Goal: Task Accomplishment & Management: Use online tool/utility

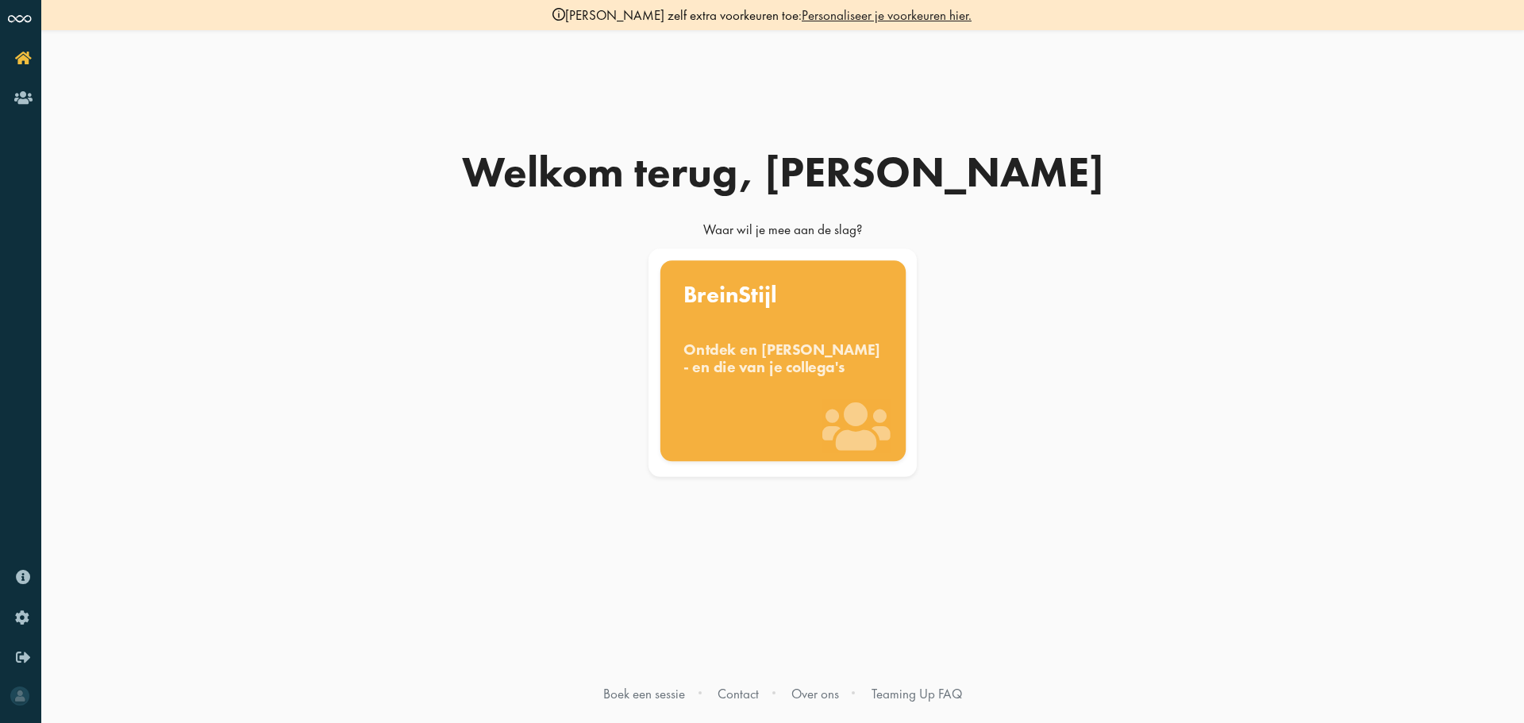
click at [746, 375] on div "Ontdek en benut jouw denkstijl - en die van je collega's" at bounding box center [782, 358] width 199 height 35
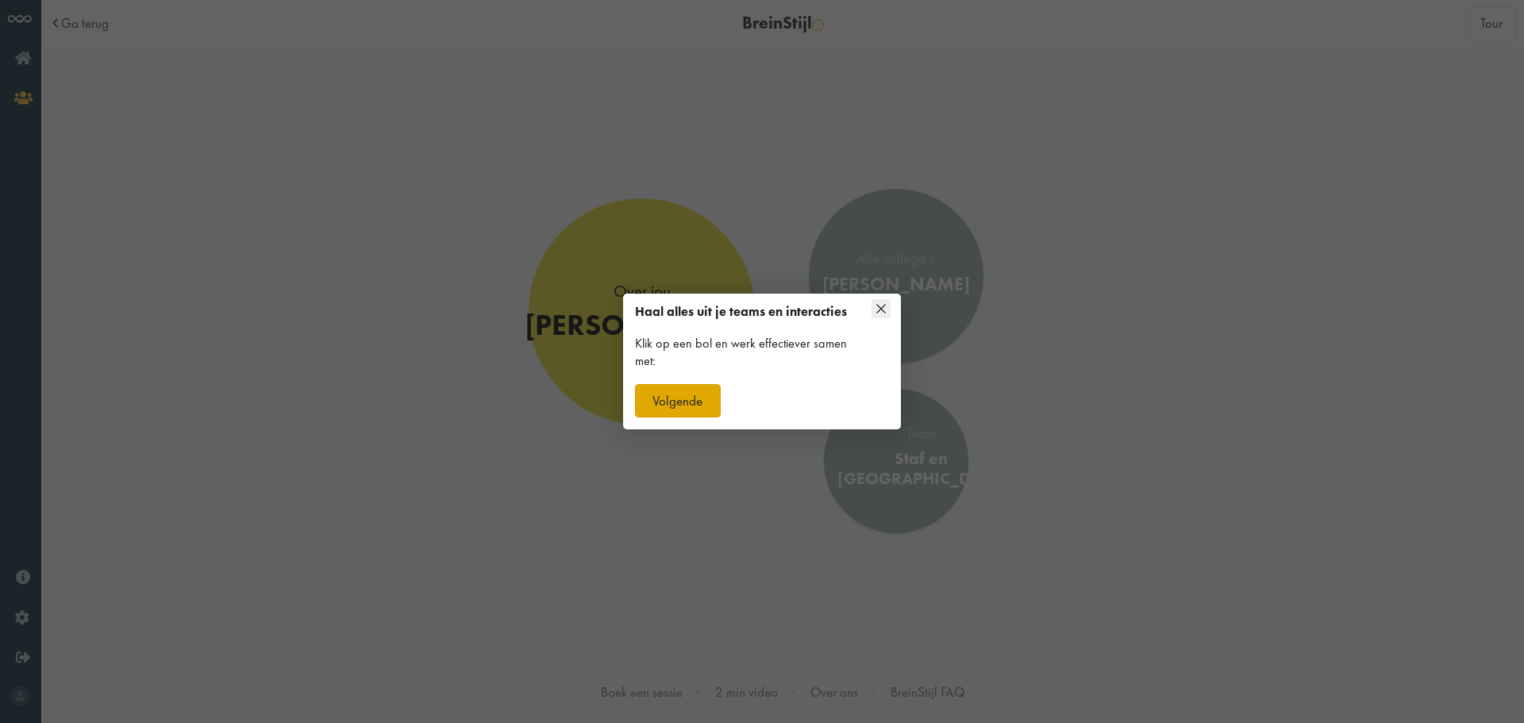
click at [688, 400] on button "Volgende" at bounding box center [678, 400] width 86 height 33
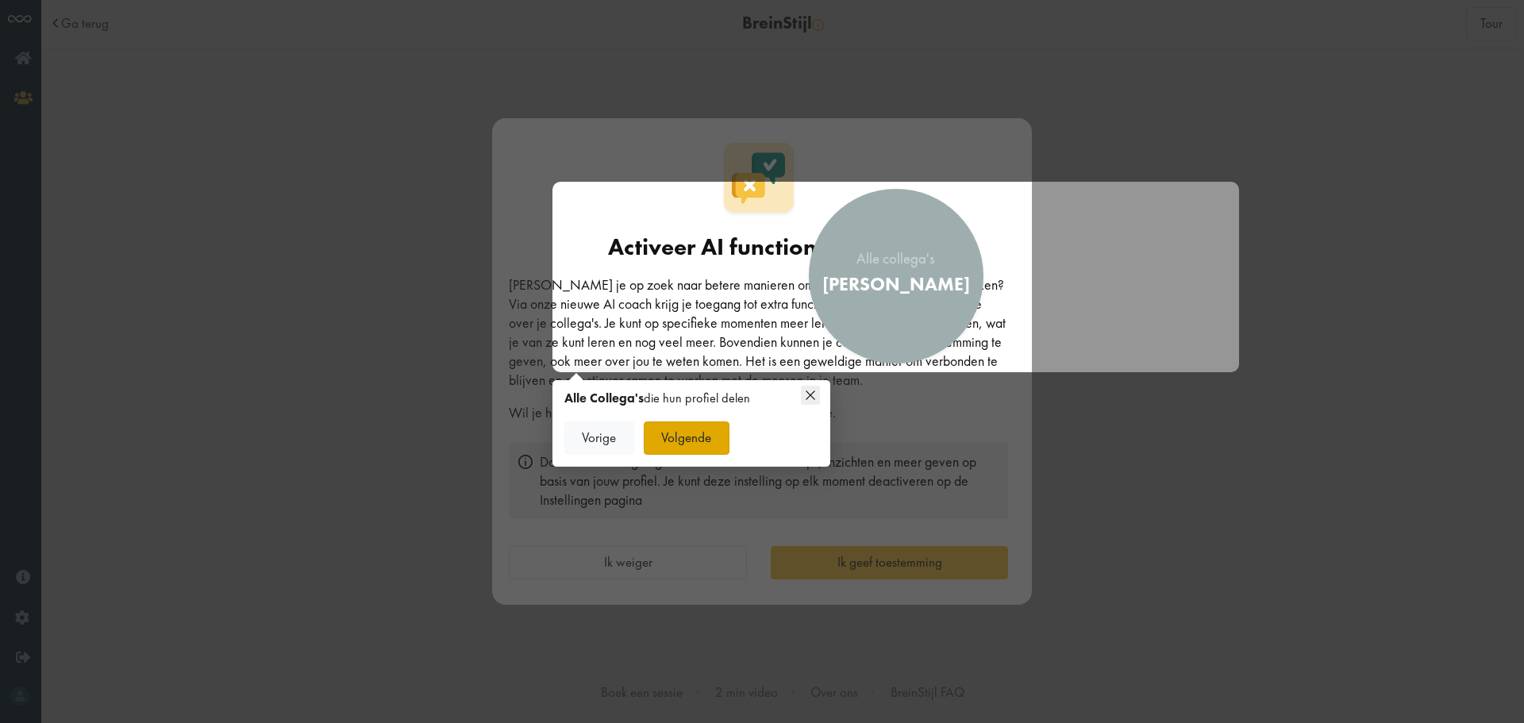
scroll to position [9, 0]
click at [718, 439] on button "Volgende" at bounding box center [687, 437] width 86 height 33
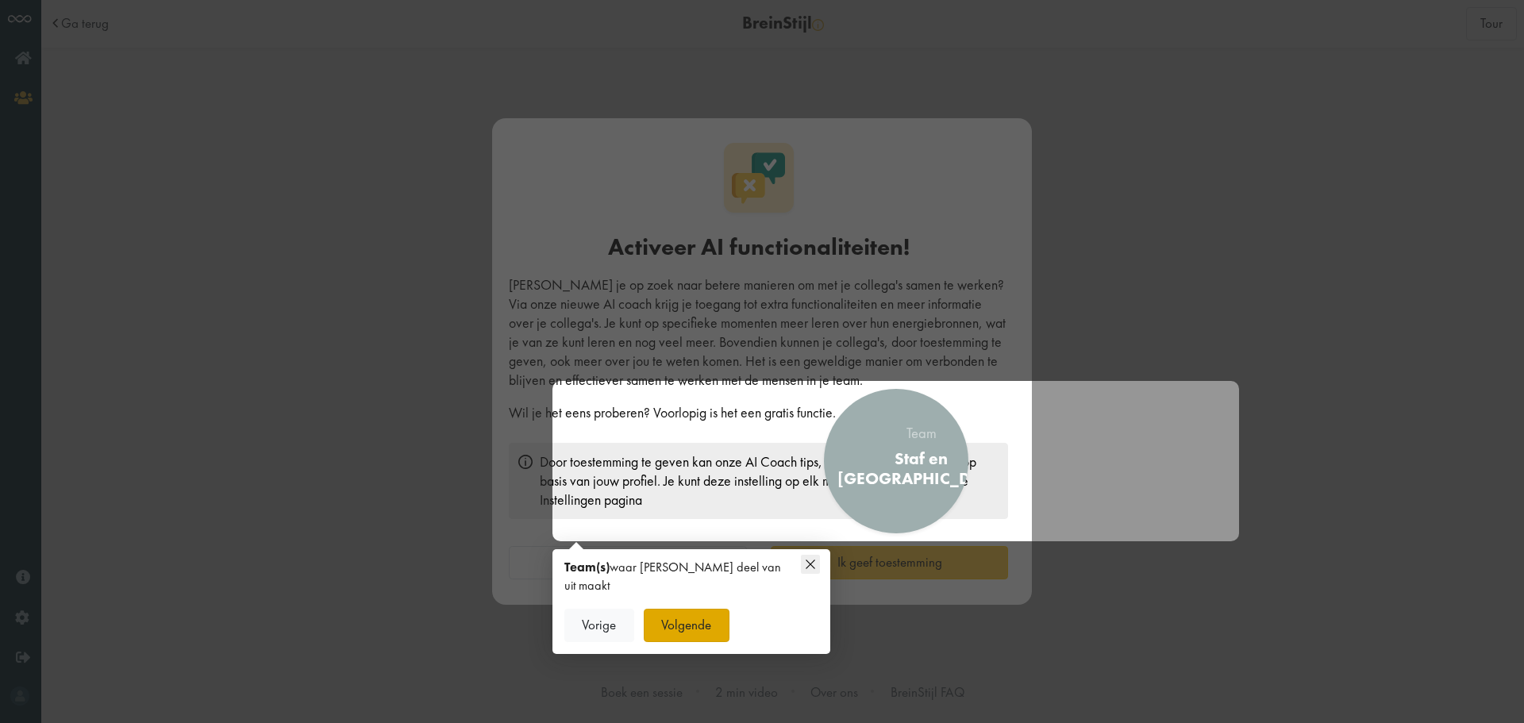
click at [716, 616] on button "Volgende" at bounding box center [687, 625] width 86 height 33
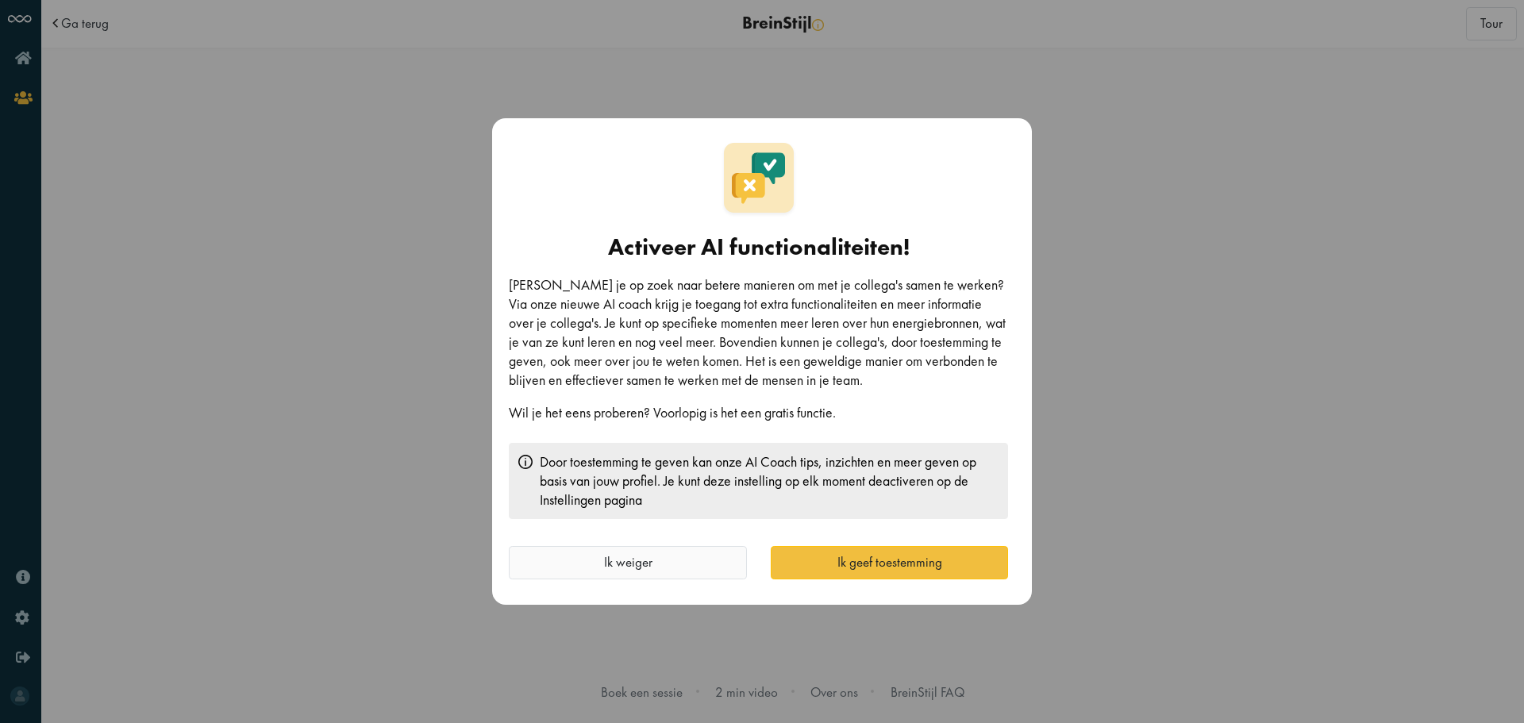
click at [706, 575] on button "Ik weiger" at bounding box center [628, 562] width 238 height 33
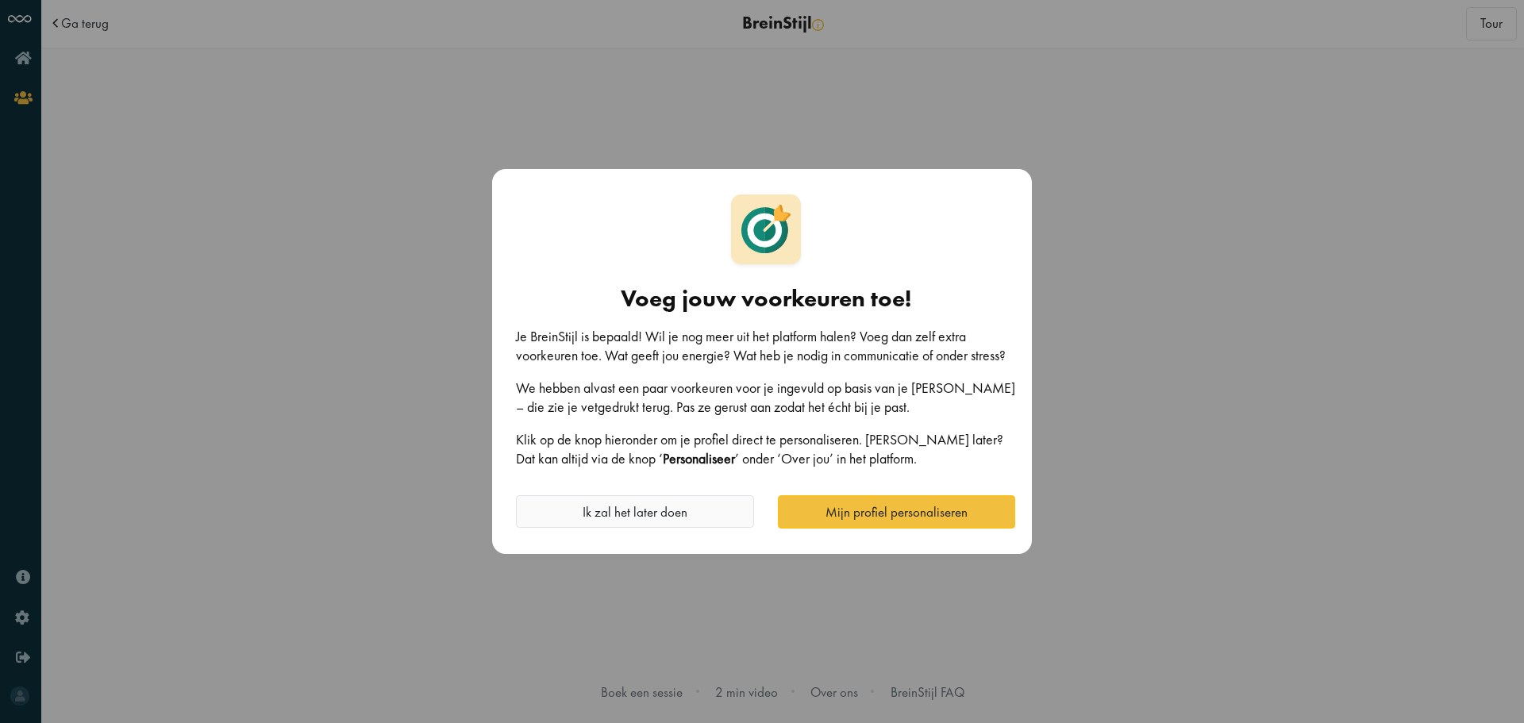
click at [679, 522] on button "Ik zal het later doen" at bounding box center [635, 511] width 238 height 33
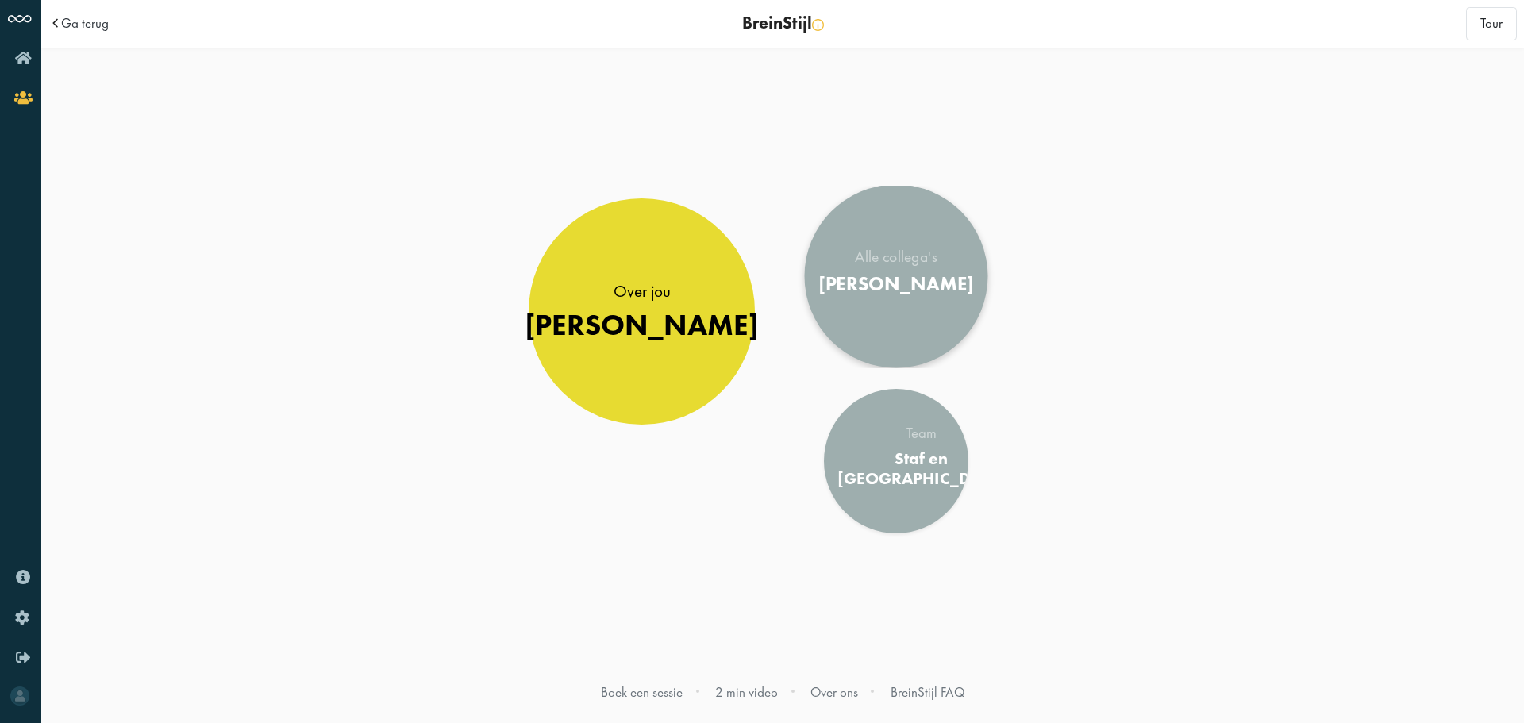
click at [876, 272] on div "[PERSON_NAME]" at bounding box center [895, 284] width 155 height 24
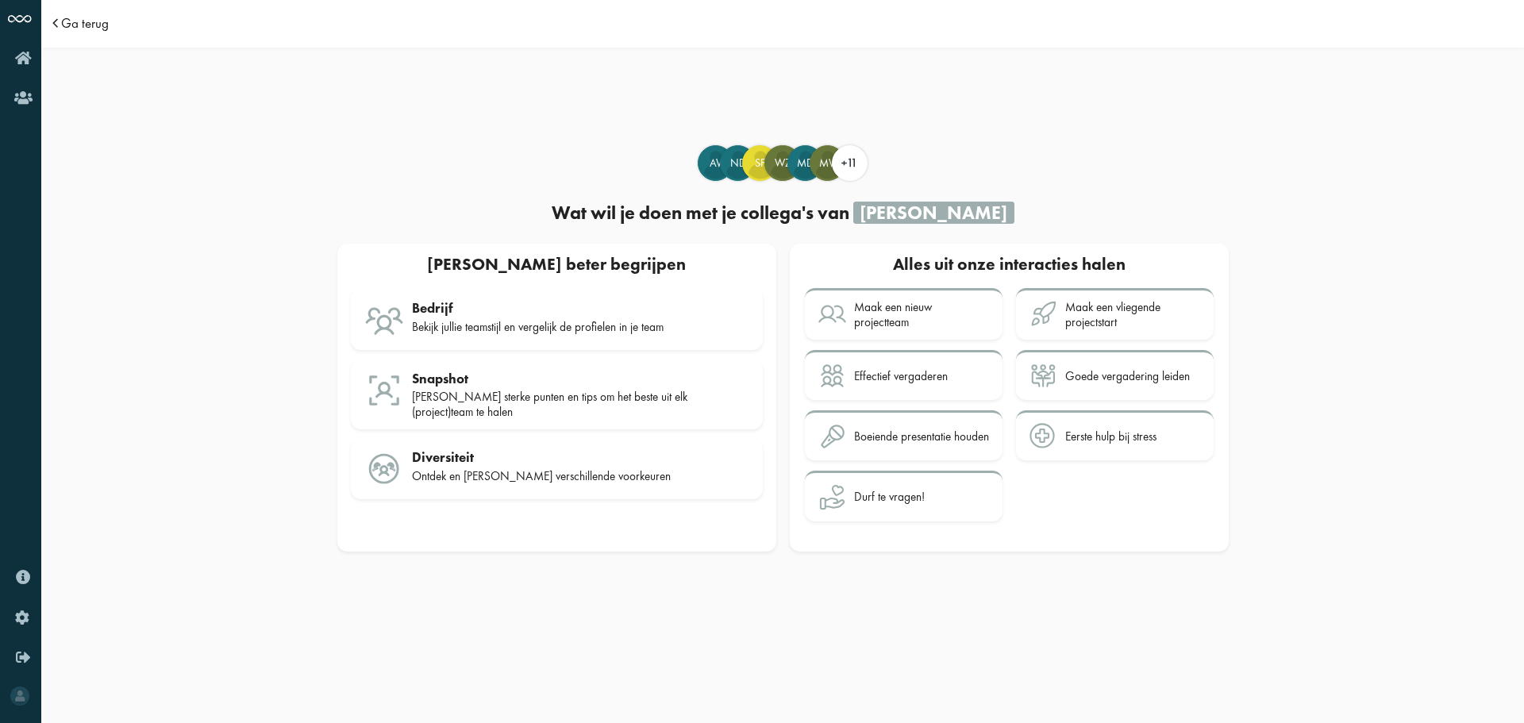
click at [64, 21] on span "Ga terug" at bounding box center [85, 23] width 48 height 13
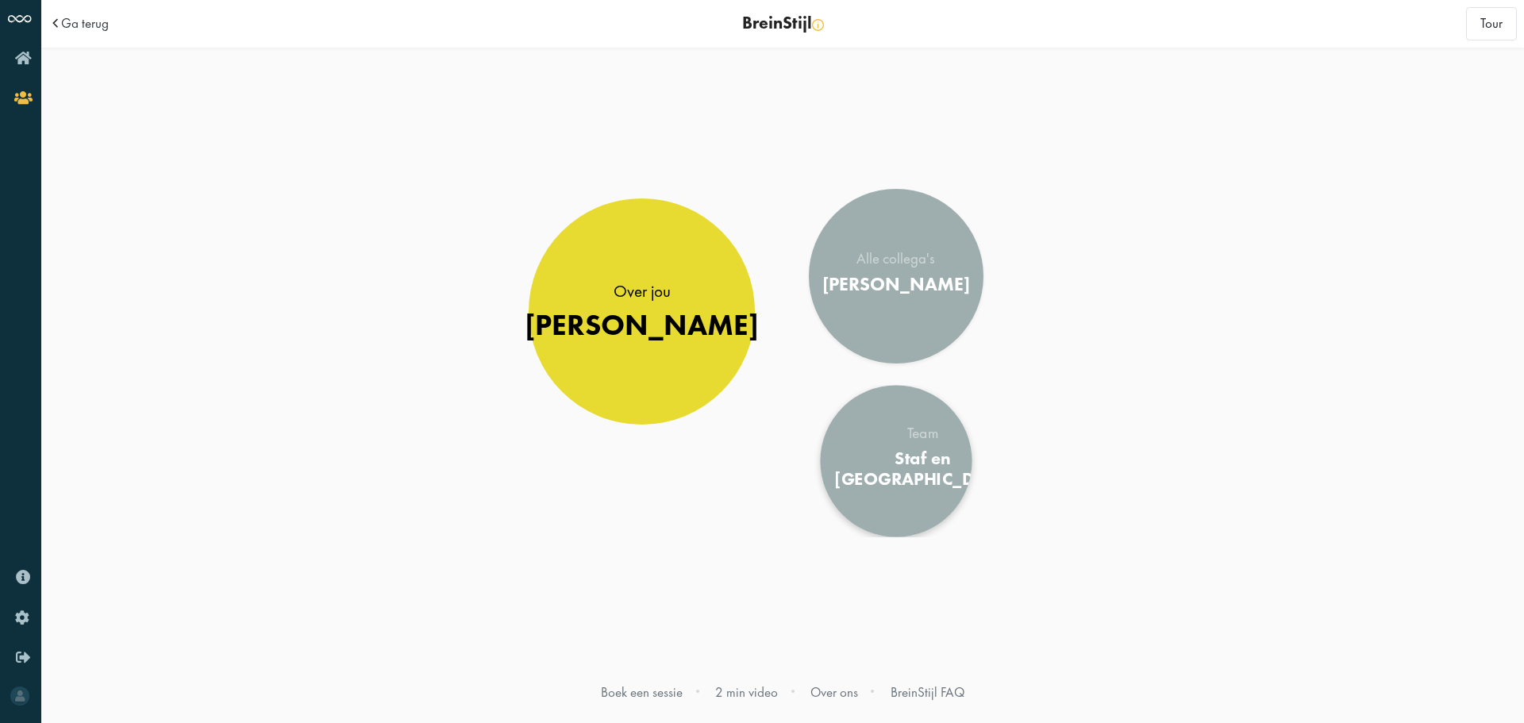
click at [949, 500] on link "Team Staf en Beleid" at bounding box center [896, 461] width 152 height 152
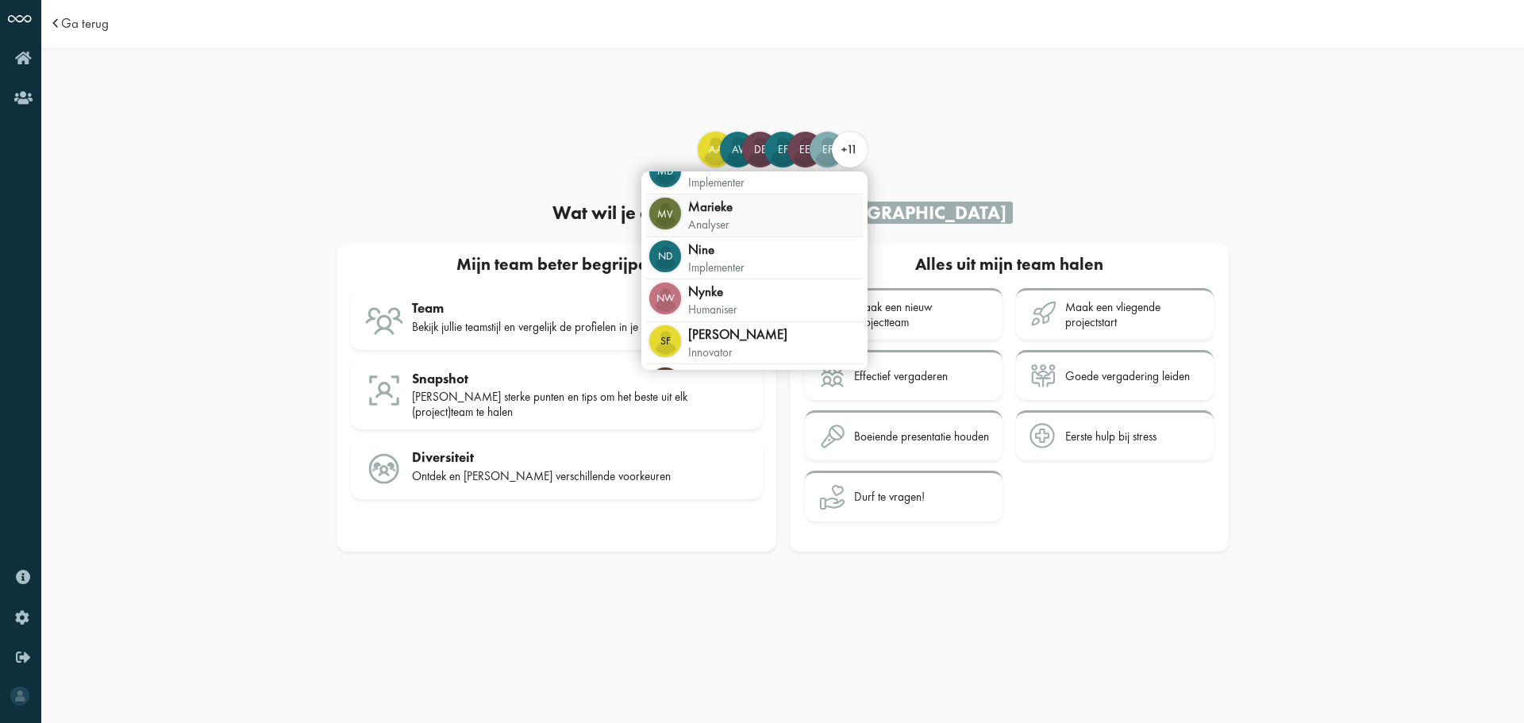
scroll to position [159, 0]
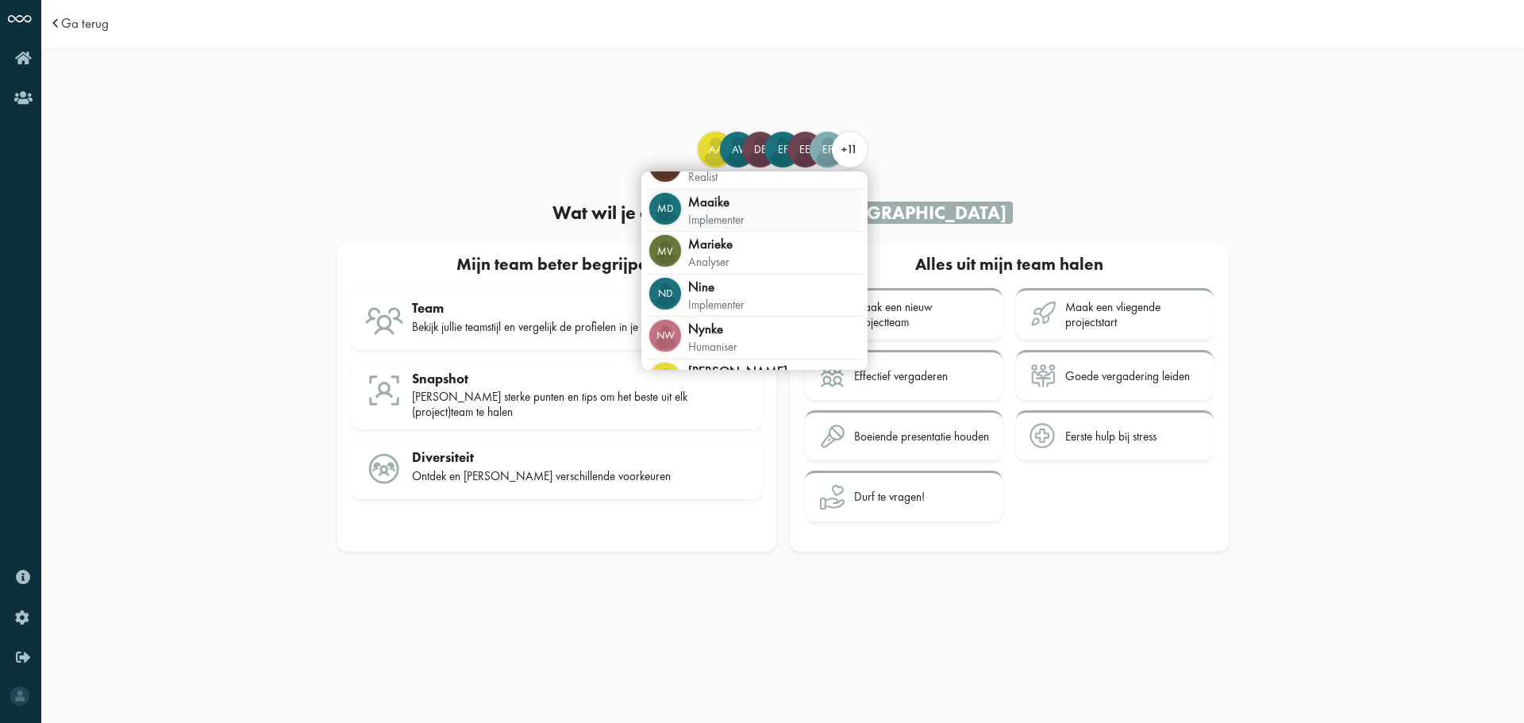
click at [728, 205] on div "Maaike" at bounding box center [716, 202] width 56 height 19
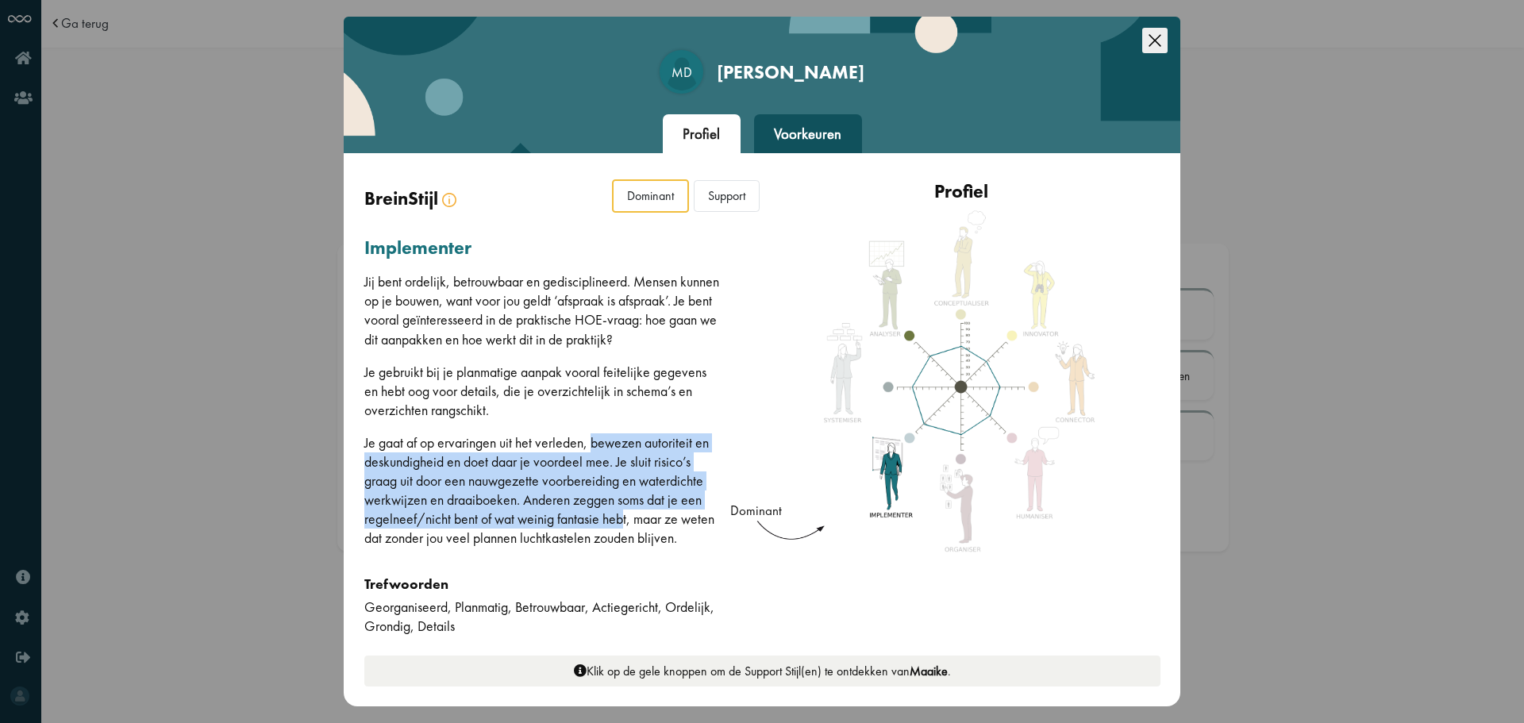
drag, startPoint x: 595, startPoint y: 448, endPoint x: 622, endPoint y: 515, distance: 72.4
click at [622, 515] on p "Je gaat af op ervaringen uit het verleden, bewezen autoriteit en deskundigheid …" at bounding box center [543, 490] width 358 height 115
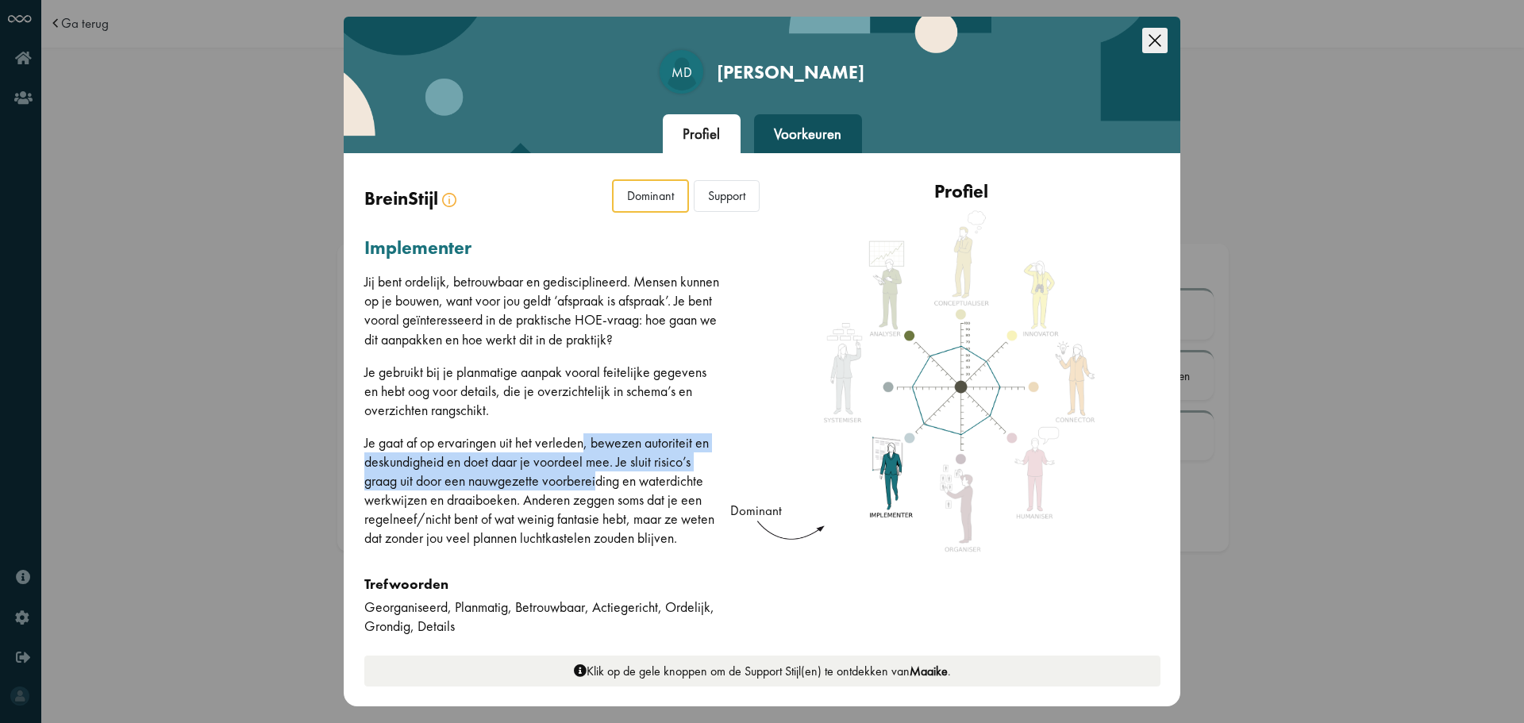
drag, startPoint x: 586, startPoint y: 437, endPoint x: 601, endPoint y: 474, distance: 39.5
click at [601, 474] on p "Je gaat af op ervaringen uit het verleden, bewezen autoriteit en deskundigheid …" at bounding box center [543, 490] width 358 height 115
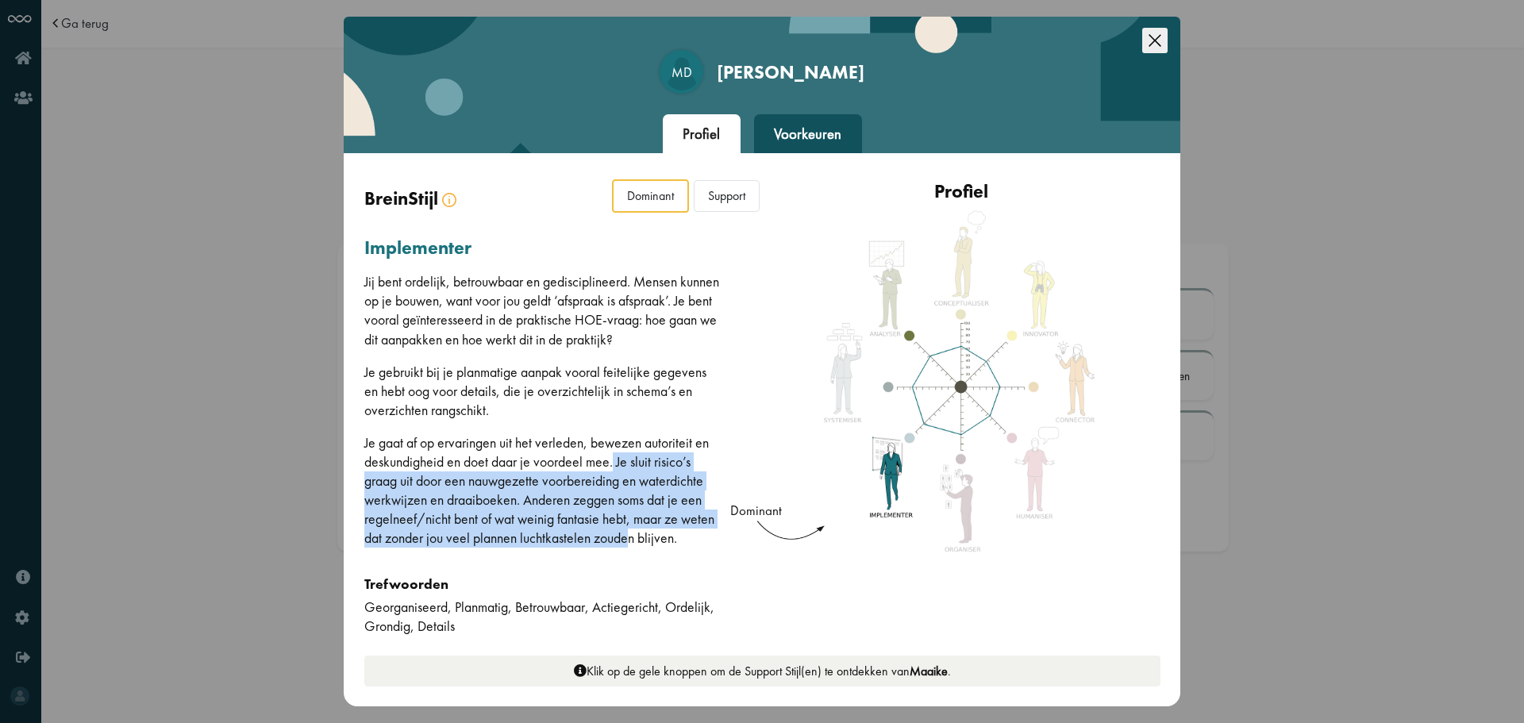
drag, startPoint x: 614, startPoint y: 463, endPoint x: 627, endPoint y: 540, distance: 78.0
click at [627, 540] on p "Je gaat af op ervaringen uit het verleden, bewezen autoriteit en deskundigheid …" at bounding box center [543, 490] width 358 height 115
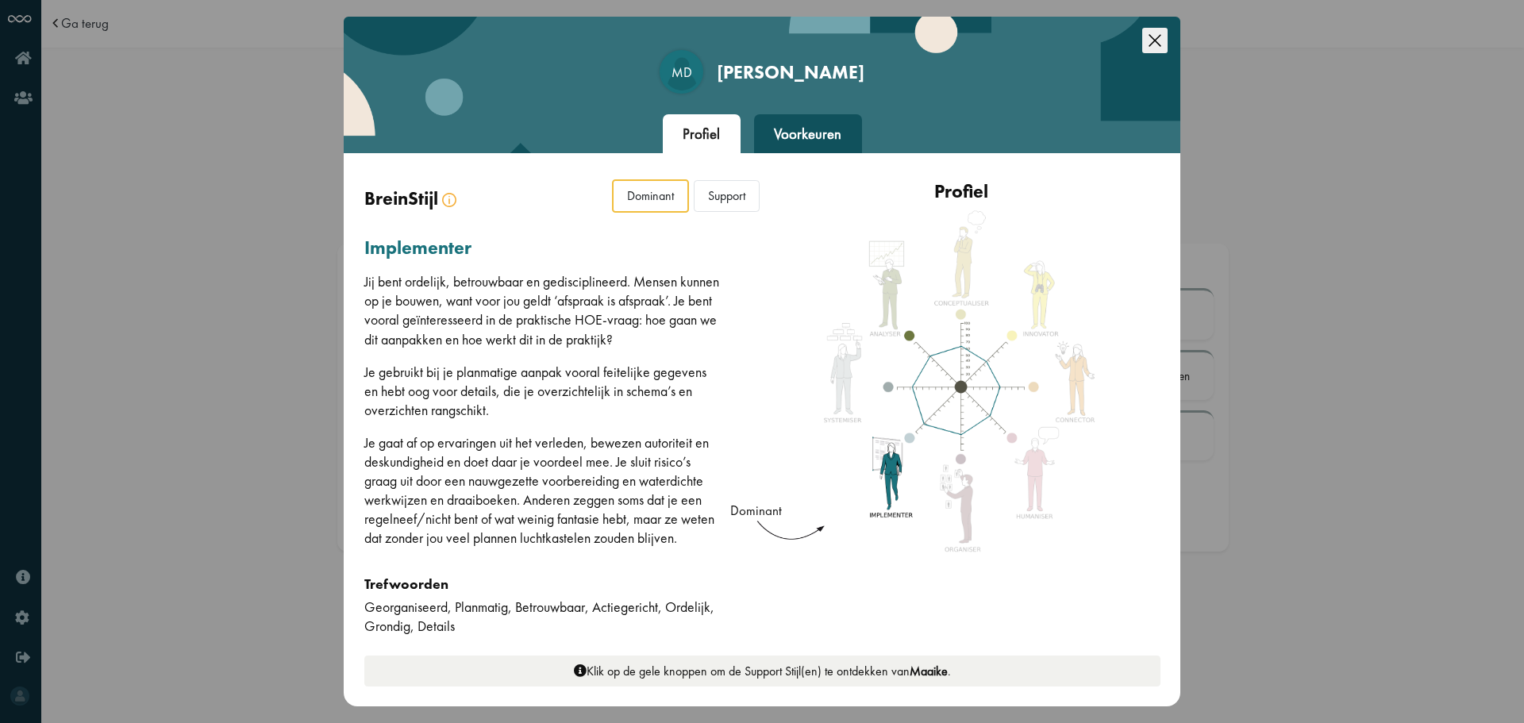
click at [722, 202] on div "Support" at bounding box center [727, 196] width 66 height 33
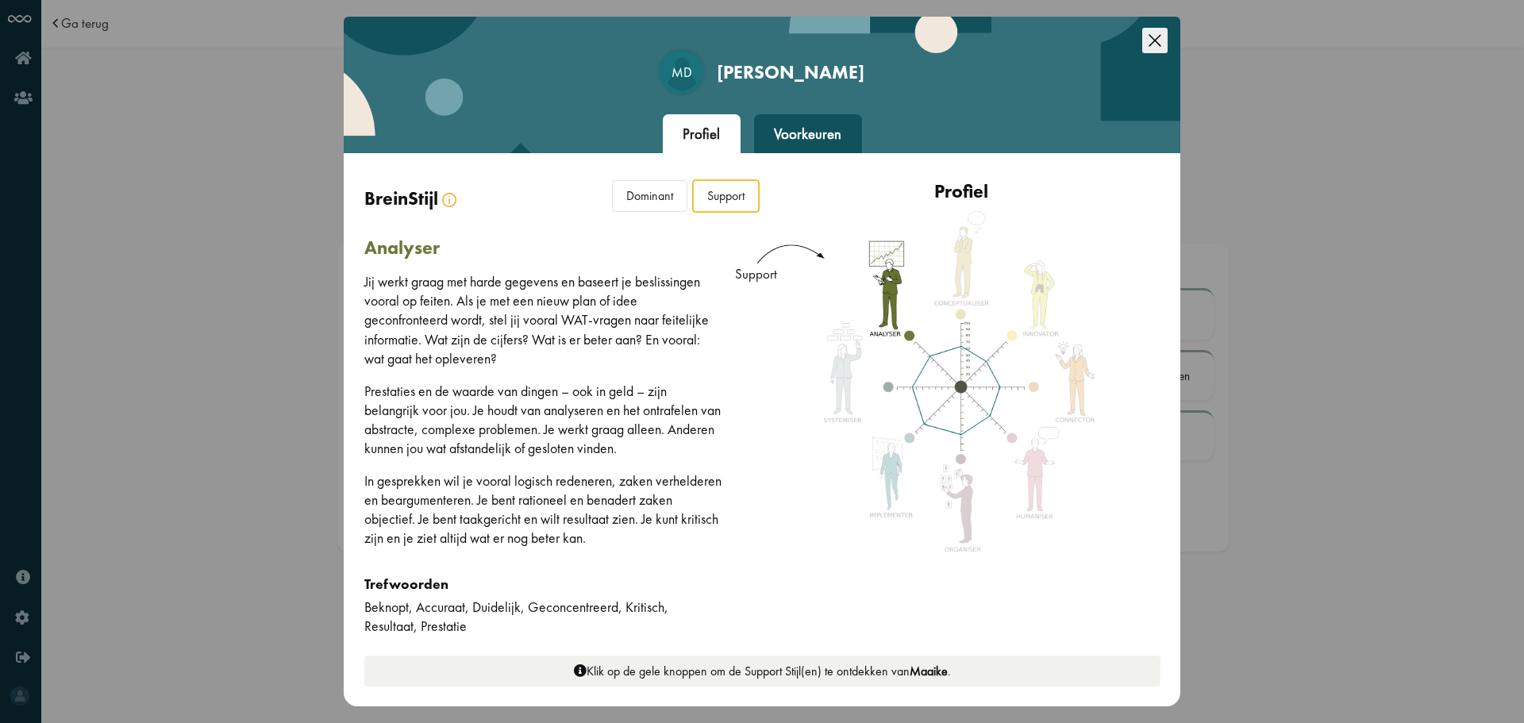
click at [817, 140] on div "Voorkeuren" at bounding box center [808, 134] width 108 height 40
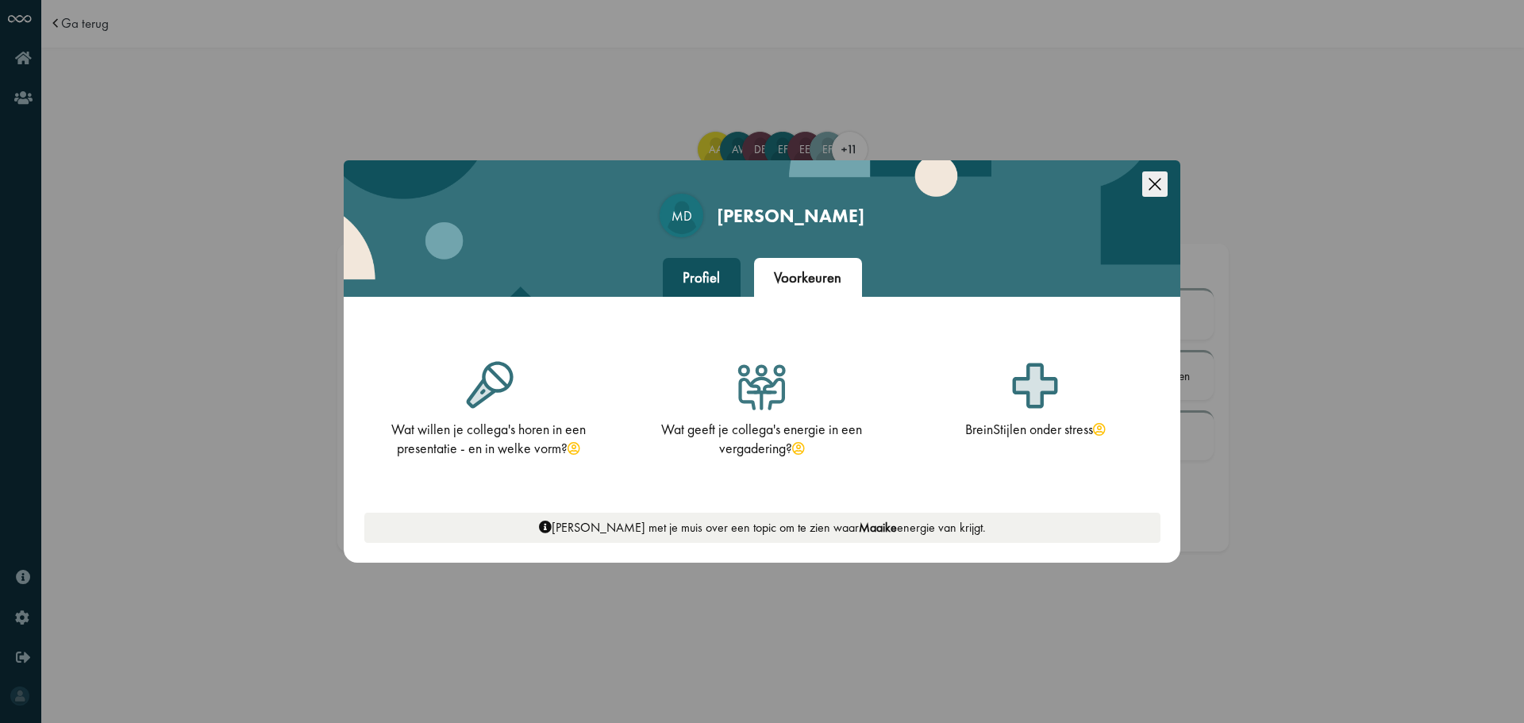
drag, startPoint x: 1148, startPoint y: 177, endPoint x: 1161, endPoint y: 188, distance: 17.5
click at [1149, 177] on icon "Close this dialog" at bounding box center [1154, 183] width 25 height 25
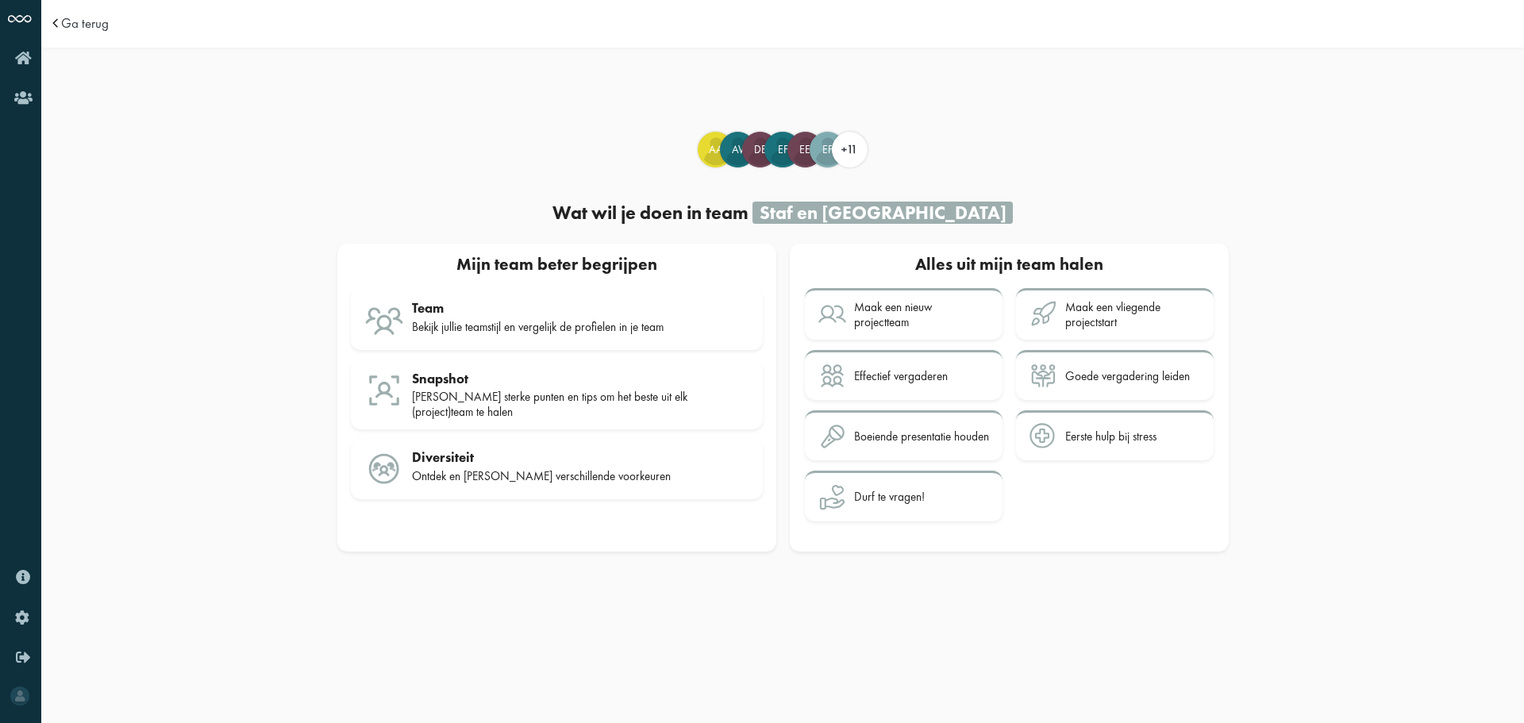
click at [897, 212] on div "Staf en Beleid" at bounding box center [882, 213] width 260 height 22
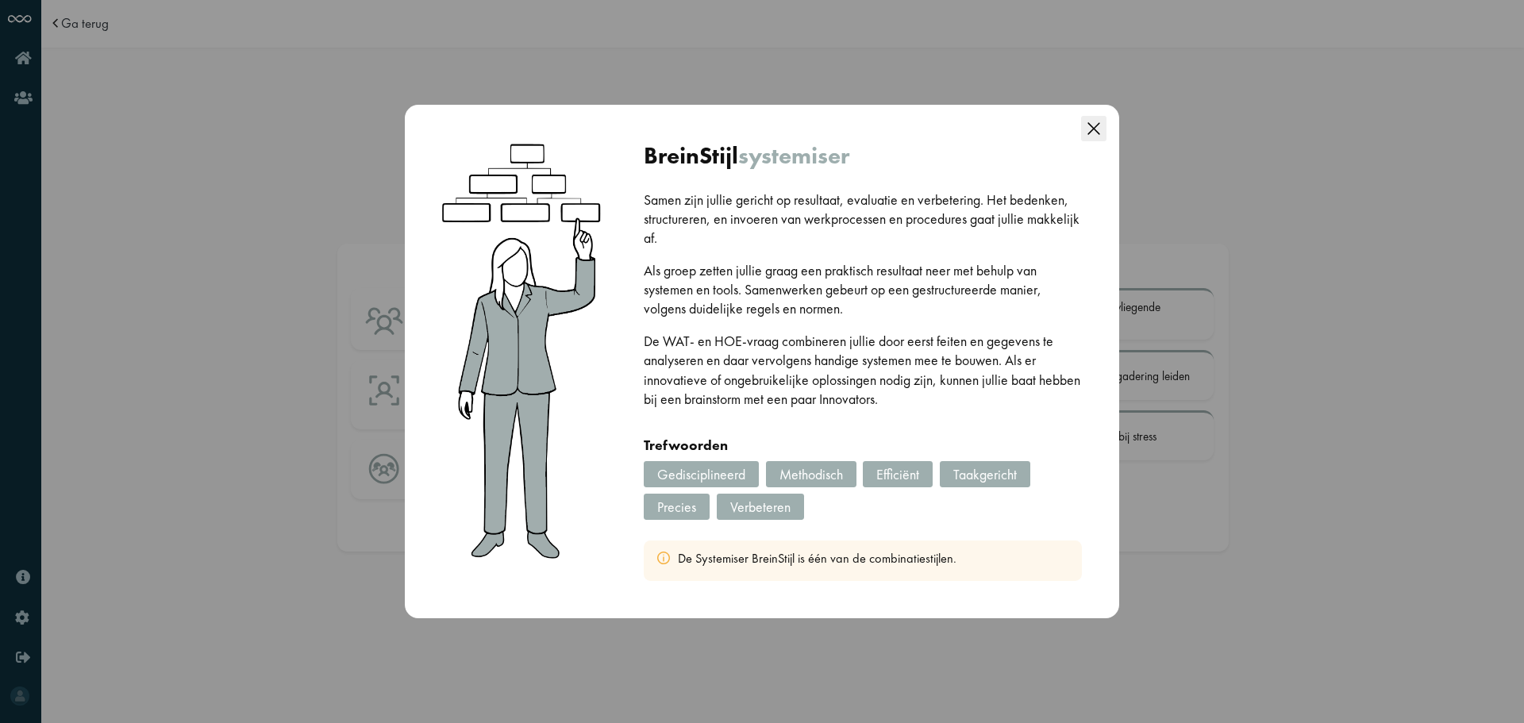
click at [1093, 130] on icon "Close this dialog" at bounding box center [1093, 128] width 25 height 25
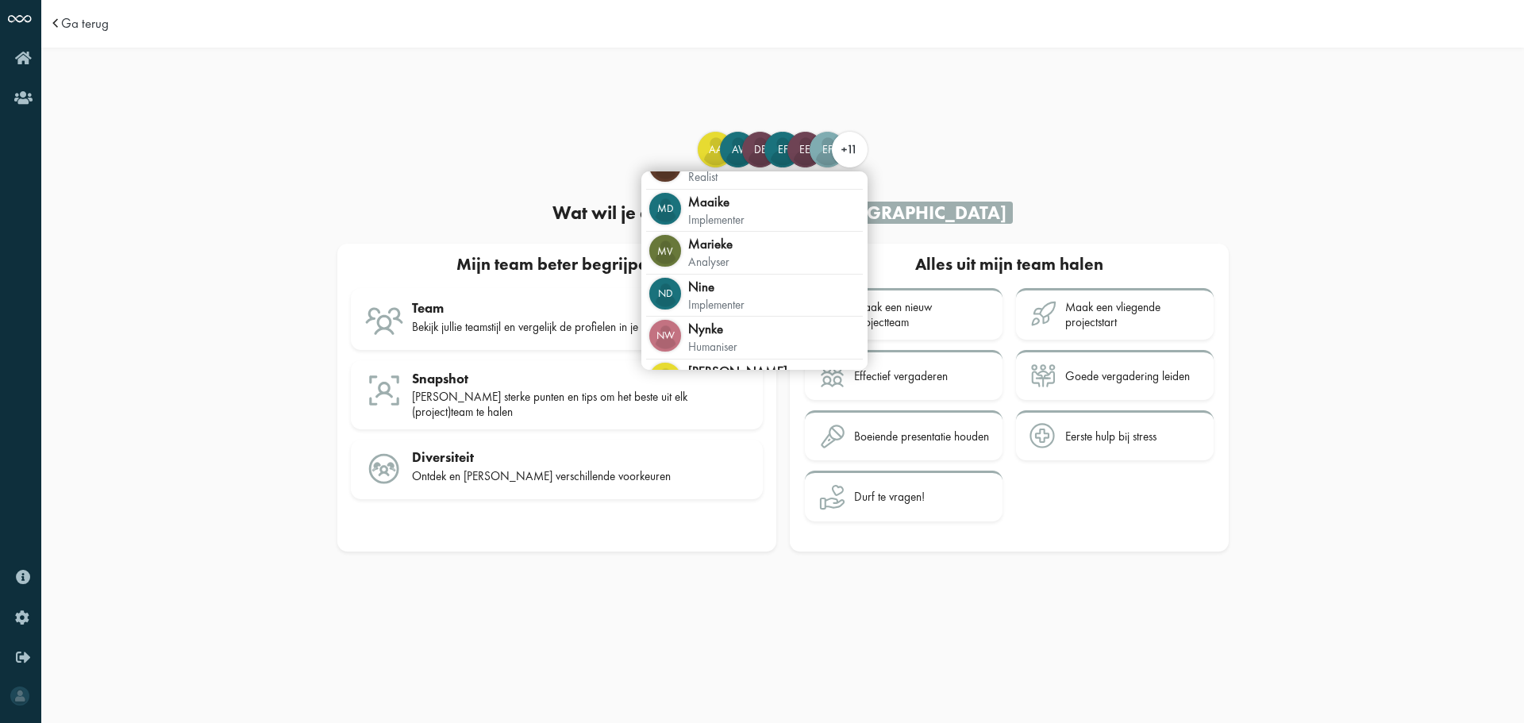
click at [859, 142] on span "+11" at bounding box center [850, 150] width 34 height 16
click at [744, 248] on div "Mv Marieke analyser" at bounding box center [754, 253] width 217 height 42
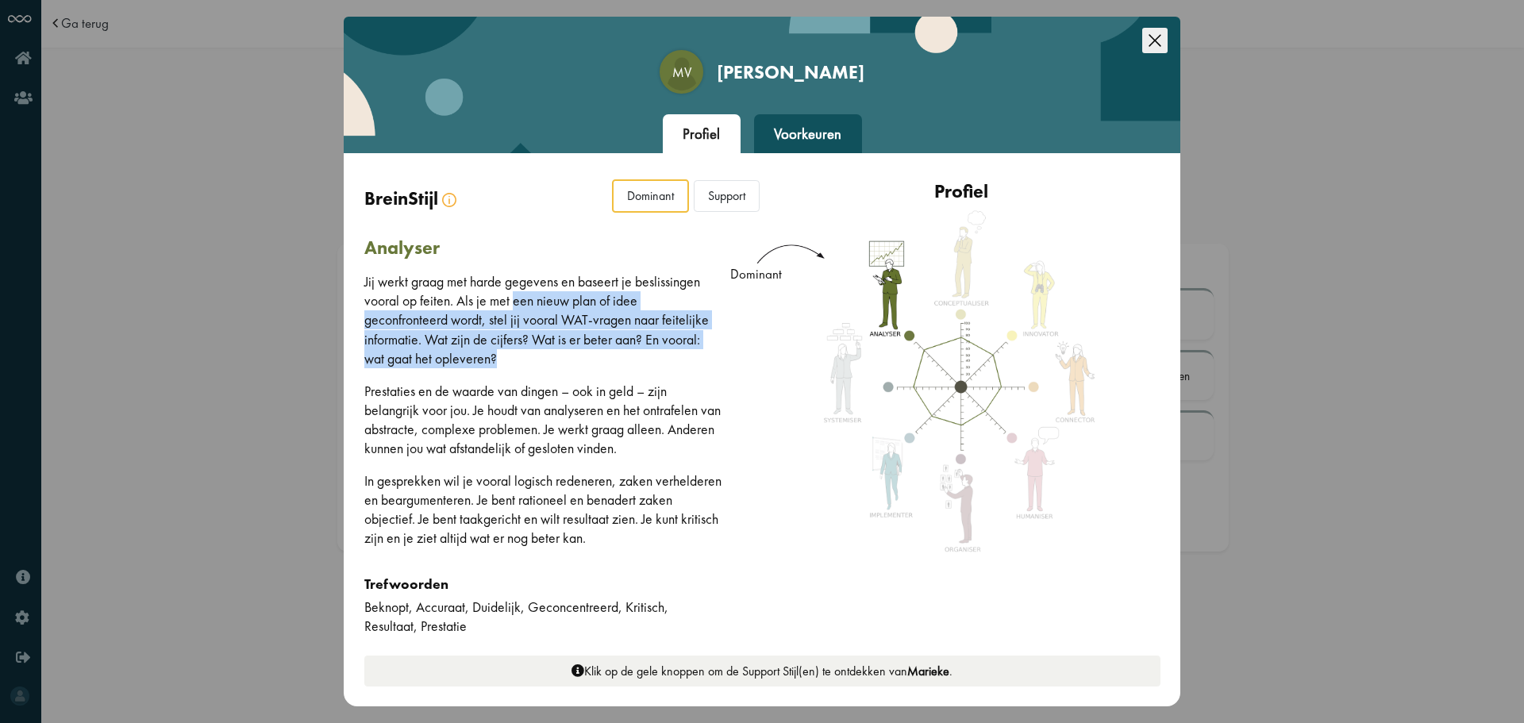
drag, startPoint x: 516, startPoint y: 304, endPoint x: 547, endPoint y: 352, distance: 57.5
click at [547, 352] on p "Jij werkt graag met harde gegevens en baseert je beslissingen vooral op feiten.…" at bounding box center [543, 319] width 358 height 95
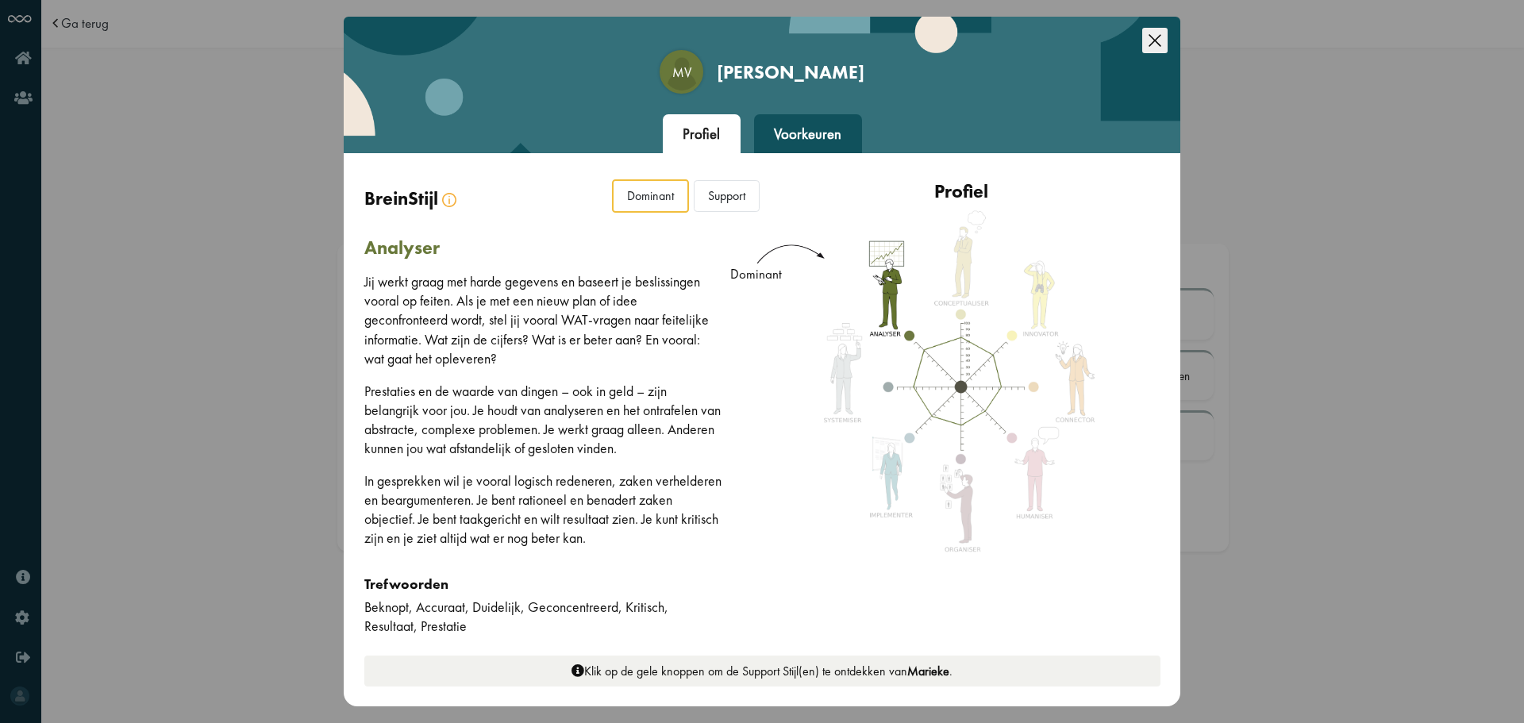
click at [770, 133] on div "Voorkeuren" at bounding box center [808, 134] width 108 height 40
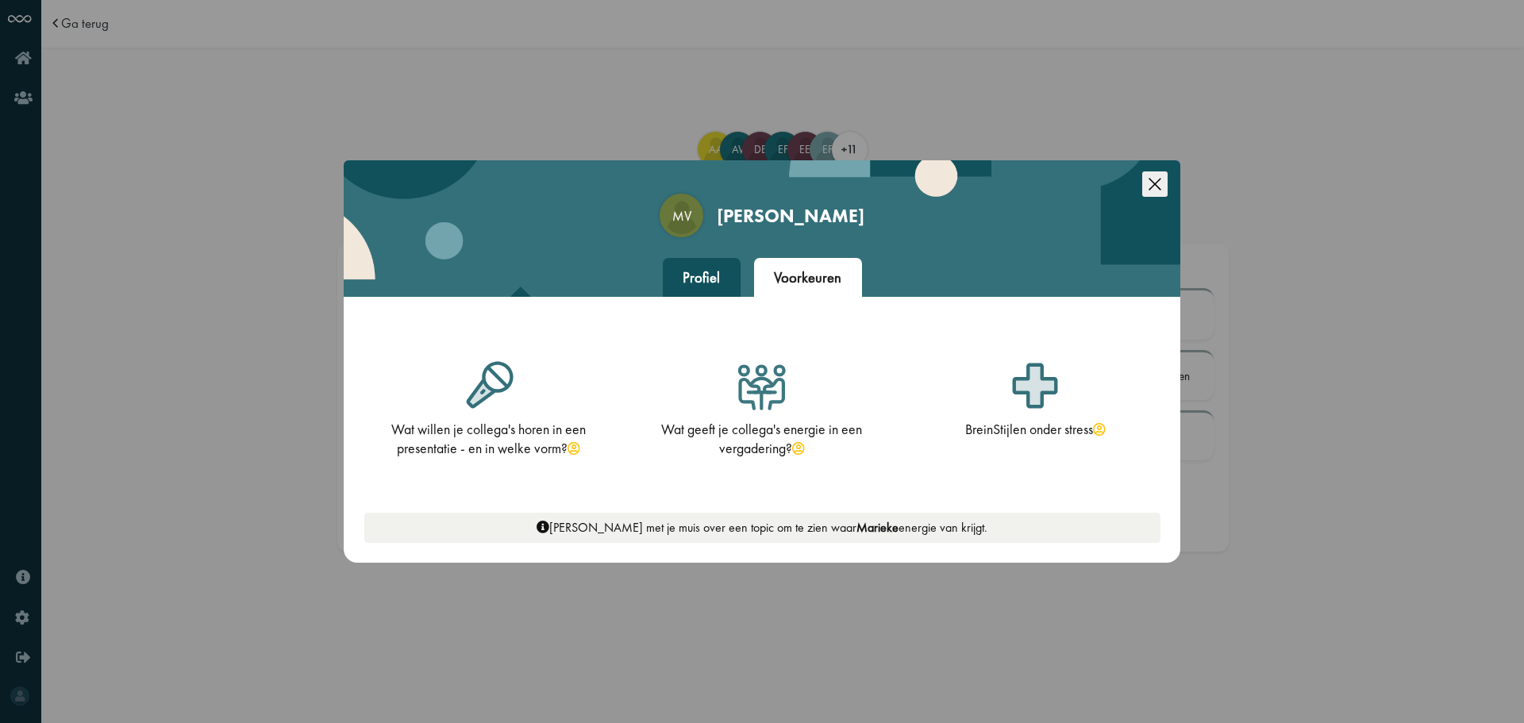
drag, startPoint x: 1146, startPoint y: 185, endPoint x: 997, endPoint y: 217, distance: 152.6
click at [1147, 185] on icon "Close this dialog" at bounding box center [1154, 183] width 25 height 25
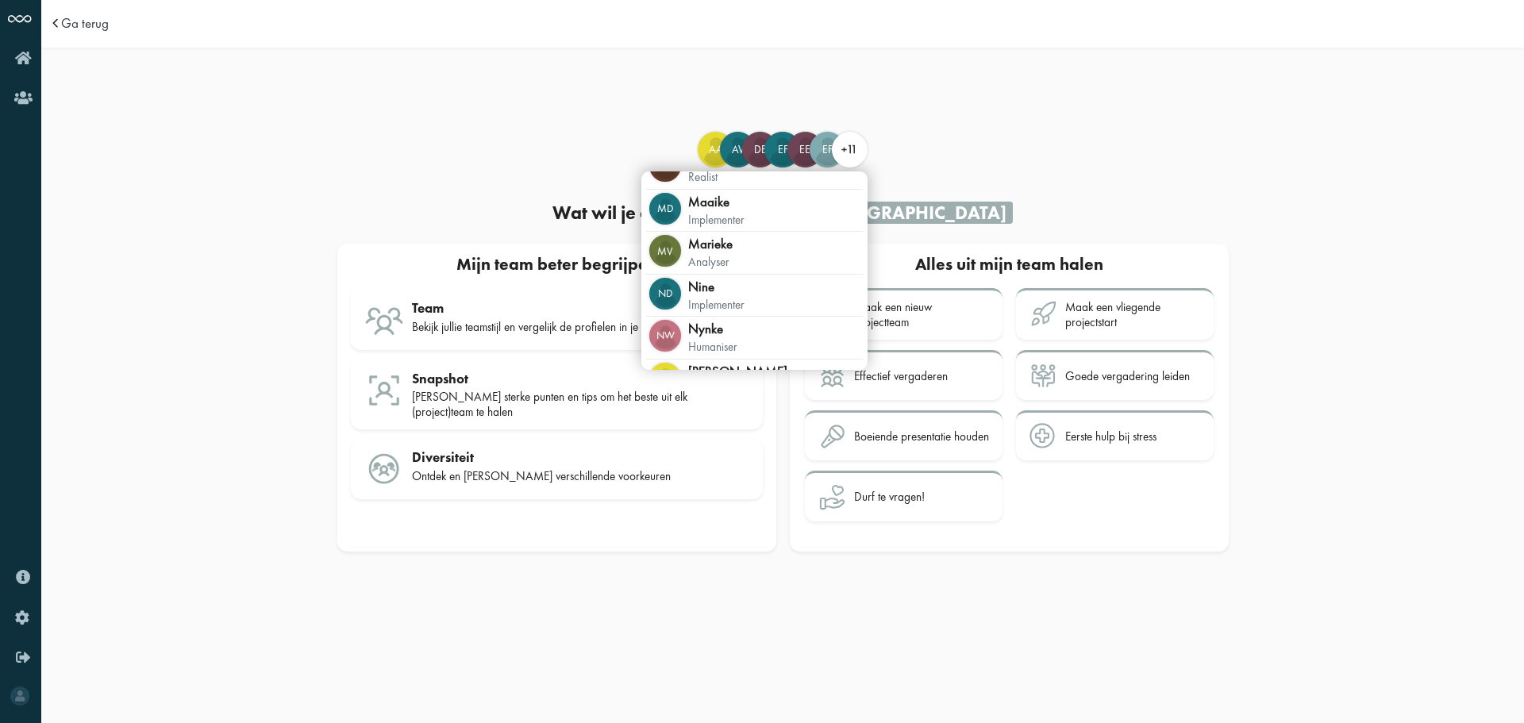
click at [846, 158] on div "+11" at bounding box center [850, 150] width 36 height 36
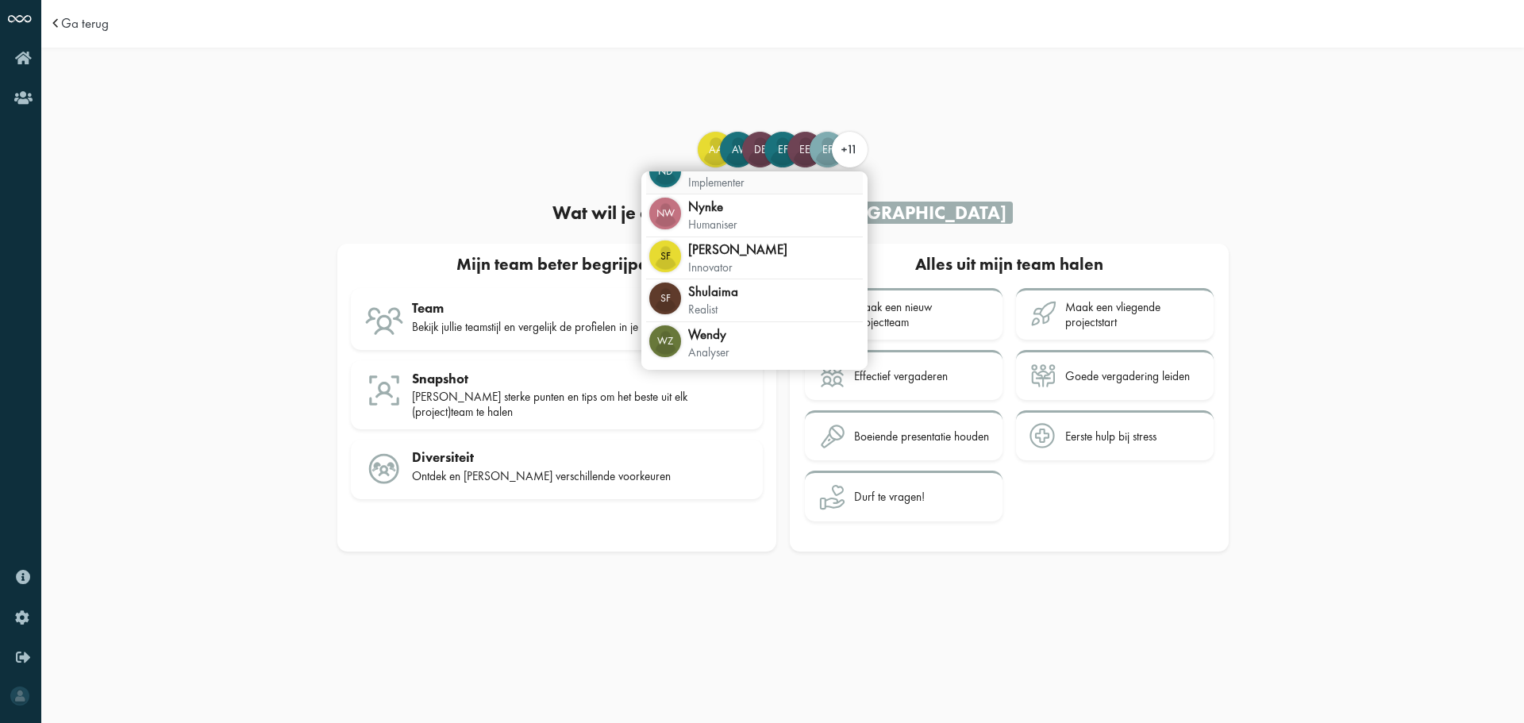
scroll to position [0, 0]
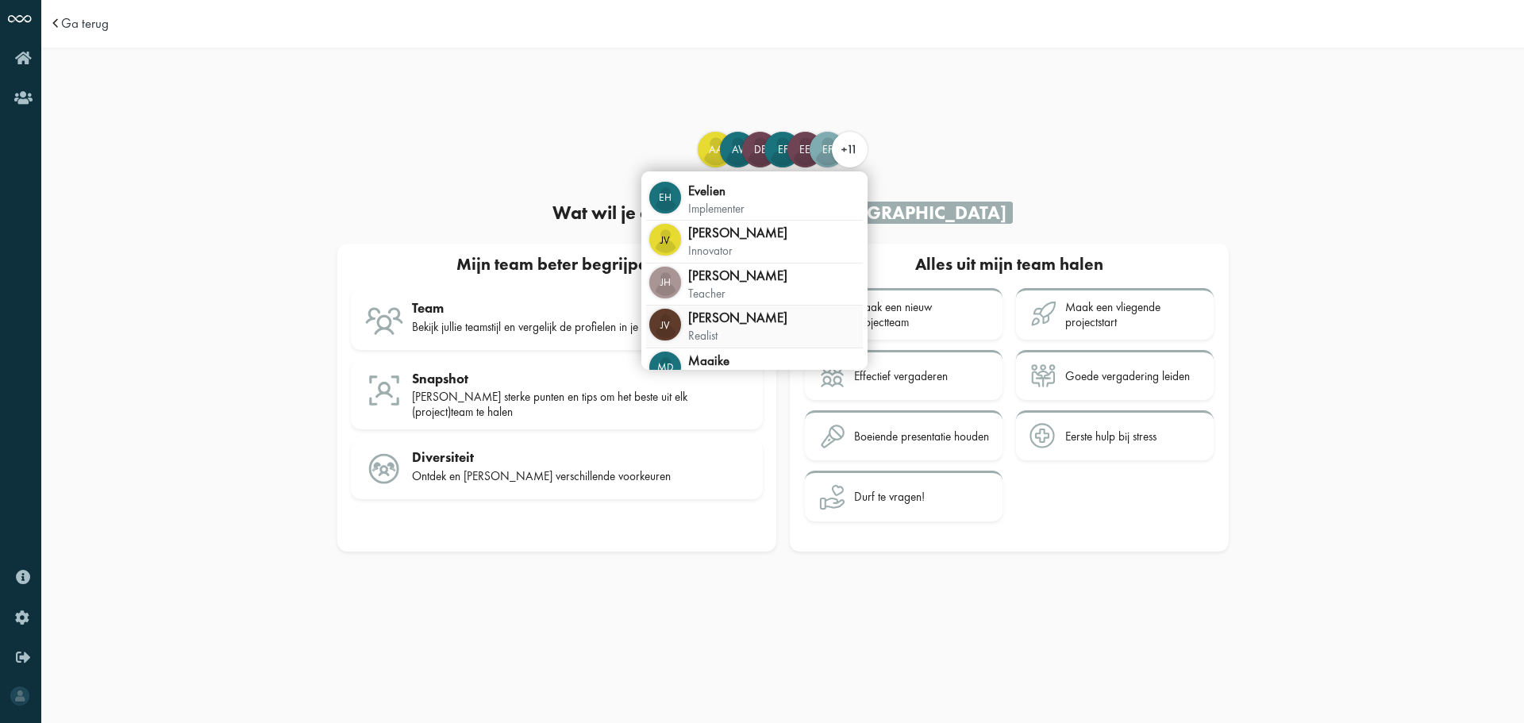
click at [746, 315] on div "JV Jiskje realist" at bounding box center [754, 327] width 217 height 42
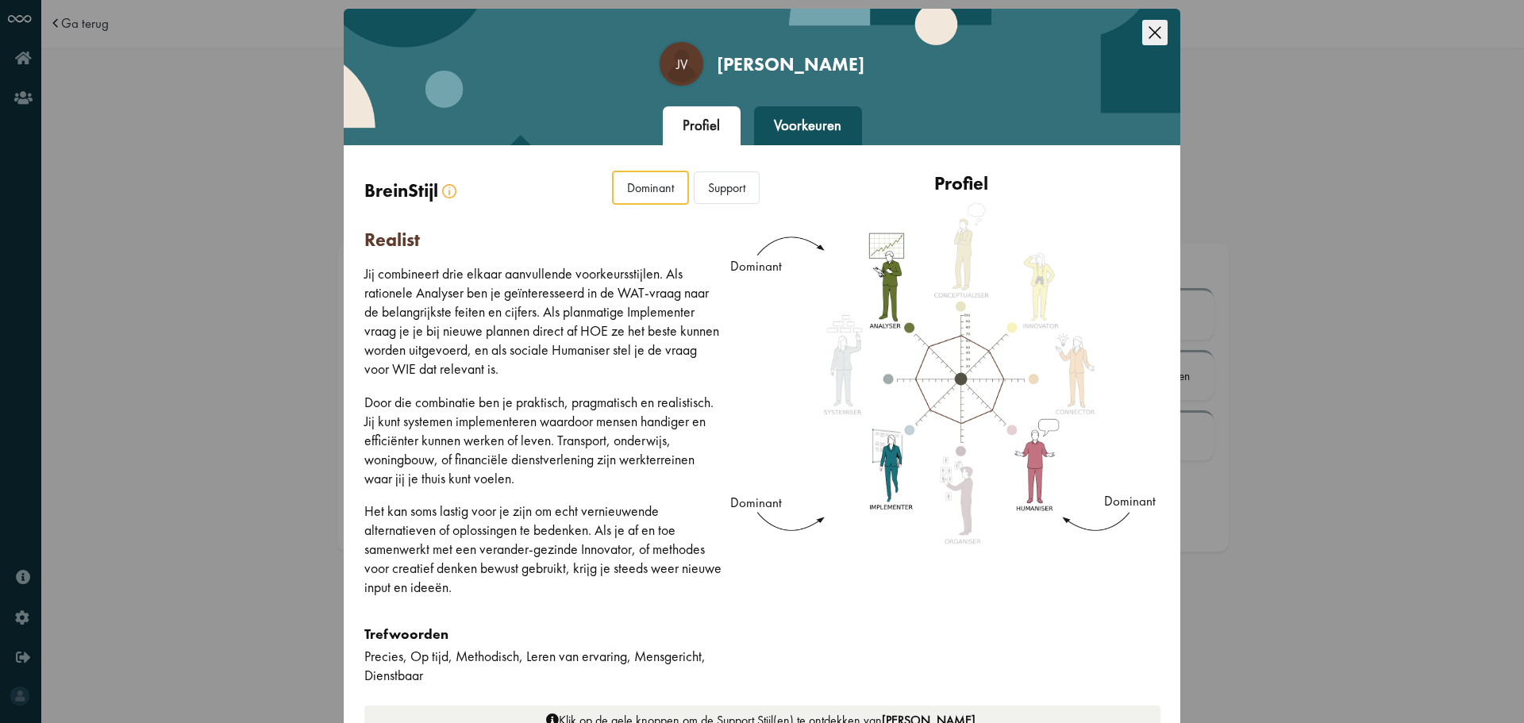
click at [738, 187] on div "Support" at bounding box center [727, 187] width 66 height 33
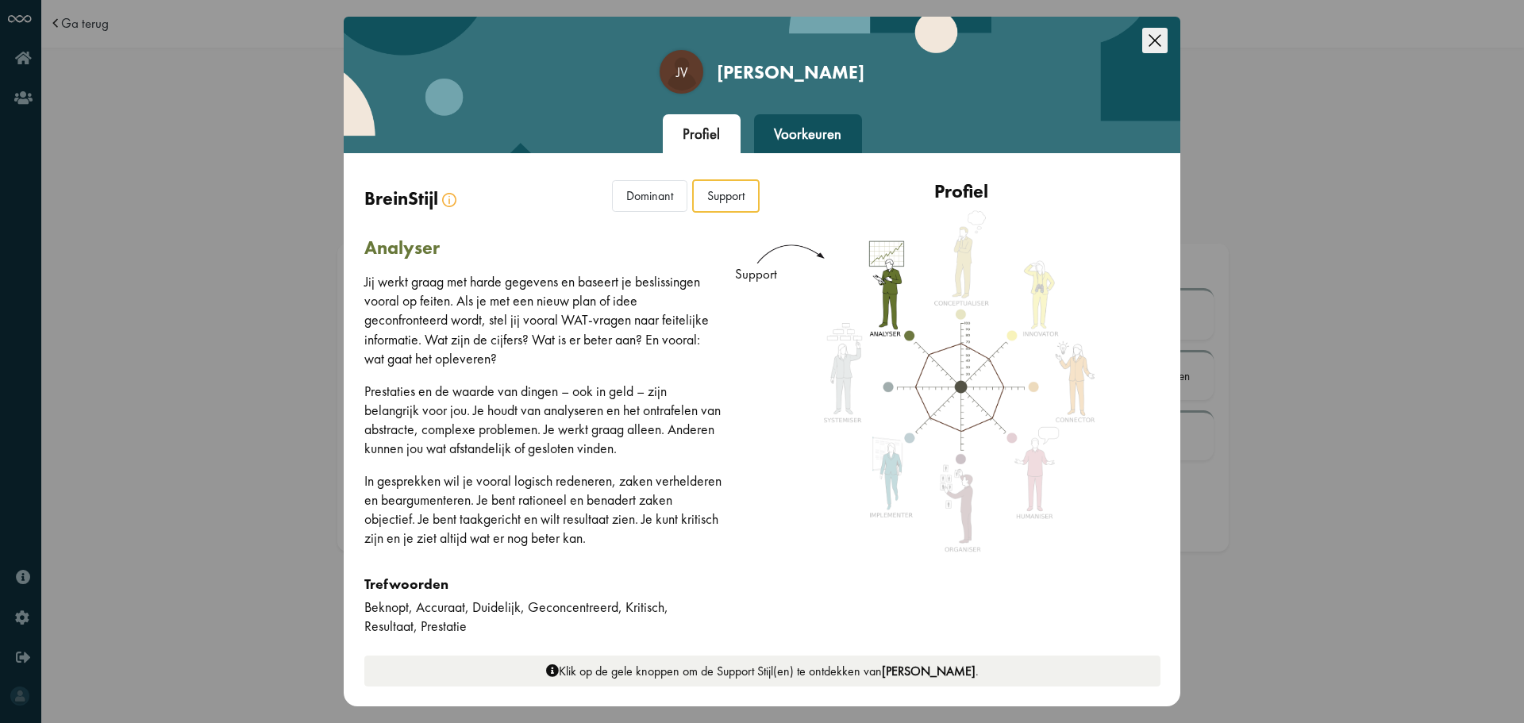
click at [806, 128] on div "Voorkeuren" at bounding box center [808, 134] width 108 height 40
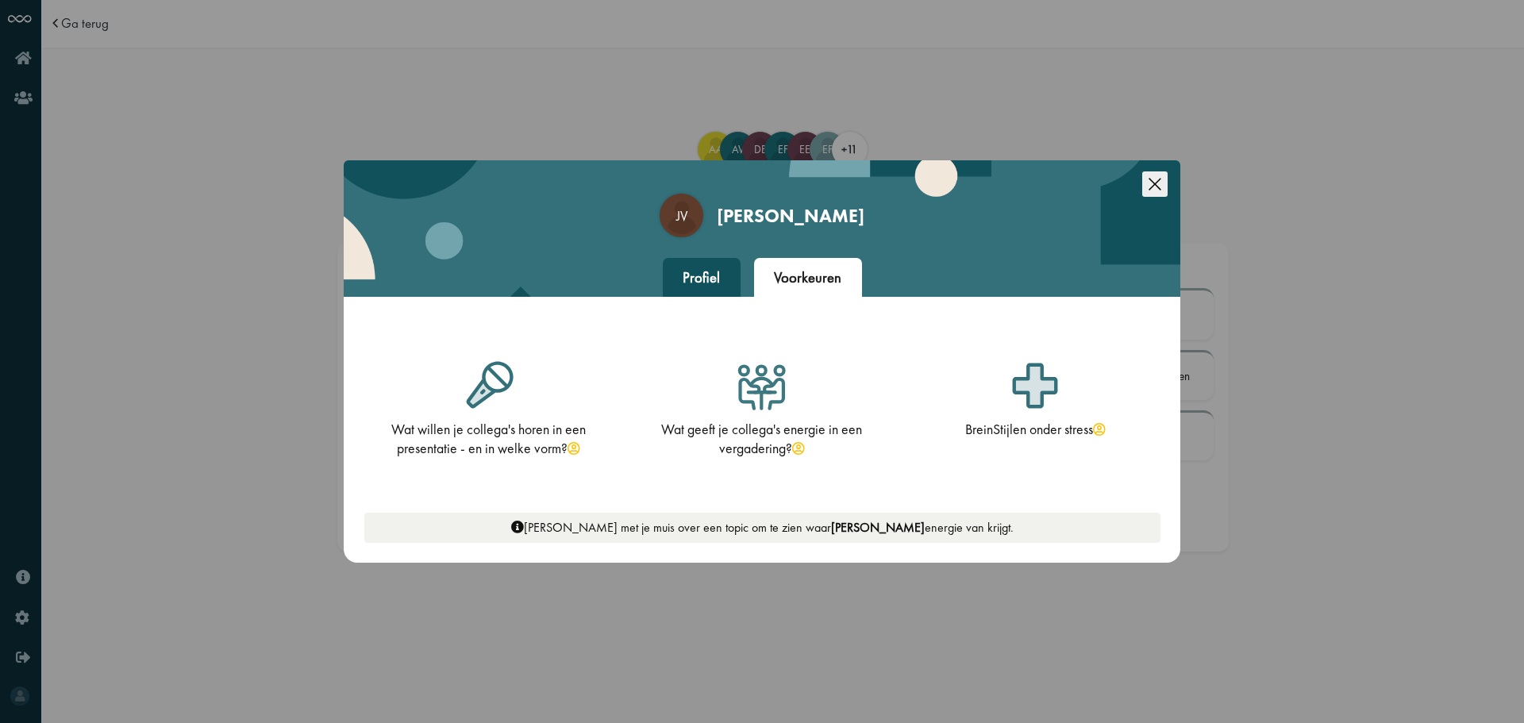
click at [1338, 395] on div "JV Jiskje Veenstra Profiel Voorkeuren Dimensies BreinStijl Dominant De Dominant…" at bounding box center [762, 361] width 1524 height 723
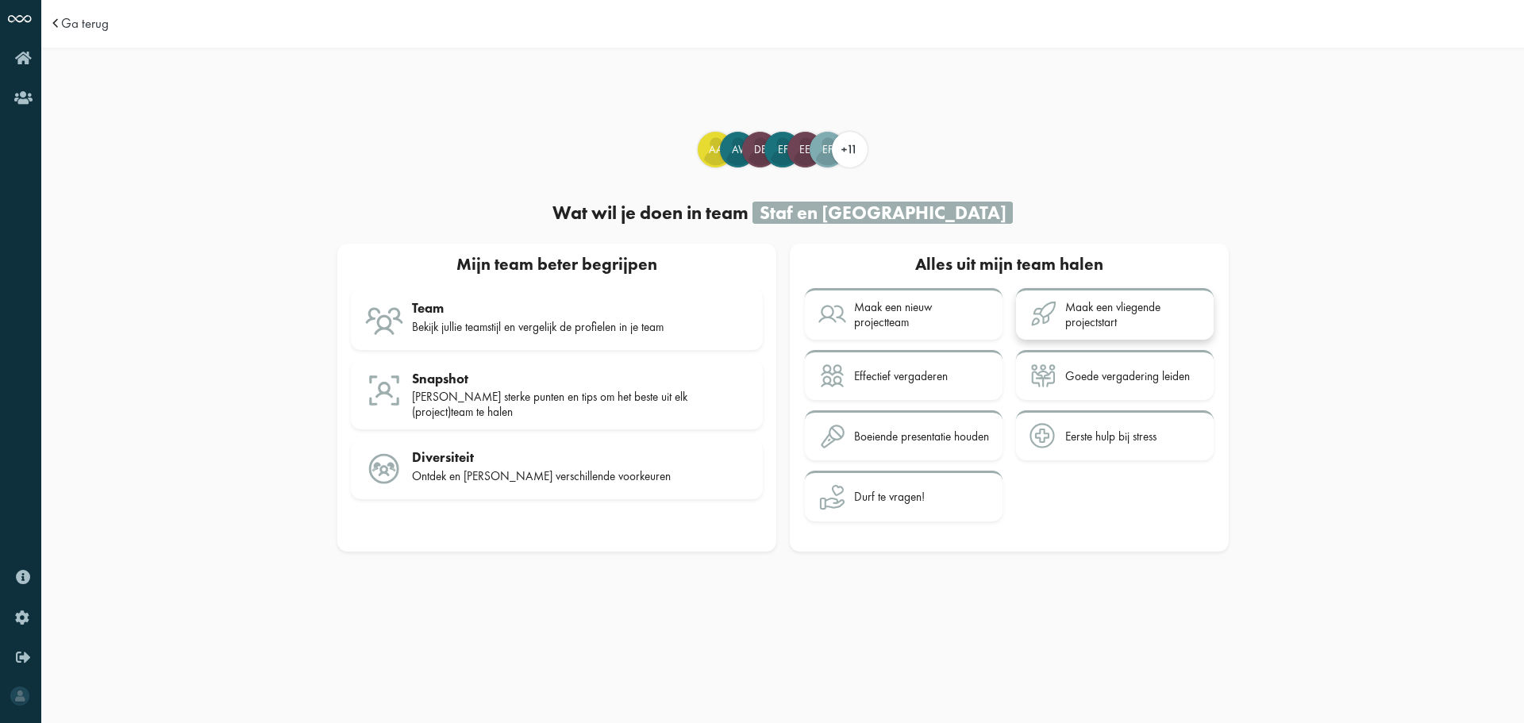
click at [1130, 302] on div "Maak een vliegende projectstart" at bounding box center [1132, 314] width 135 height 29
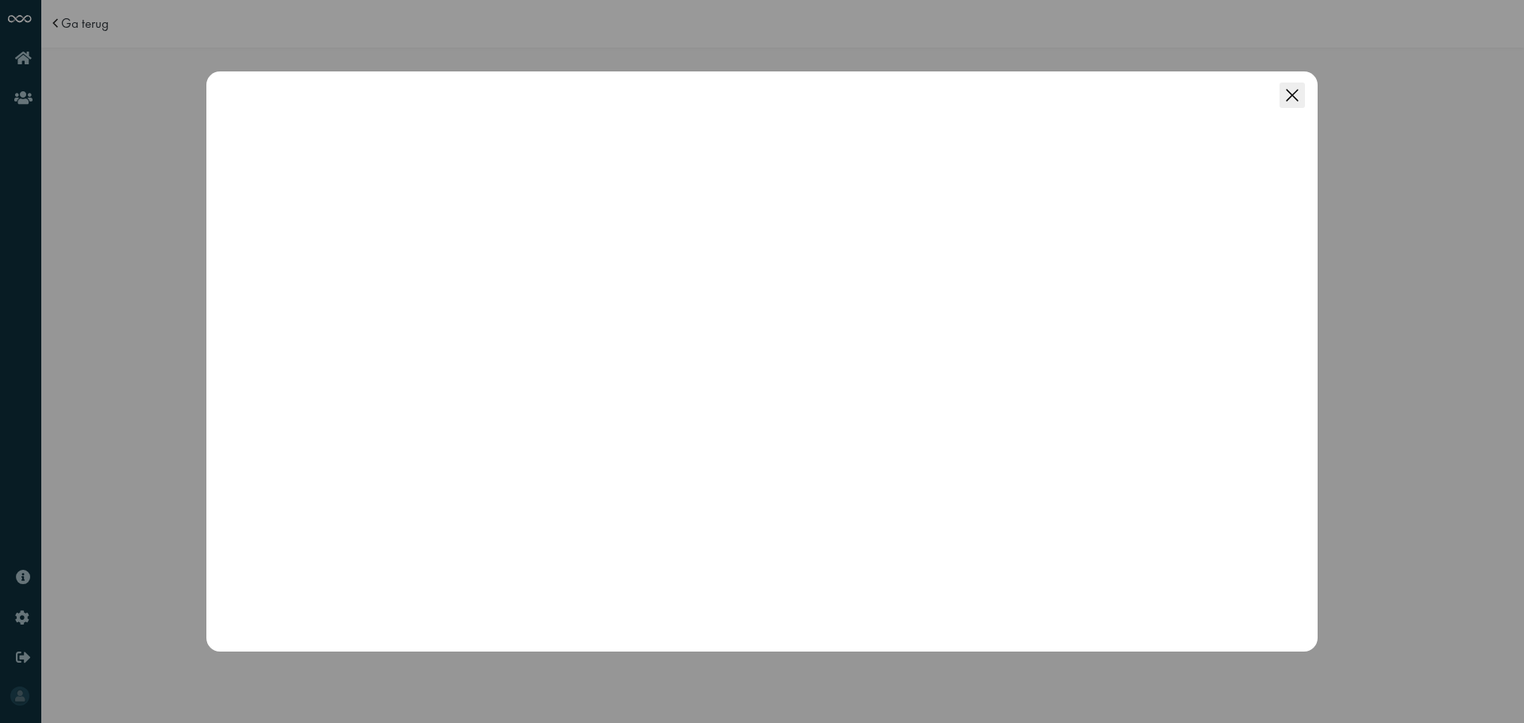
click at [1295, 98] on icon "Close this dialog" at bounding box center [1292, 95] width 12 height 12
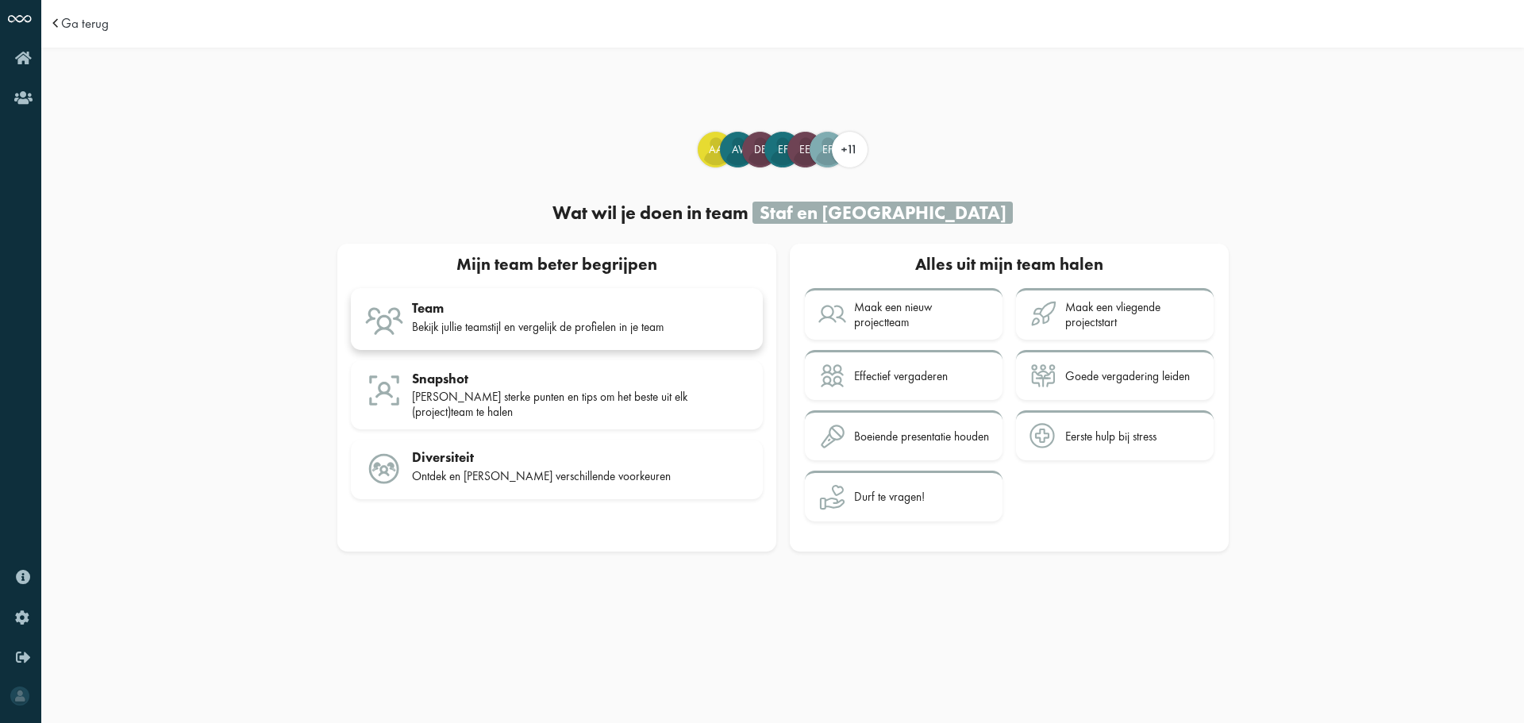
click at [697, 300] on div "Team" at bounding box center [580, 308] width 337 height 16
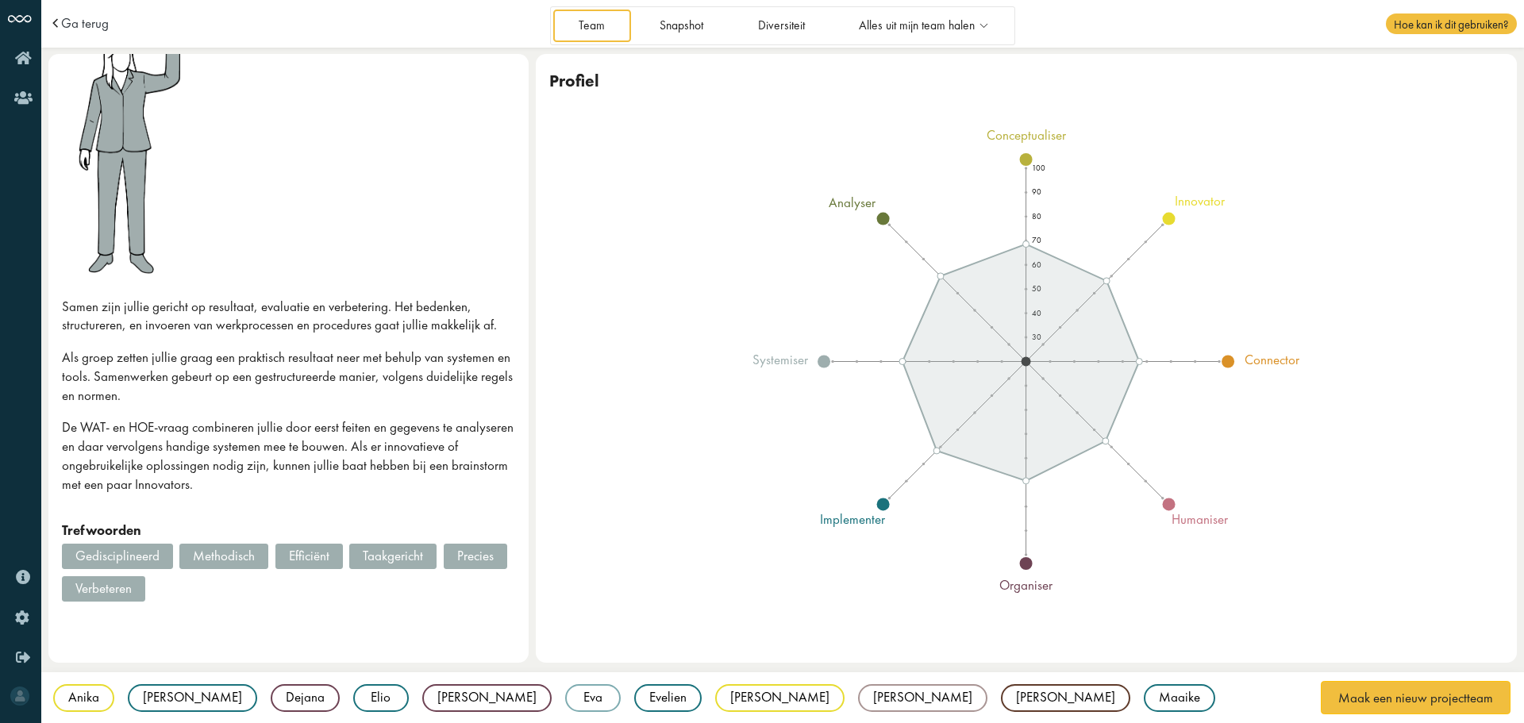
scroll to position [180, 0]
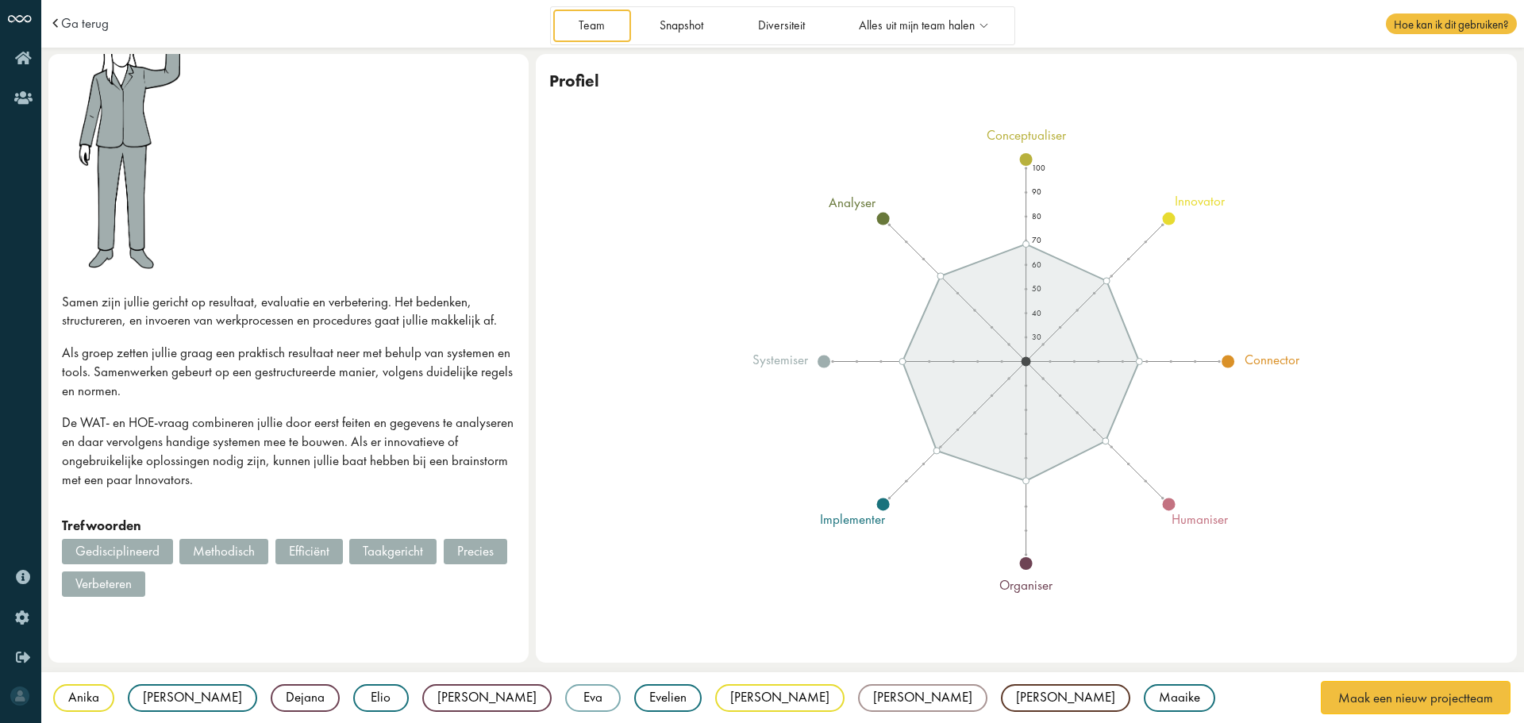
click at [83, 13] on td "Ga terug" at bounding box center [195, 24] width 294 height 48
click at [85, 20] on span "Ga terug" at bounding box center [85, 23] width 48 height 13
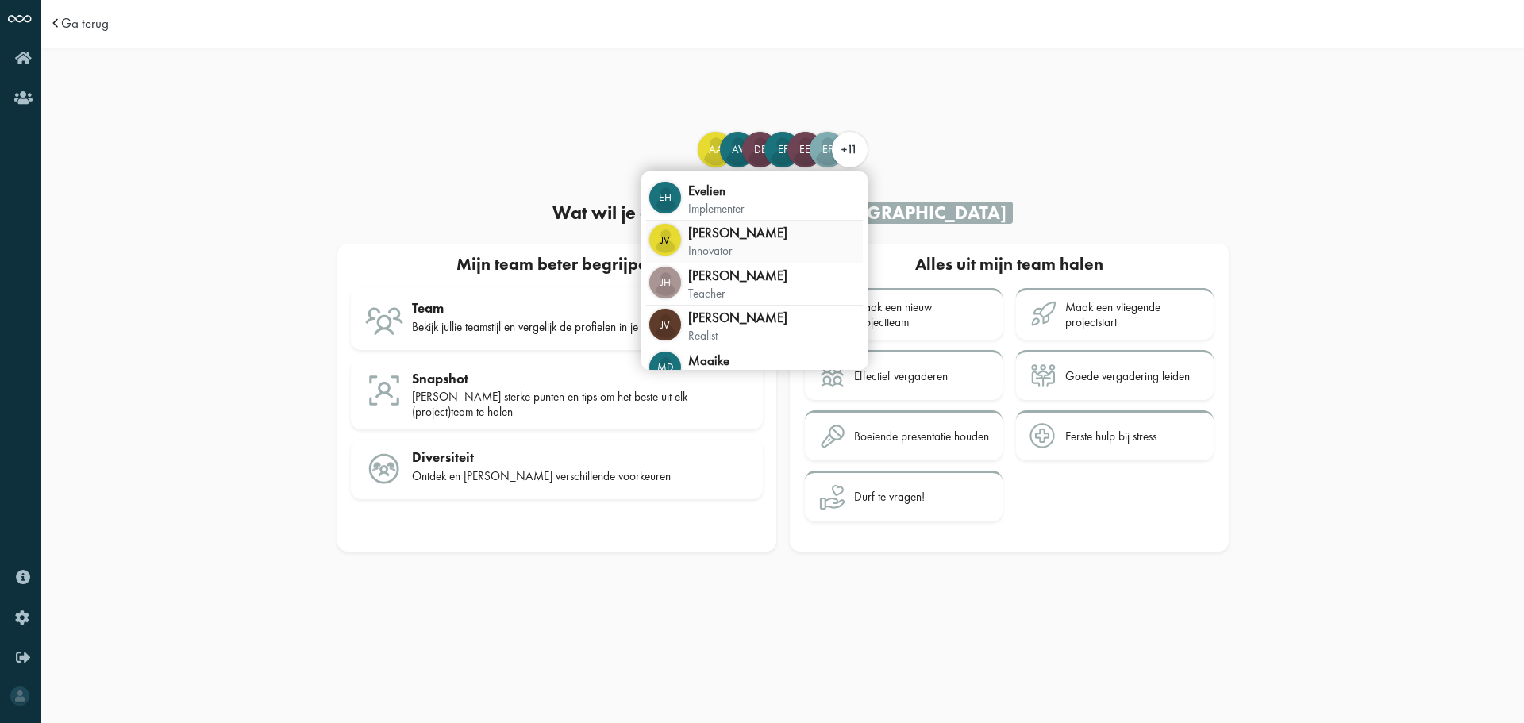
click at [792, 226] on div "Jv [PERSON_NAME] innovator" at bounding box center [754, 242] width 217 height 42
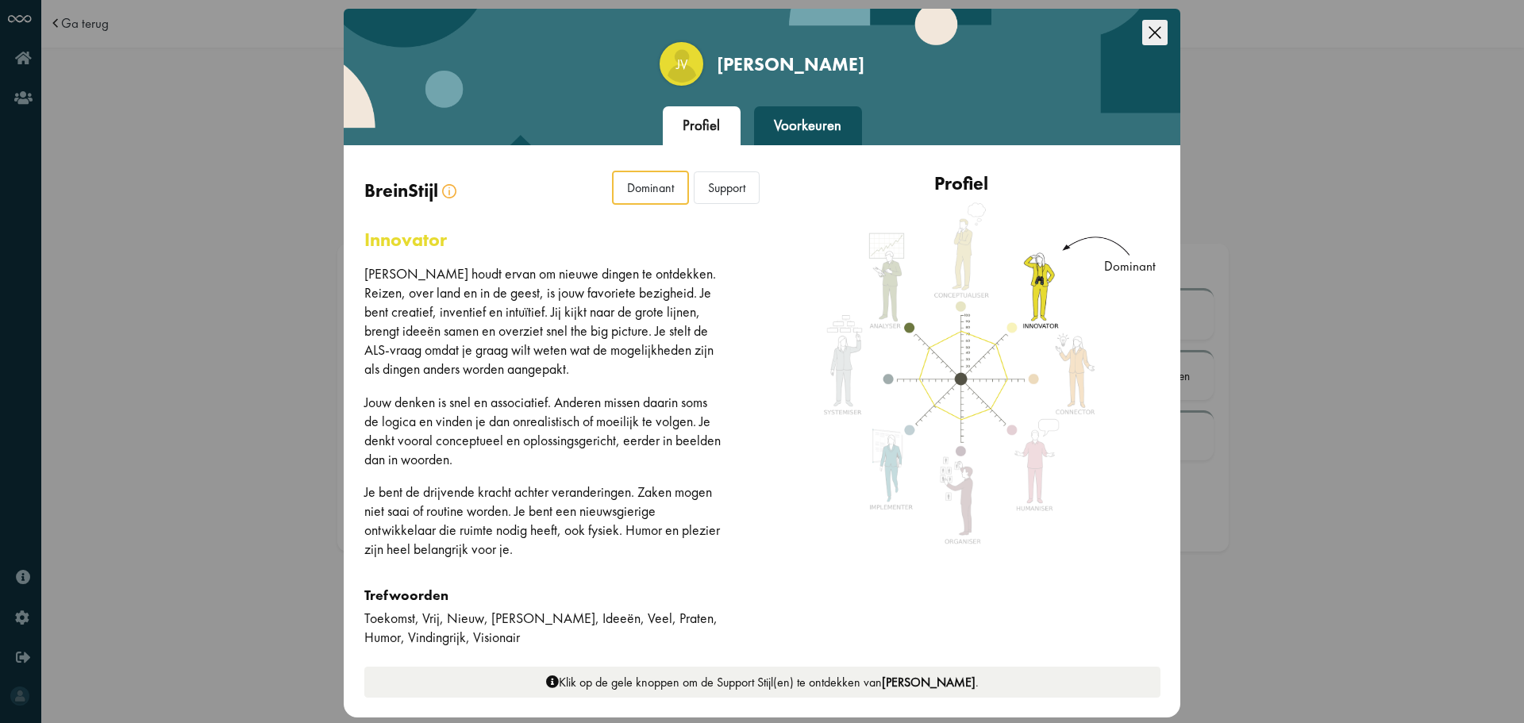
click at [727, 189] on div "Support" at bounding box center [727, 187] width 66 height 33
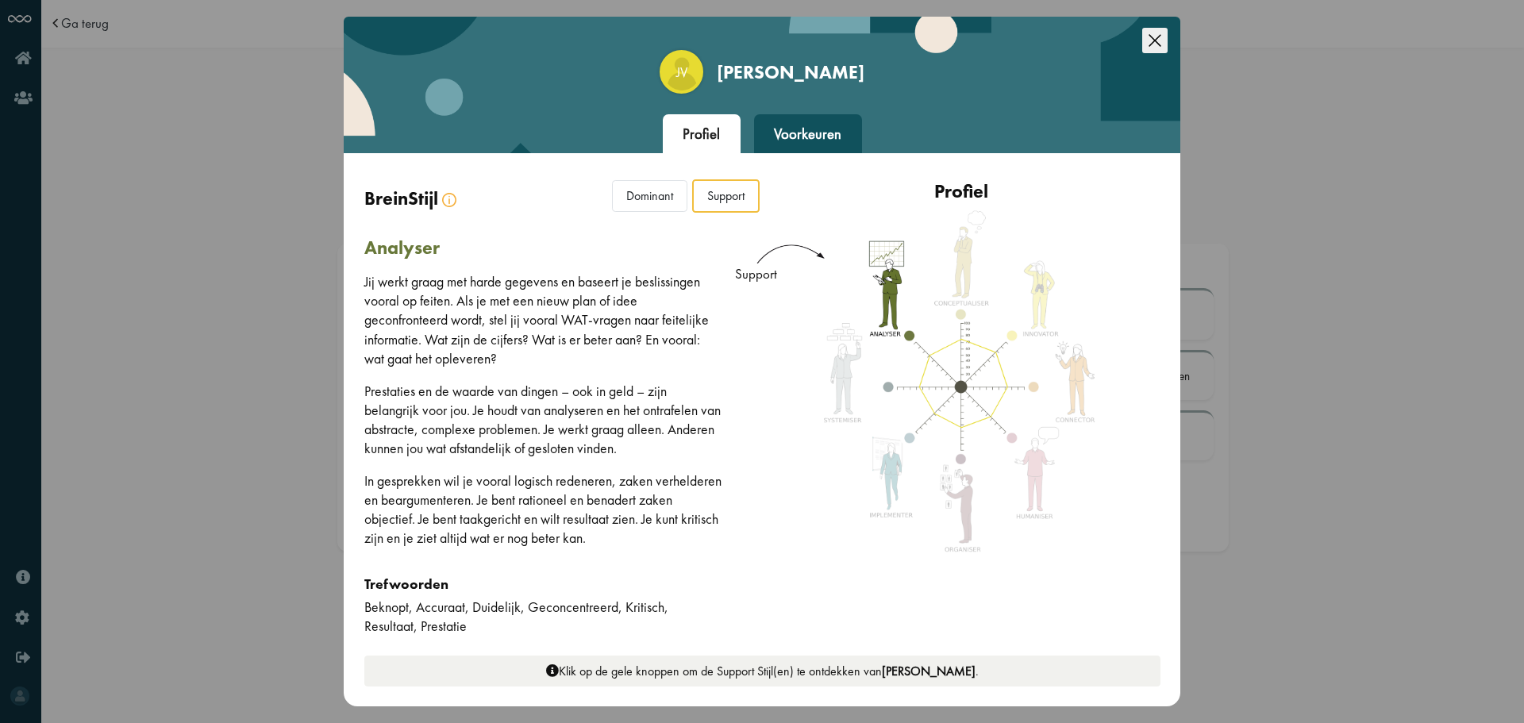
click at [726, 347] on div "analyser Jij werkt graag met harde gegevens en baseert je beslissingen vooral o…" at bounding box center [563, 429] width 398 height 413
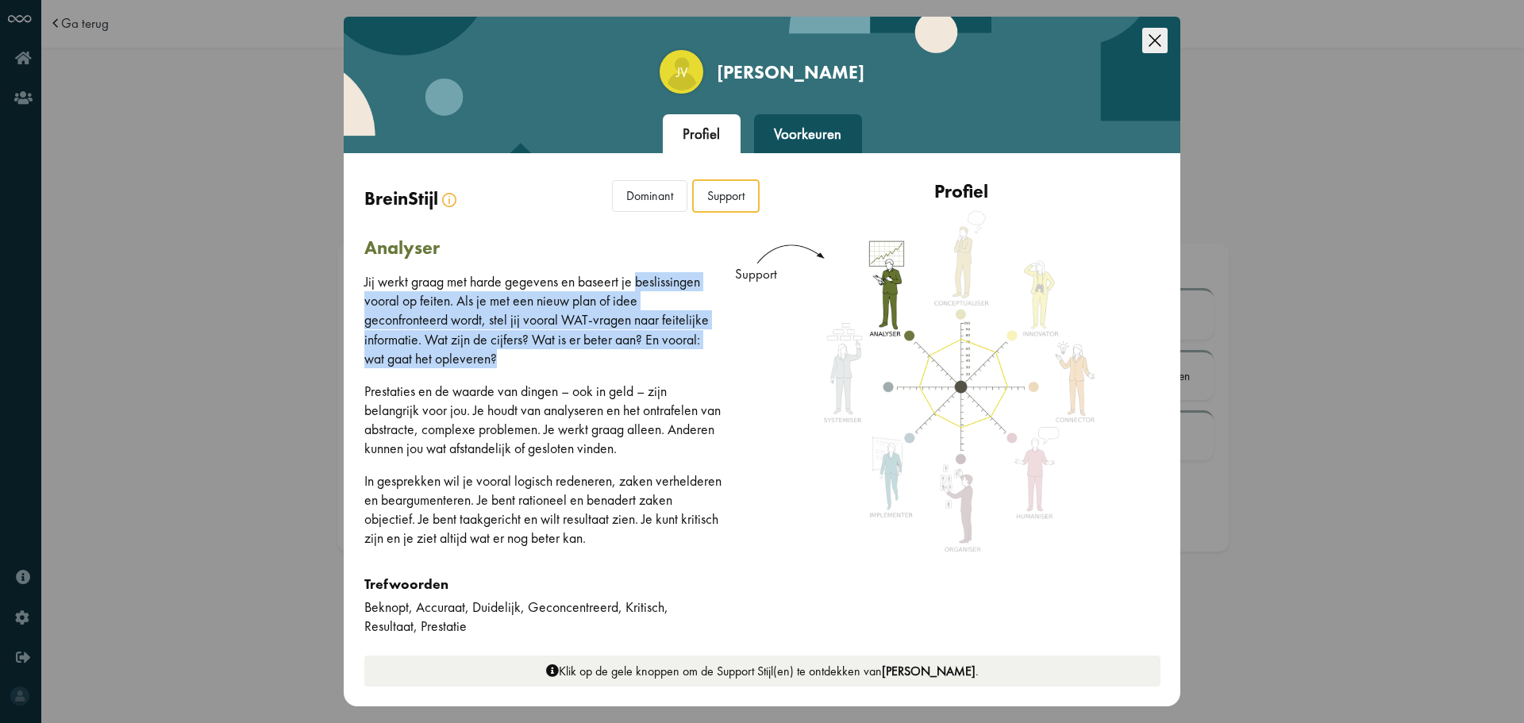
drag, startPoint x: 645, startPoint y: 357, endPoint x: 635, endPoint y: 283, distance: 75.2
click at [635, 283] on p "Jij werkt graag met harde gegevens en baseert je beslissingen vooral op feiten.…" at bounding box center [543, 319] width 358 height 95
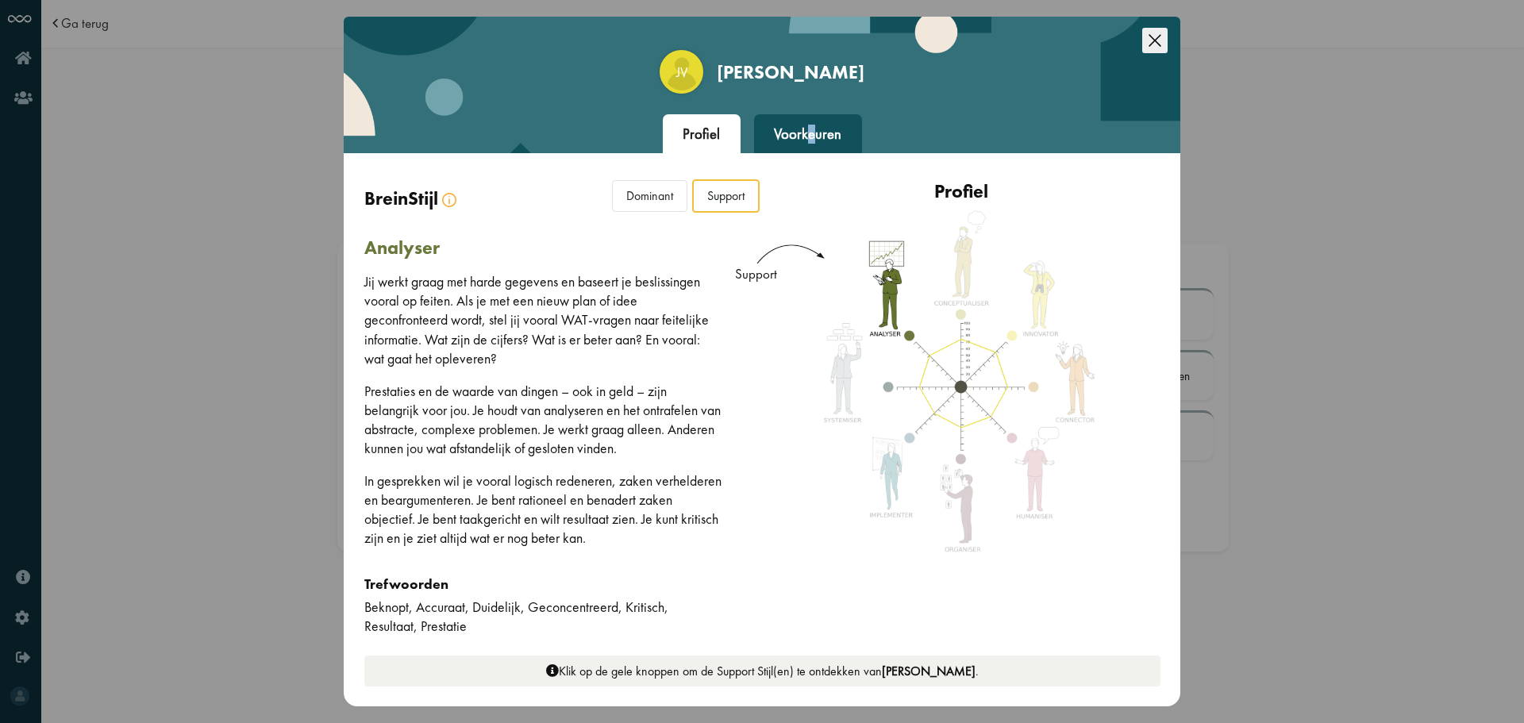
click at [811, 127] on div "Voorkeuren" at bounding box center [808, 134] width 108 height 40
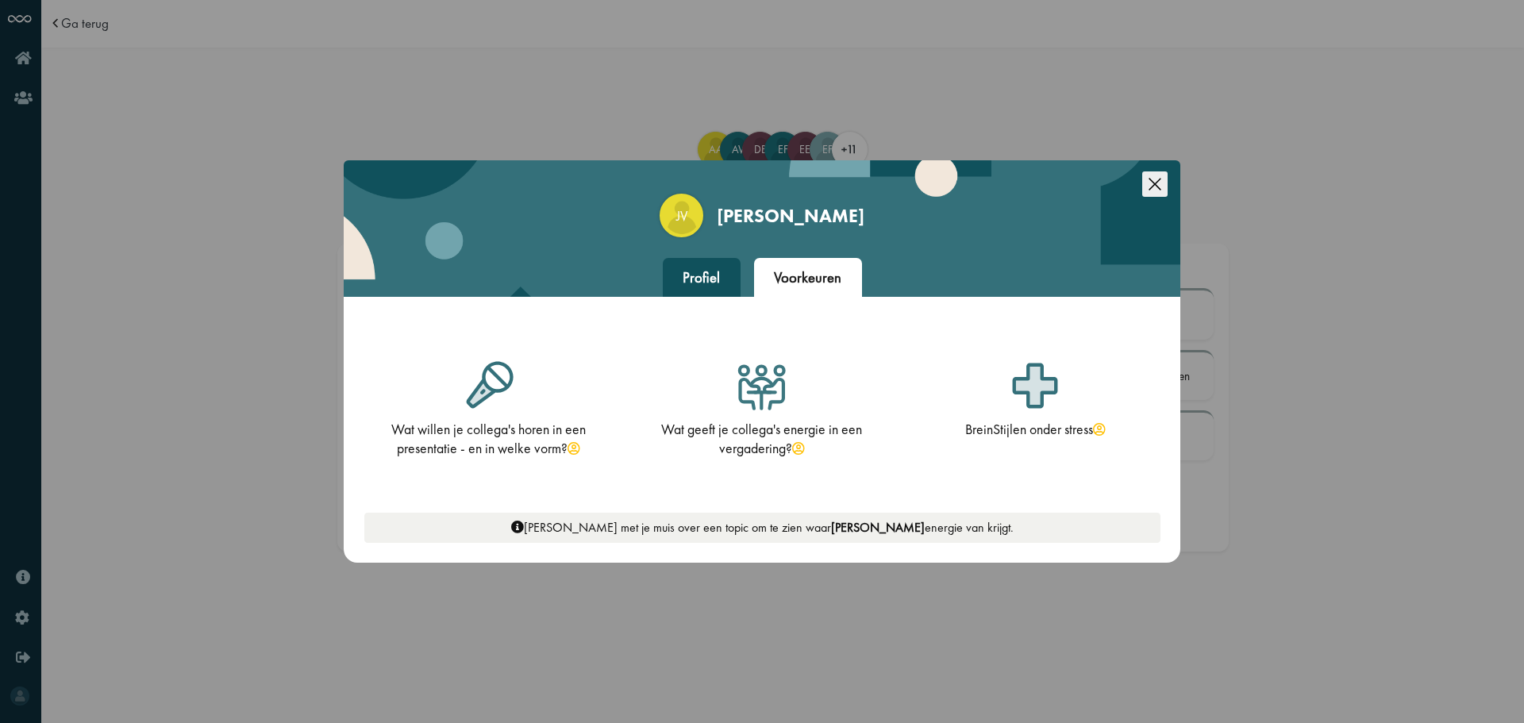
click at [1257, 389] on div "Jv Jeltske van der Wal Profiel Voorkeuren Dimensies BreinStijl Dominant De Domi…" at bounding box center [762, 361] width 1524 height 723
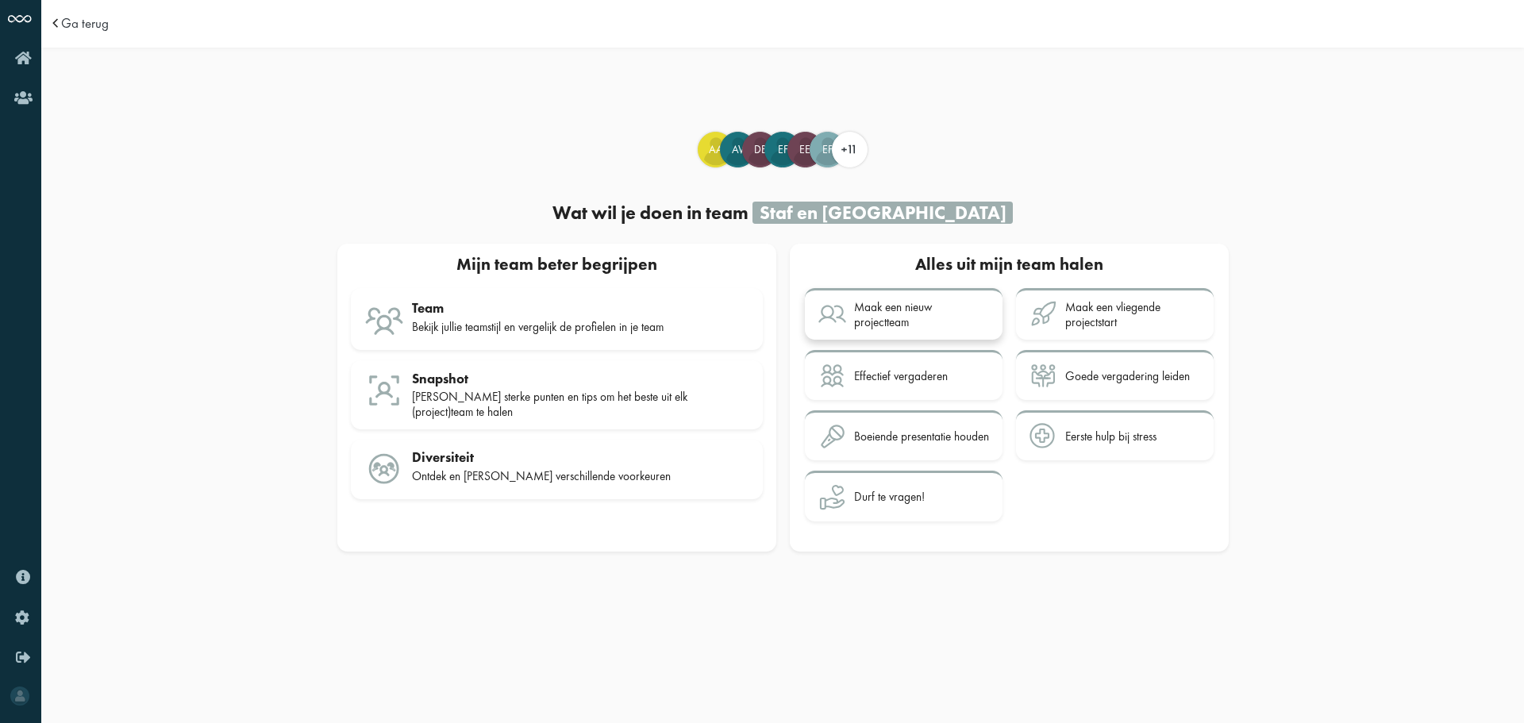
click at [941, 305] on div "Maak een nieuw projectteam" at bounding box center [921, 314] width 135 height 29
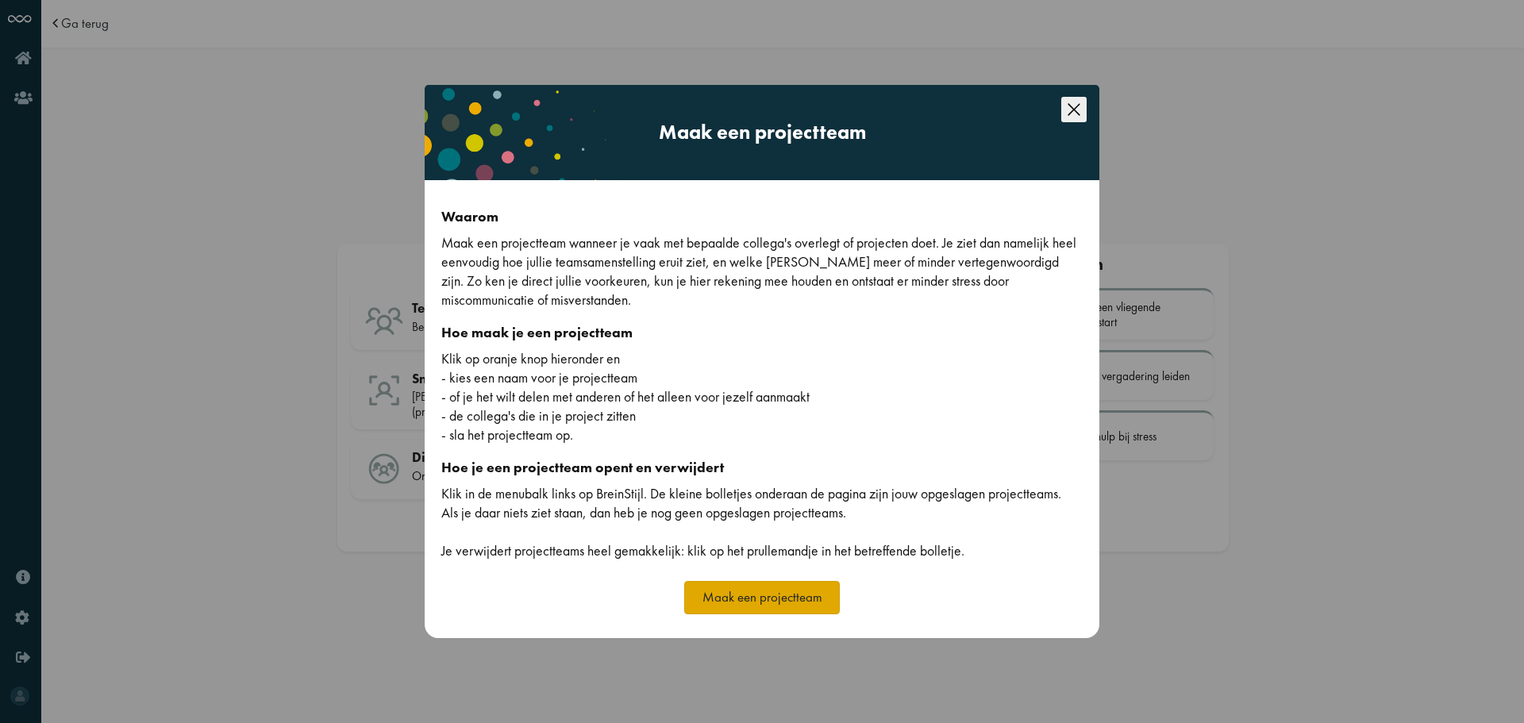
click at [817, 596] on button "Maak een projectteam" at bounding box center [762, 597] width 156 height 33
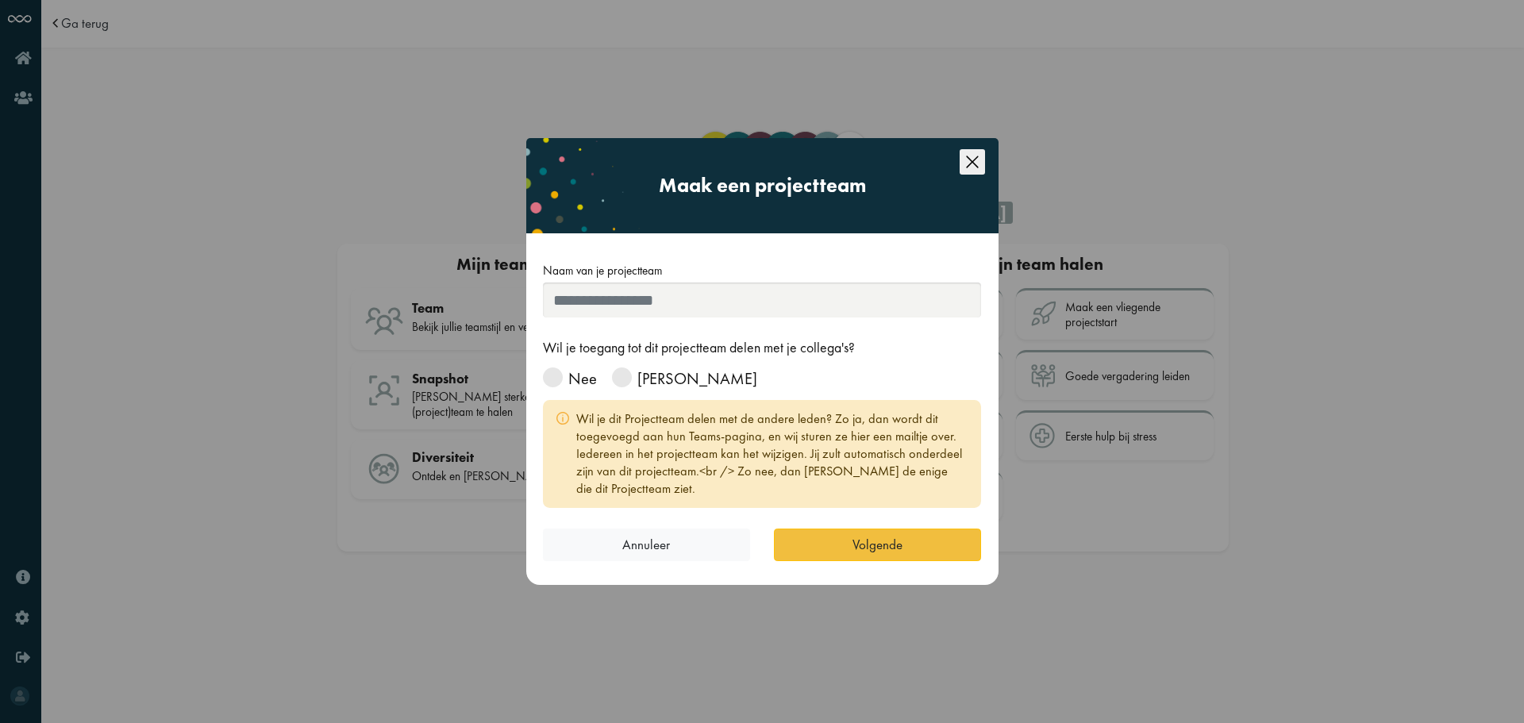
click at [719, 307] on input "Naam van je projectteam" at bounding box center [762, 300] width 439 height 35
type input "*********"
click at [555, 372] on span at bounding box center [553, 378] width 20 height 20
click at [907, 560] on button "Volgende" at bounding box center [877, 545] width 207 height 33
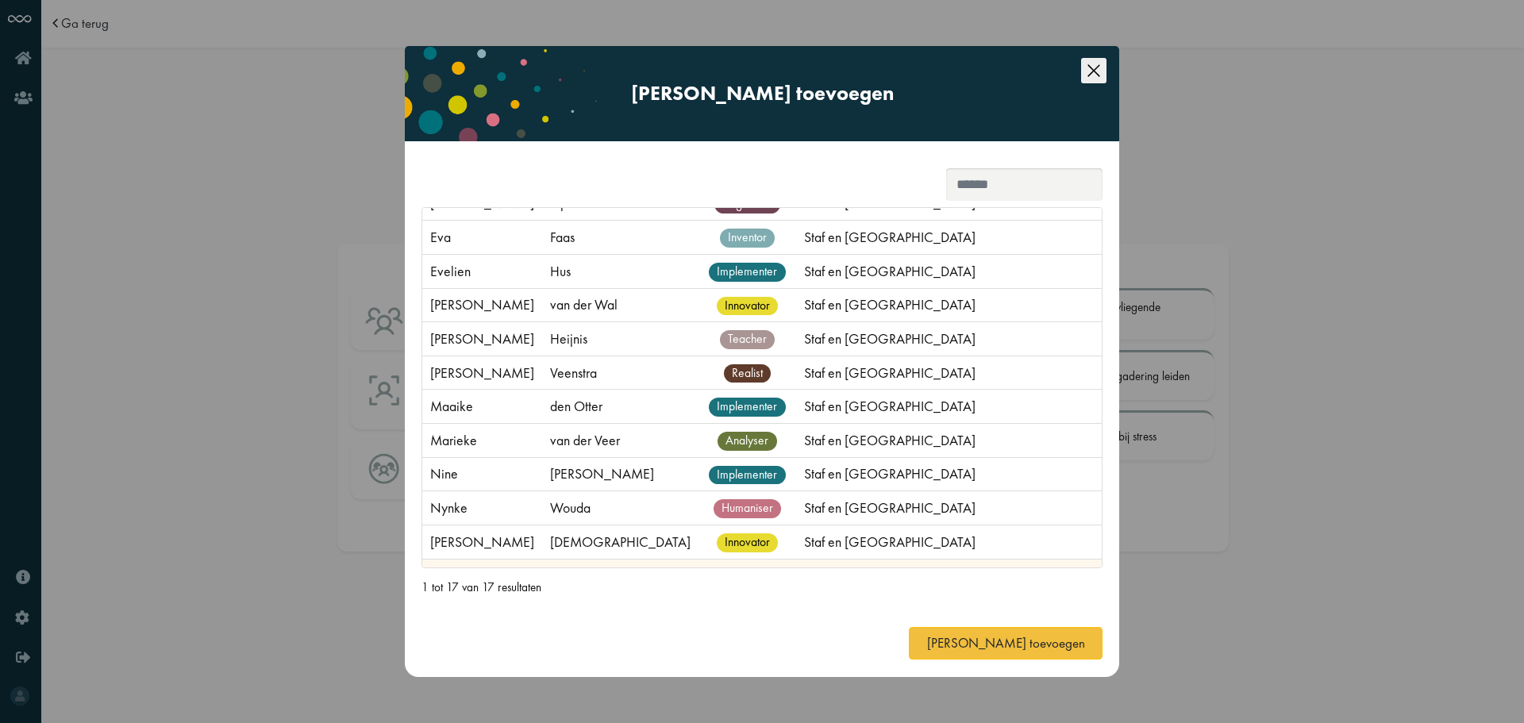
scroll to position [238, 0]
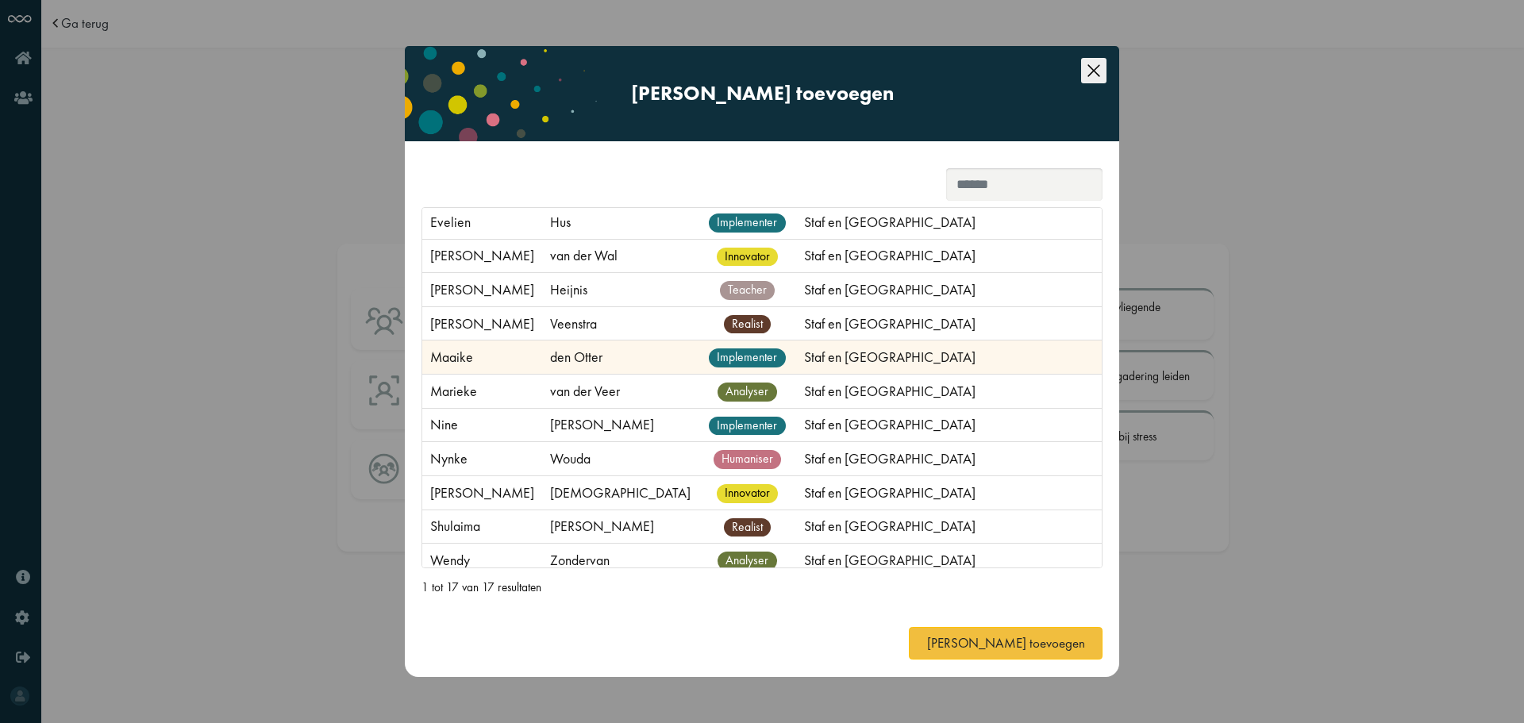
click at [480, 368] on td "Maaike" at bounding box center [482, 358] width 120 height 34
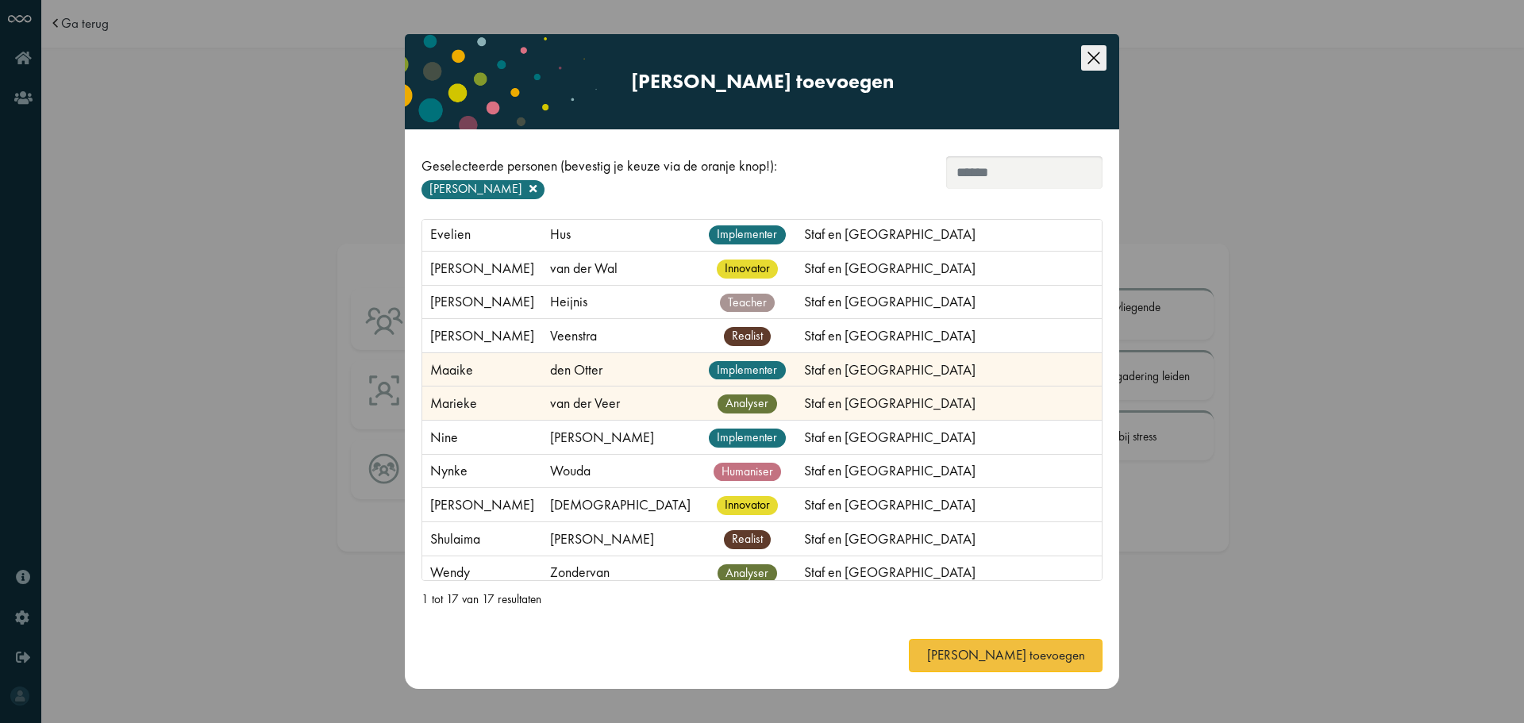
click at [479, 401] on td "Marieke" at bounding box center [482, 404] width 120 height 34
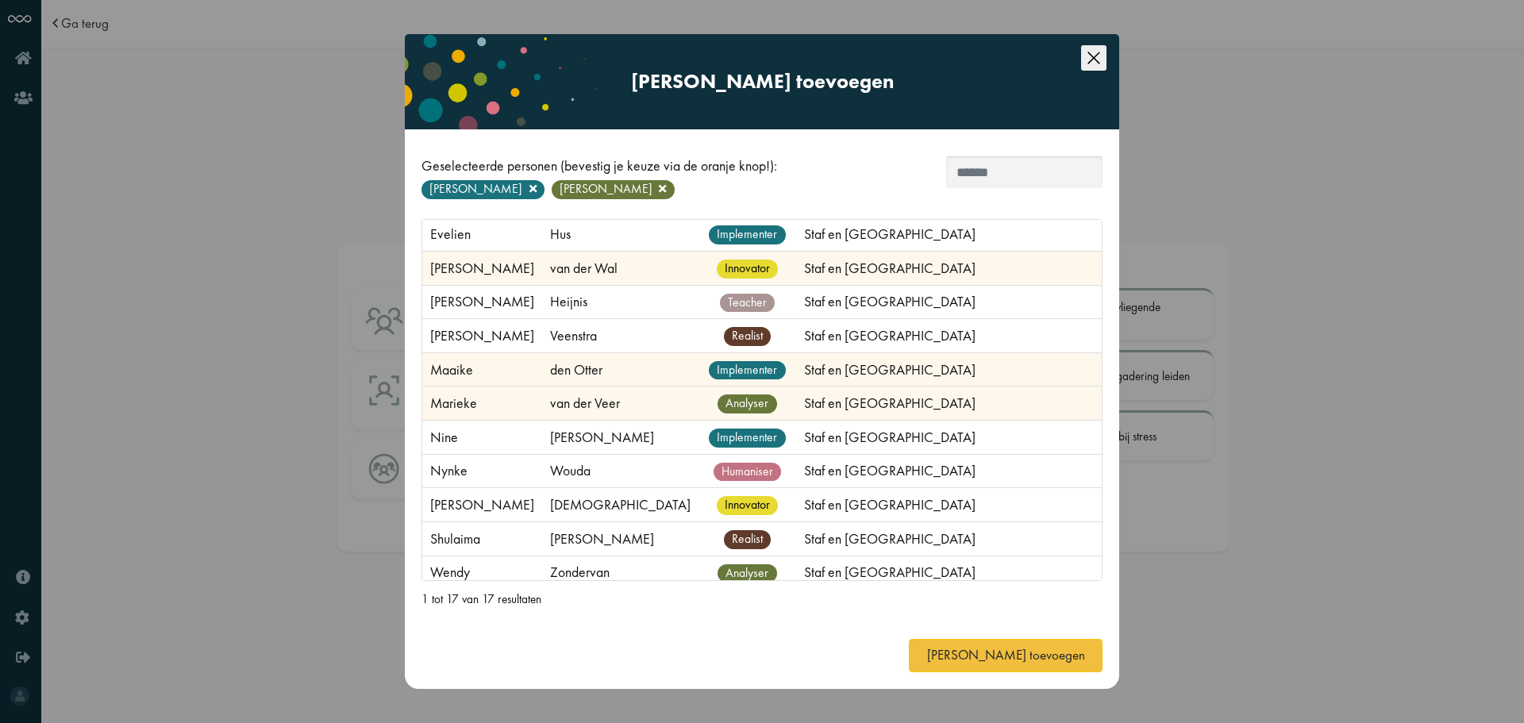
click at [491, 267] on td "Jeltske" at bounding box center [482, 268] width 120 height 34
click at [1028, 657] on button "[PERSON_NAME] toevoegen" at bounding box center [1006, 655] width 194 height 33
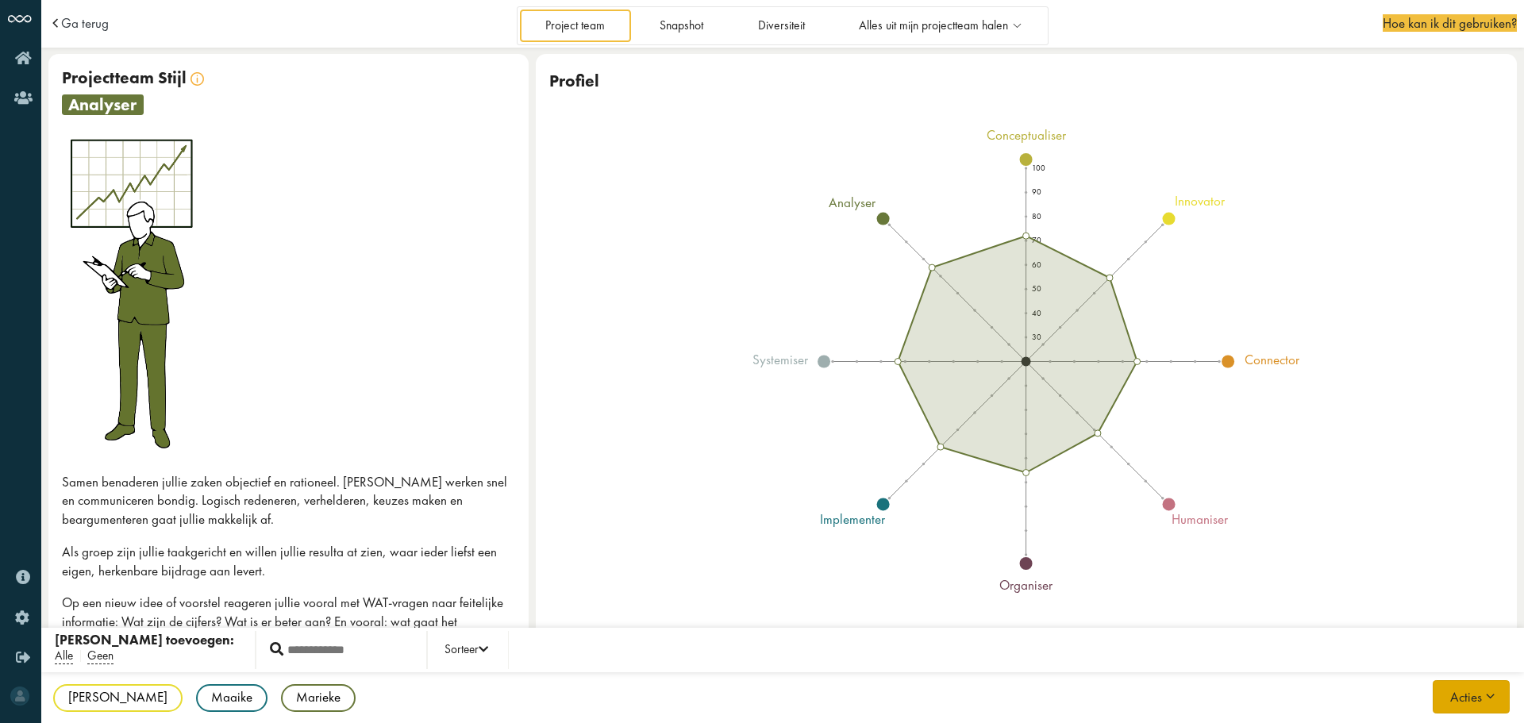
click at [1499, 696] on button "Acties" at bounding box center [1471, 696] width 77 height 33
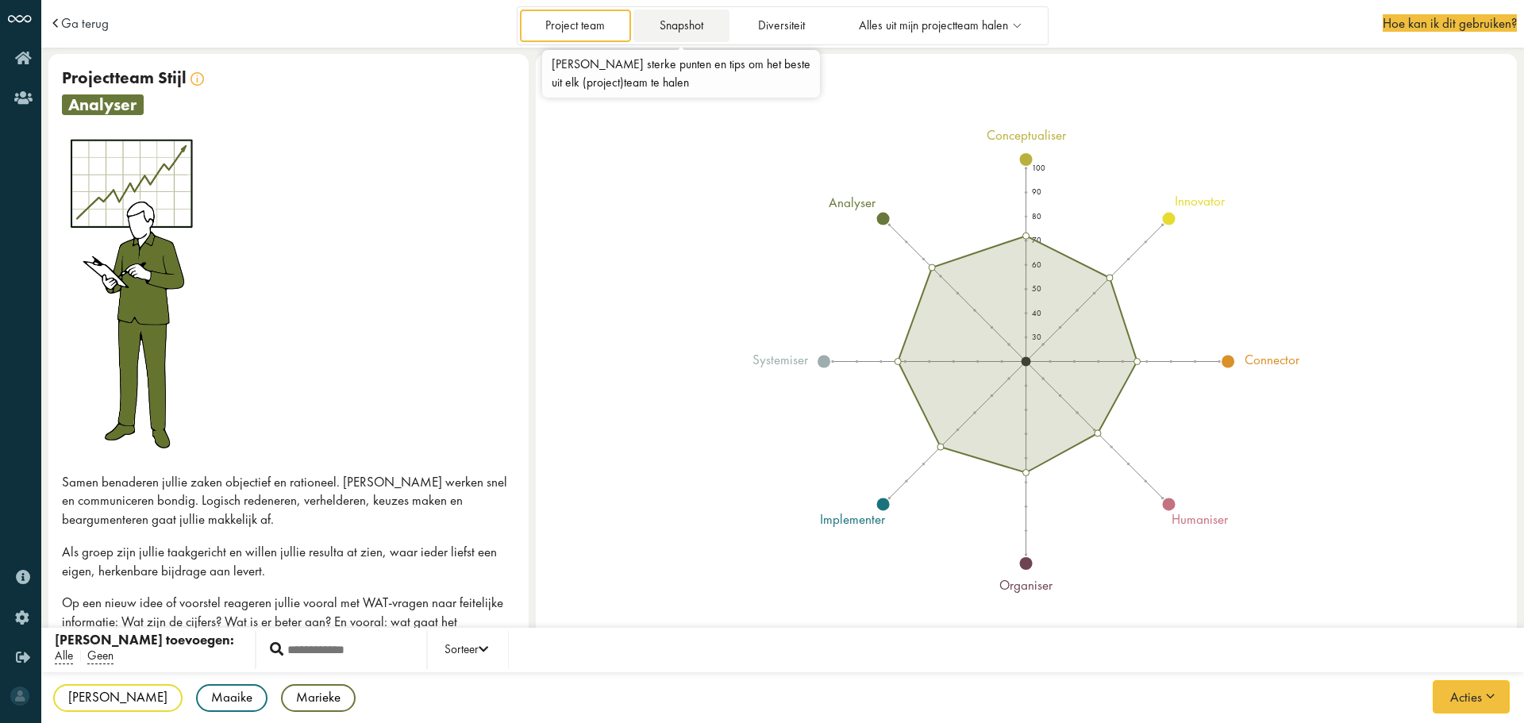
click at [695, 17] on link "Snapshot" at bounding box center [680, 26] width 95 height 33
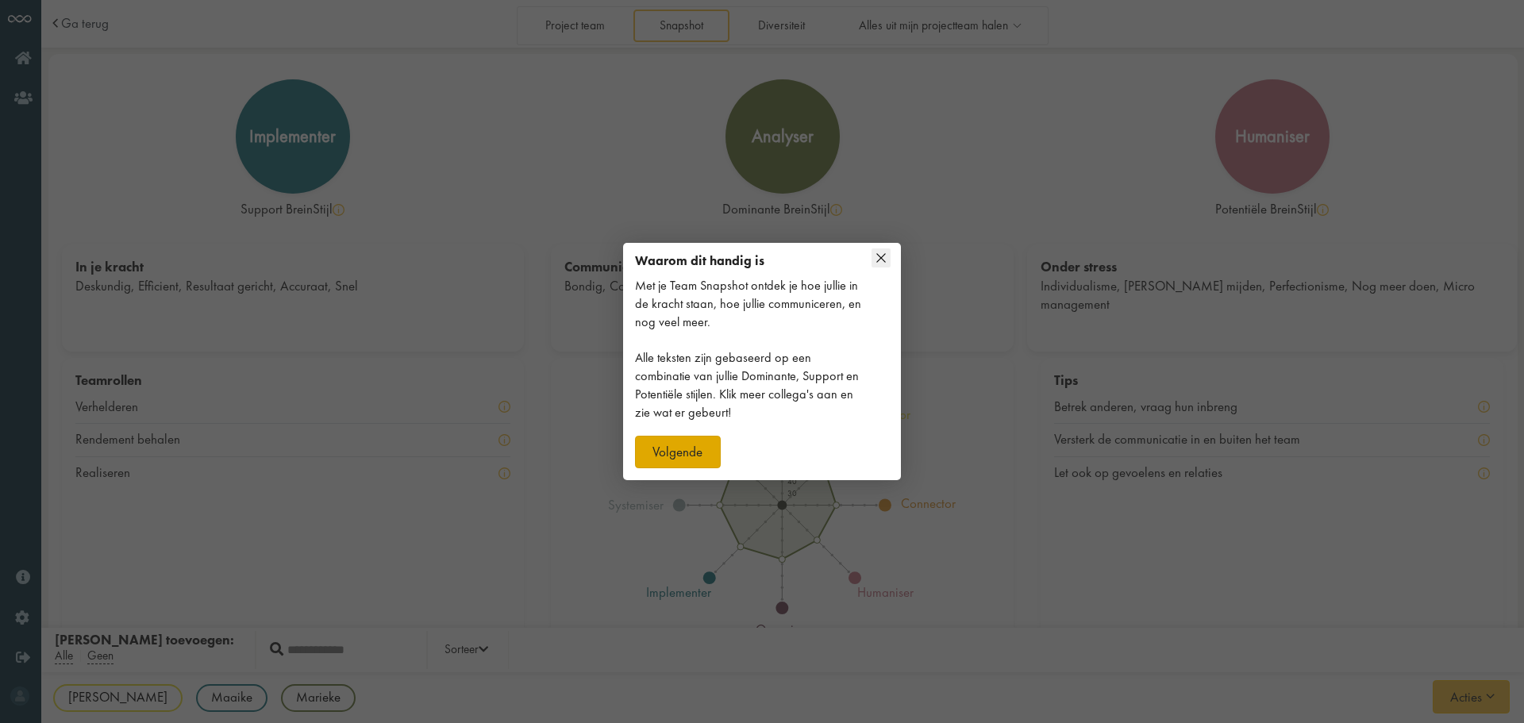
click at [696, 462] on button "Volgende" at bounding box center [678, 452] width 86 height 33
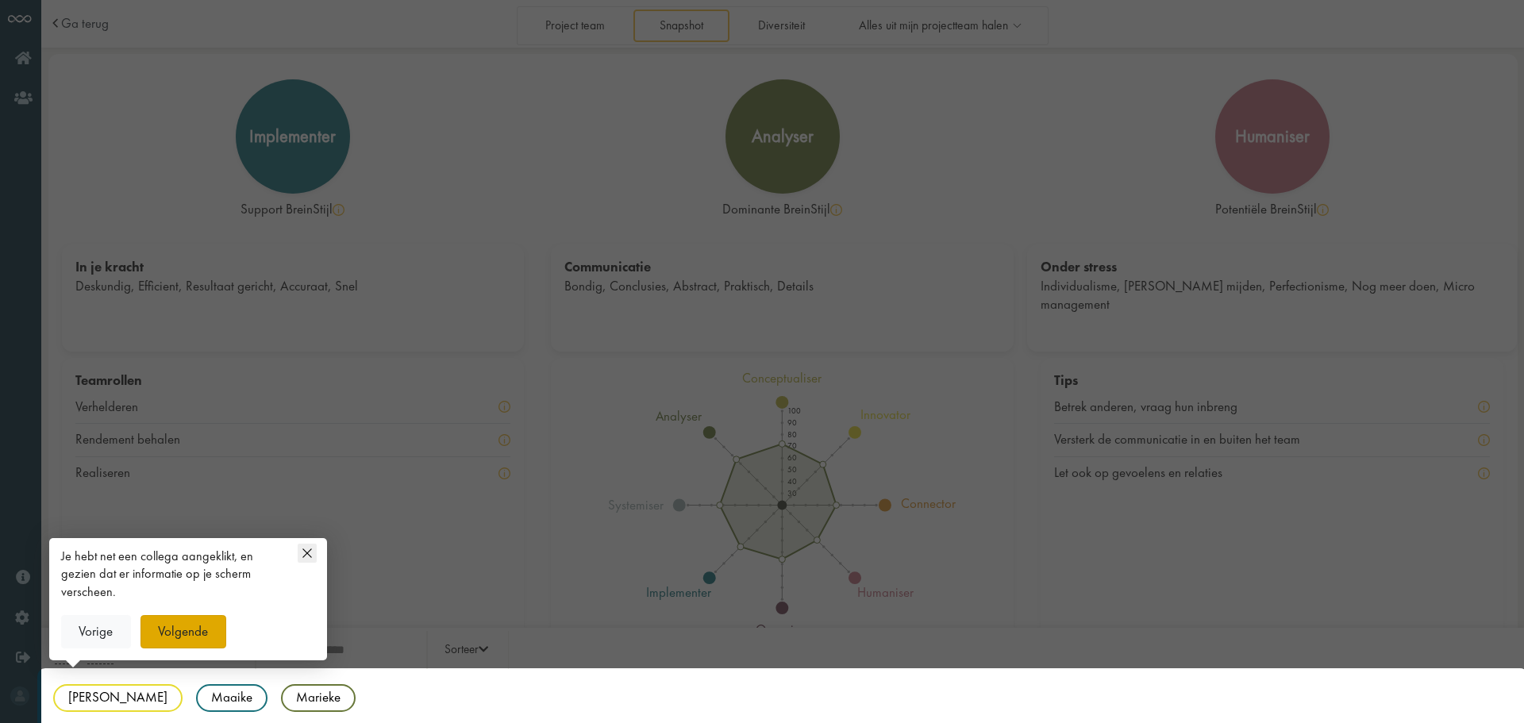
click at [185, 637] on button "Volgende" at bounding box center [183, 631] width 86 height 33
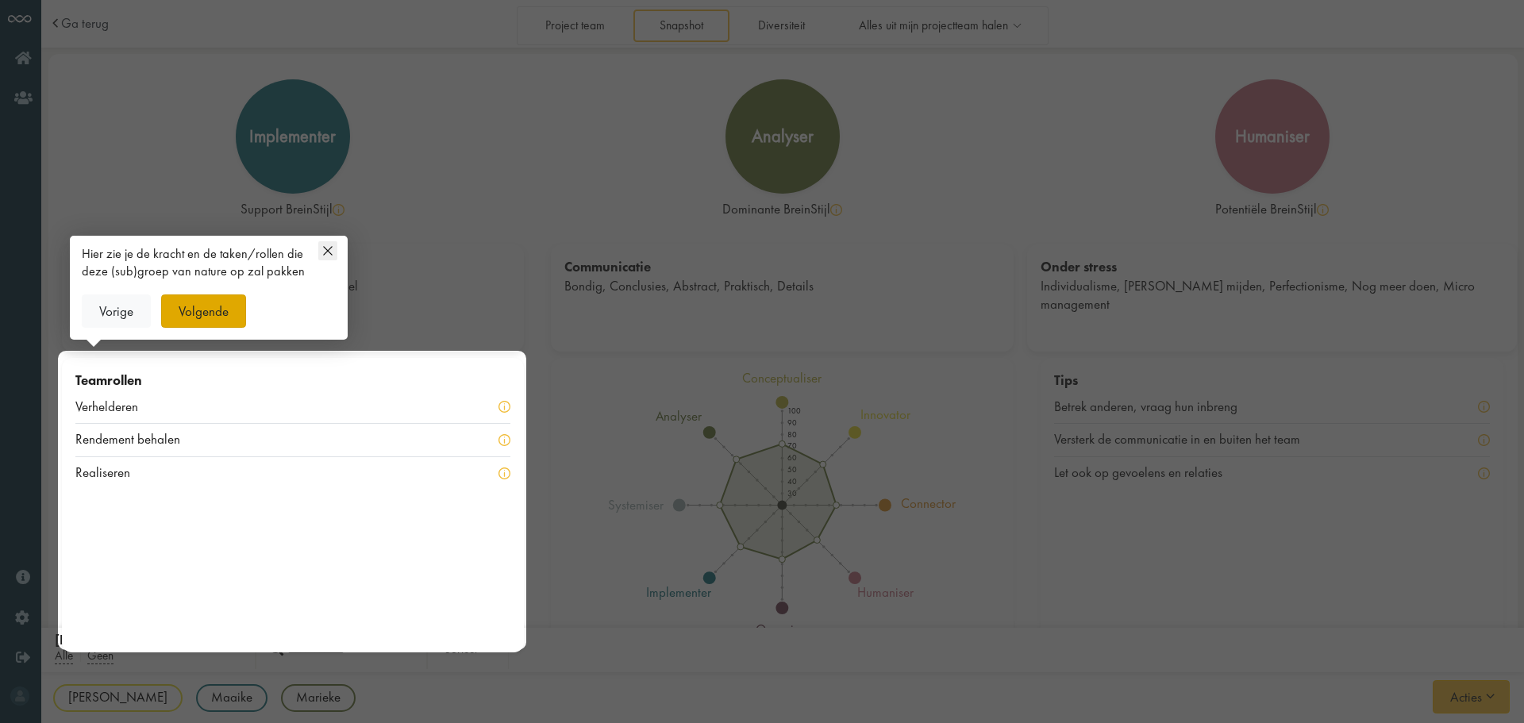
click at [215, 323] on button "Volgende" at bounding box center [204, 310] width 86 height 33
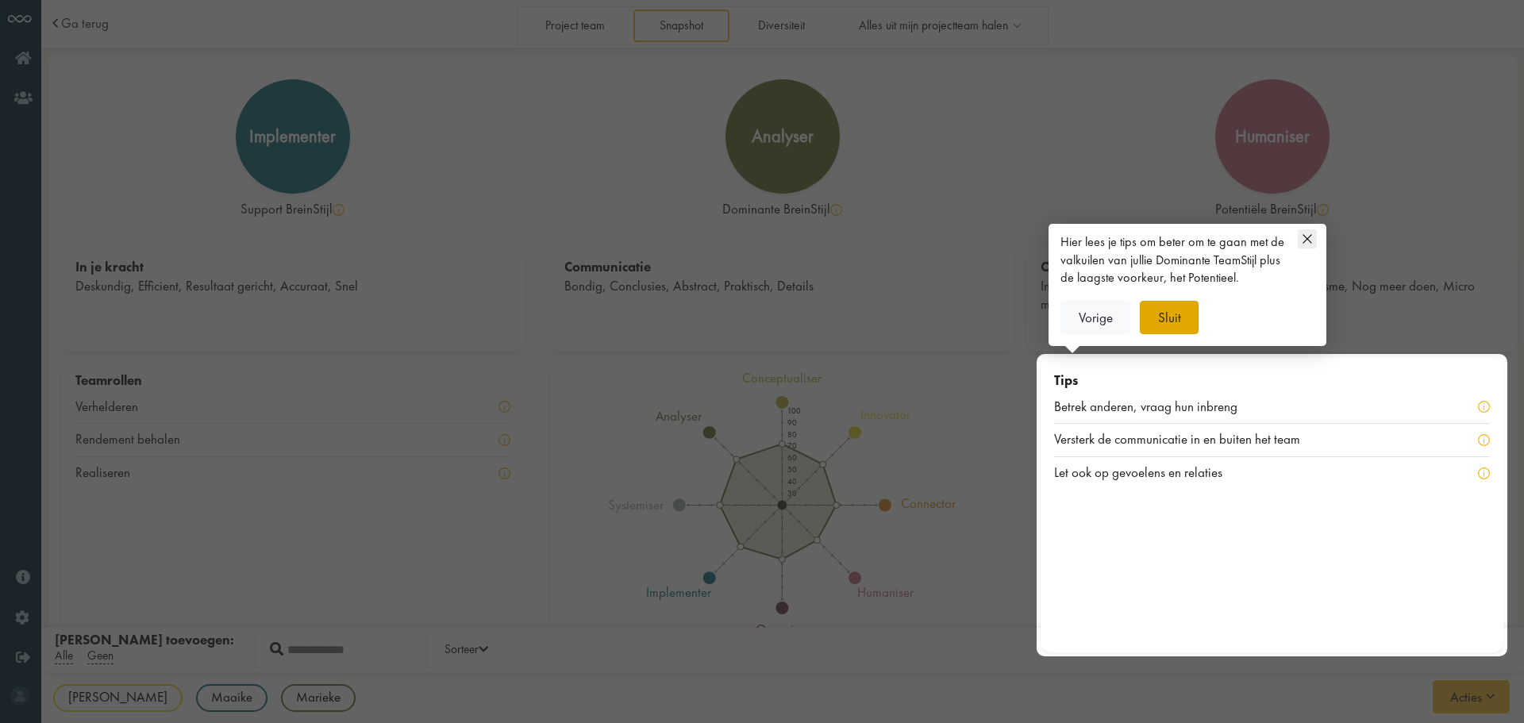
click at [1150, 319] on button "Sluit" at bounding box center [1169, 317] width 59 height 33
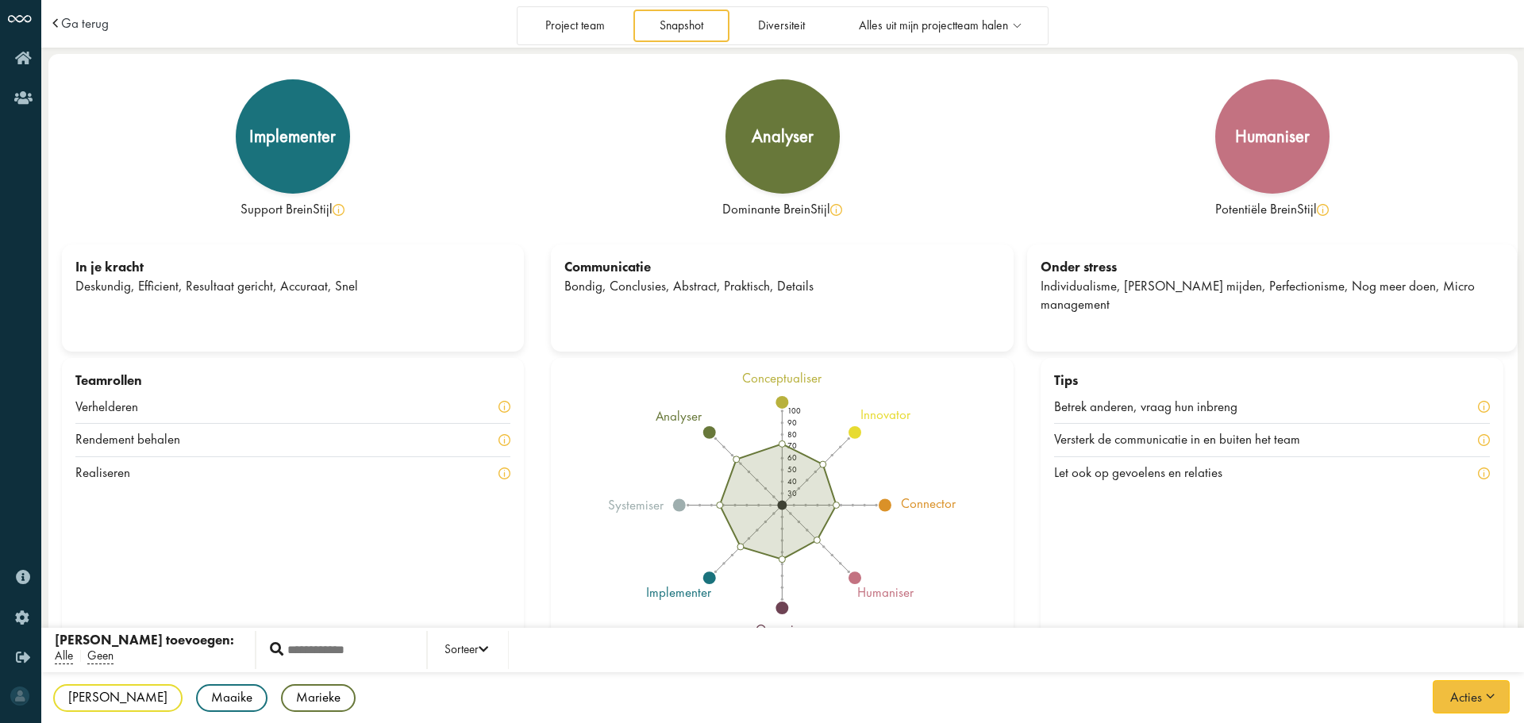
click at [1148, 402] on div "Betrek anderen, vraag hun inbreng" at bounding box center [1156, 407] width 204 height 19
click at [1133, 482] on div "Let ook op gevoelens en relaties" at bounding box center [1148, 473] width 189 height 19
click at [1476, 699] on button "Acties" at bounding box center [1471, 696] width 77 height 33
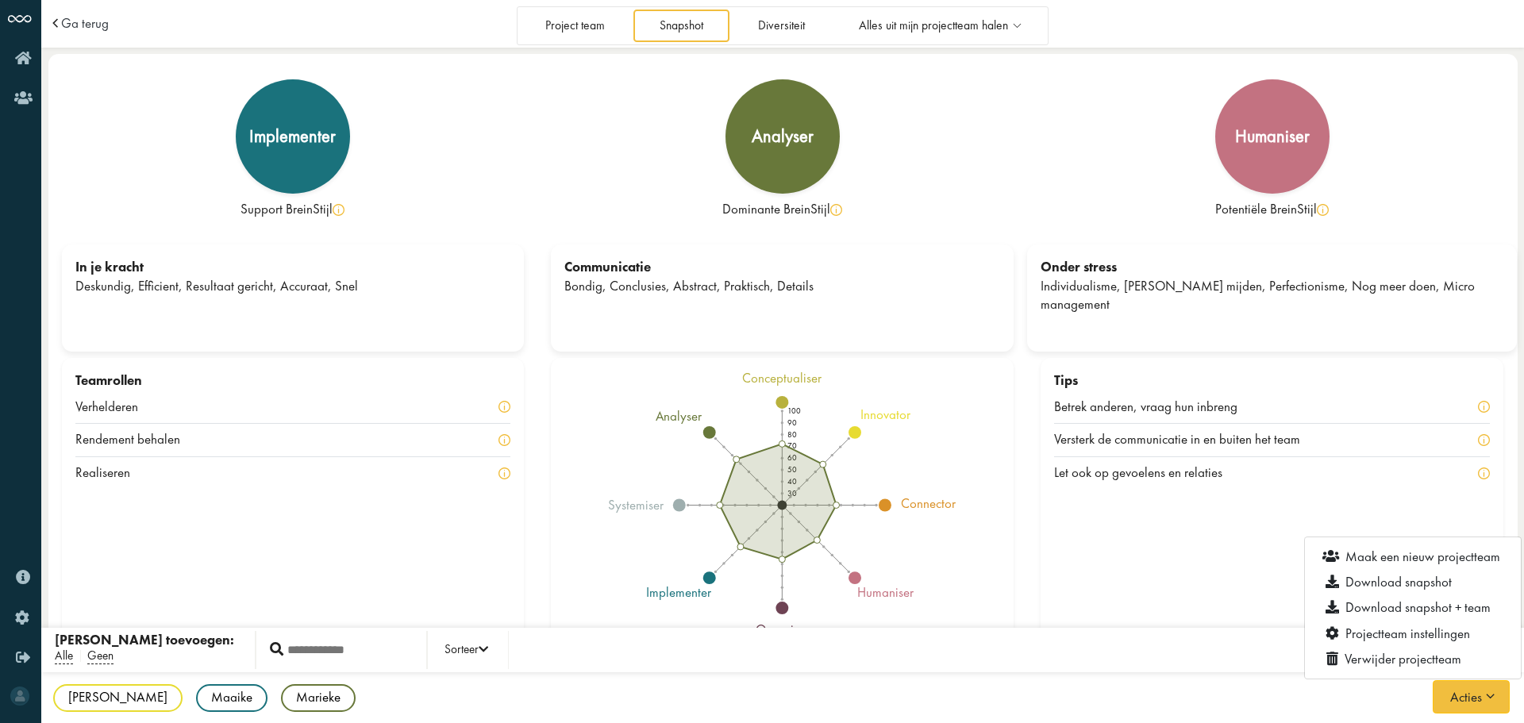
click at [1125, 599] on div "Tips Betrek anderen, vraag hun inbreng Versterk de communicatie in en buiten he…" at bounding box center [1272, 505] width 463 height 294
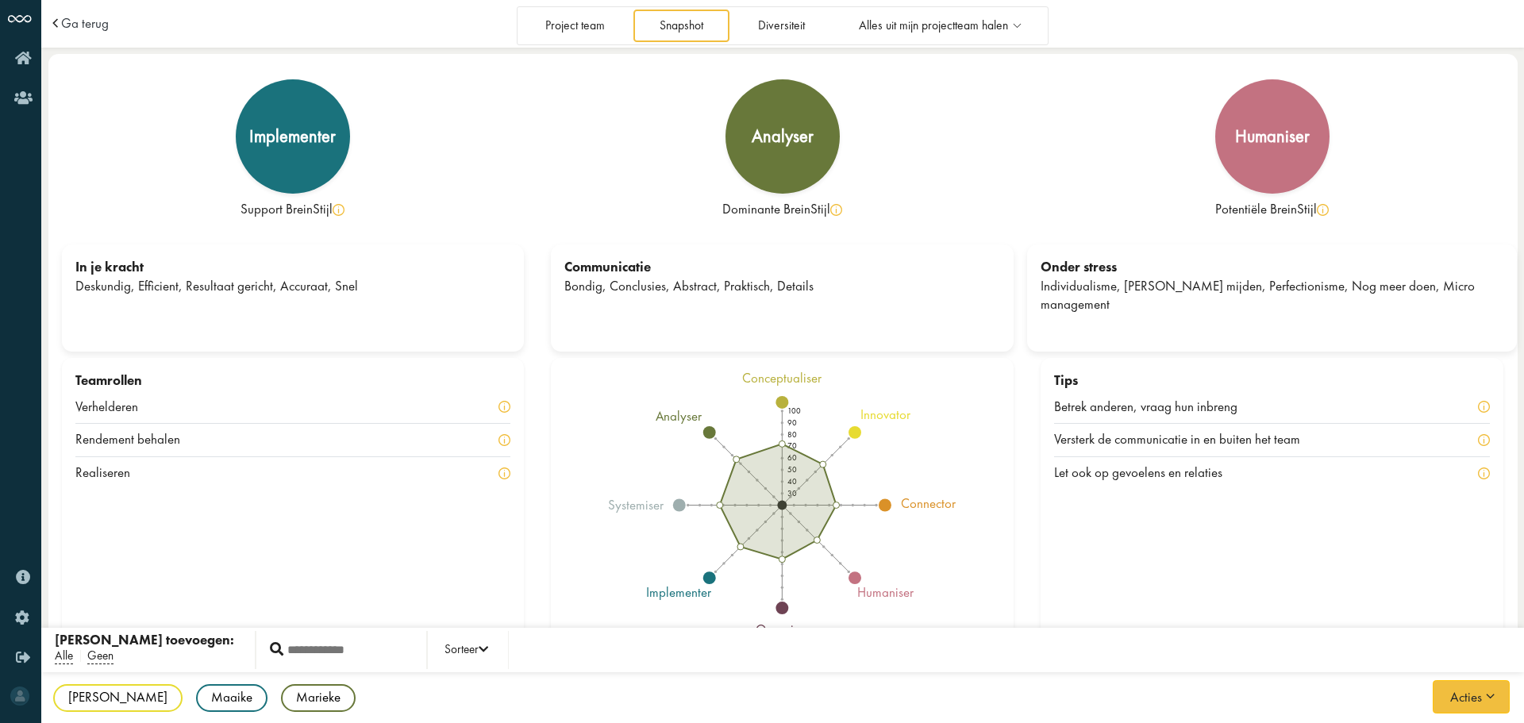
click at [960, 64] on div "implementer Support BreinStijl analyser Dominante BreinStijl humaniser Potentië…" at bounding box center [782, 206] width 1469 height 304
click at [903, 25] on span "Alles uit mijn projectteam halen" at bounding box center [933, 25] width 149 height 13
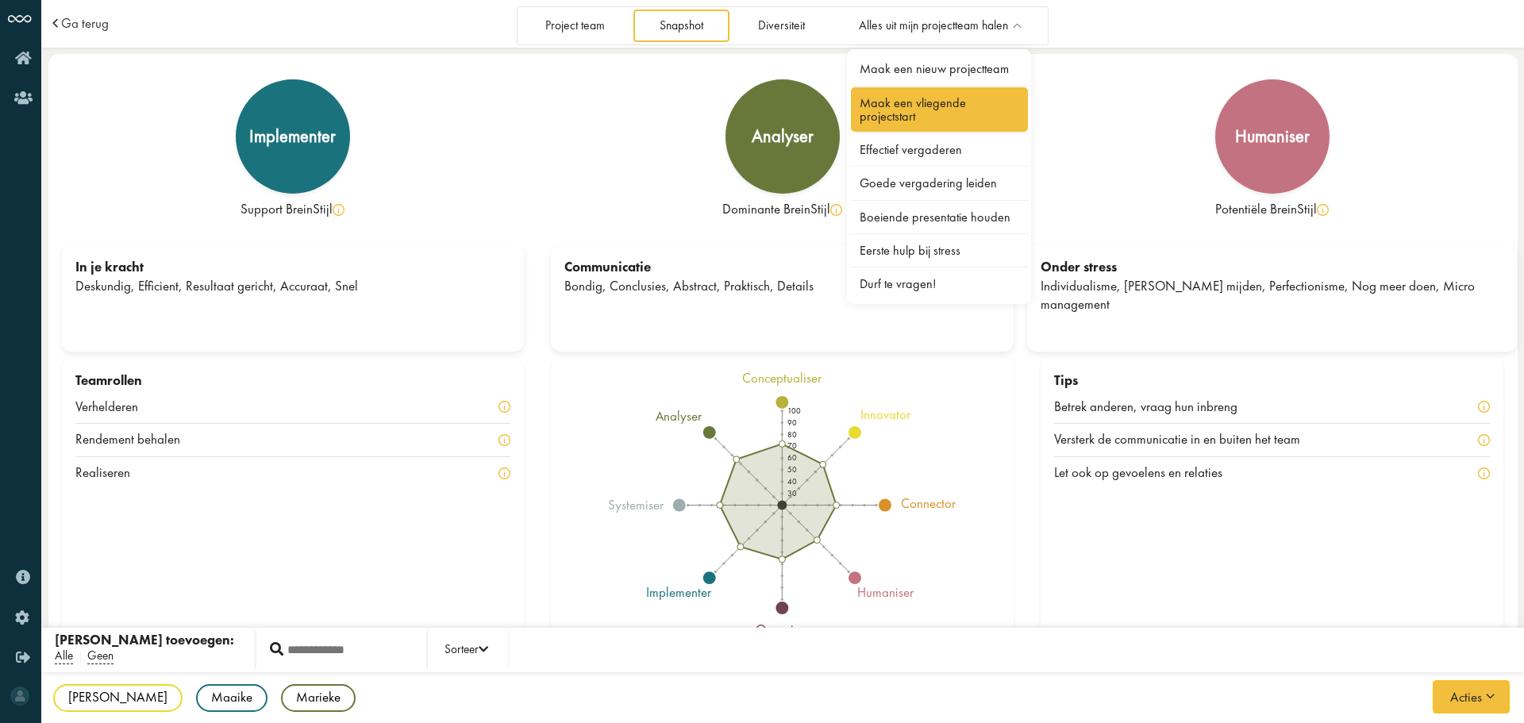
click at [916, 108] on link "Maak een vliegende projectstart" at bounding box center [940, 109] width 178 height 44
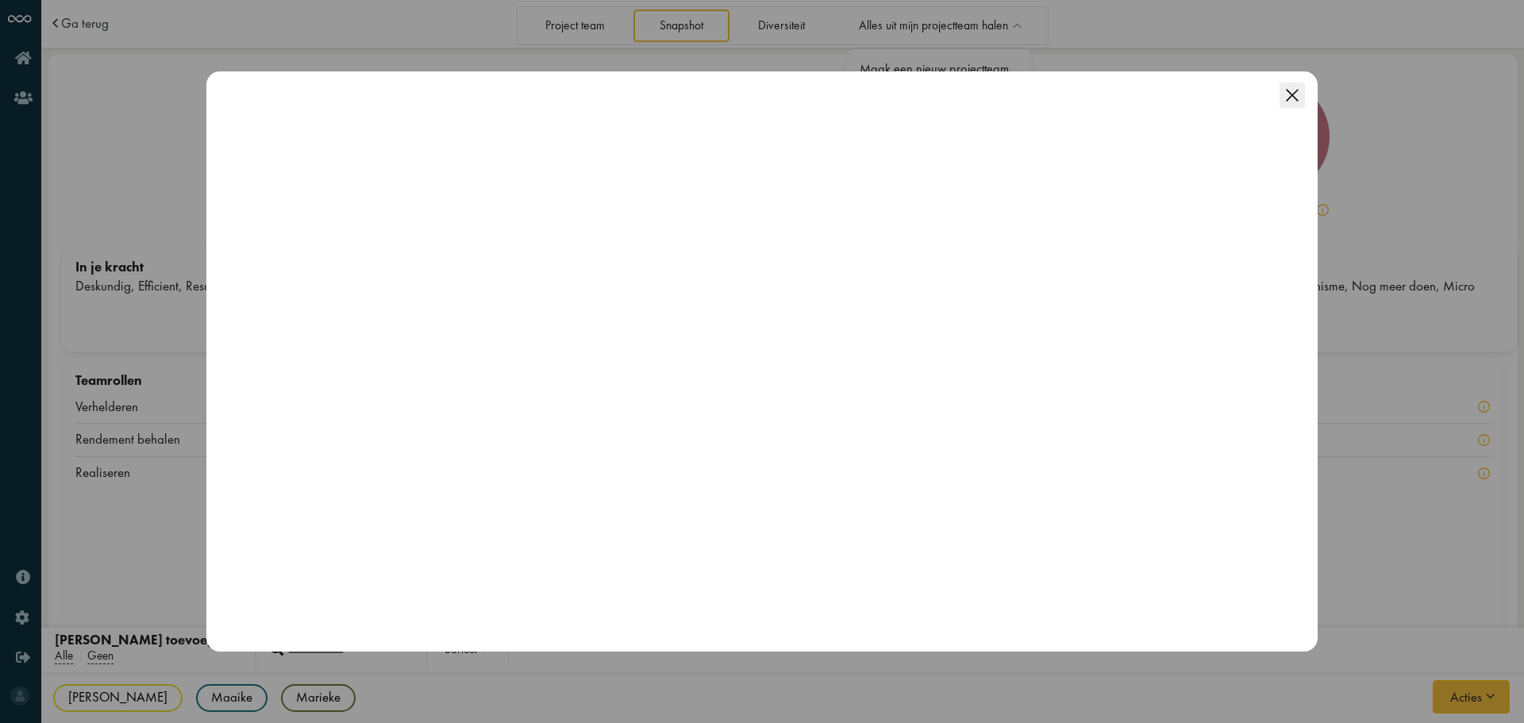
click at [1295, 99] on icon "Close this dialog" at bounding box center [1292, 95] width 12 height 12
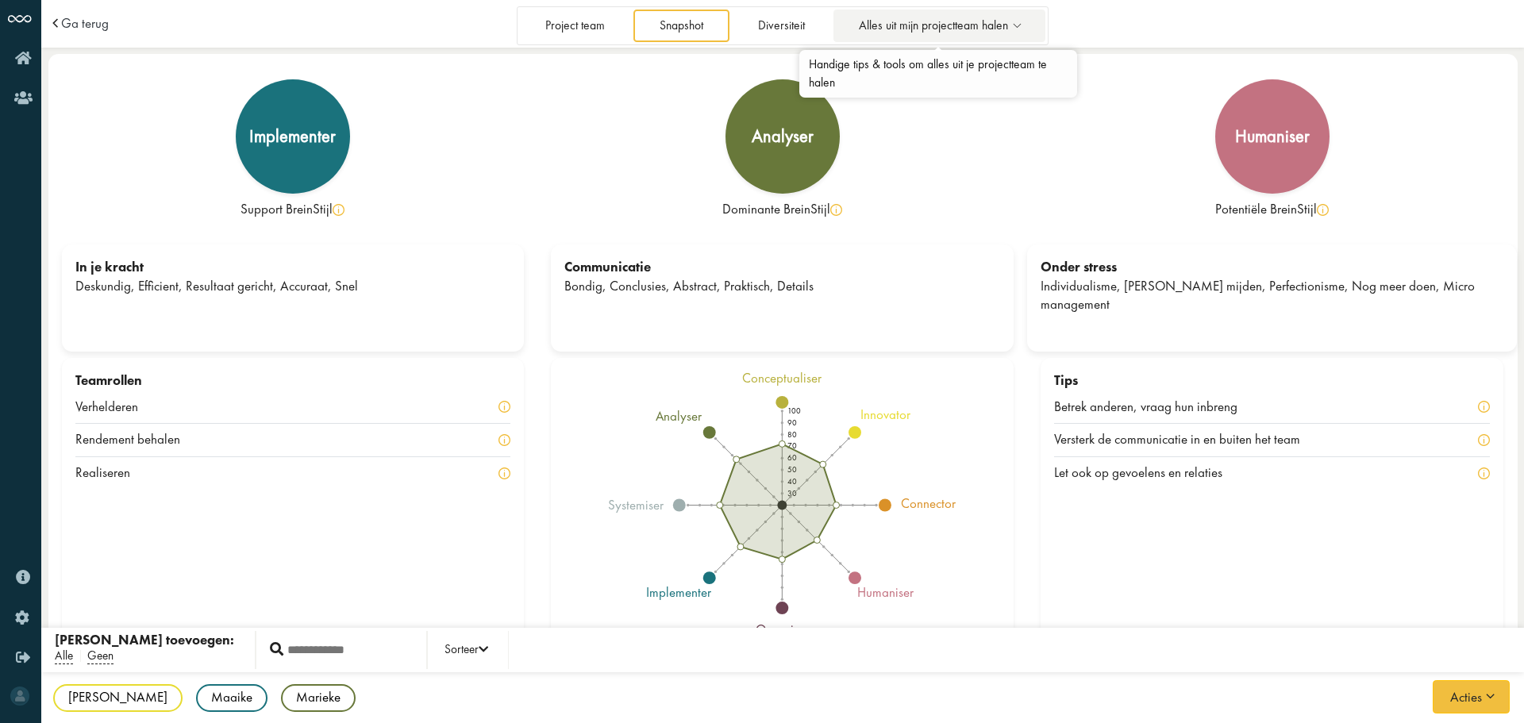
click at [949, 13] on link "Alles uit mijn projectteam halen" at bounding box center [939, 26] width 213 height 33
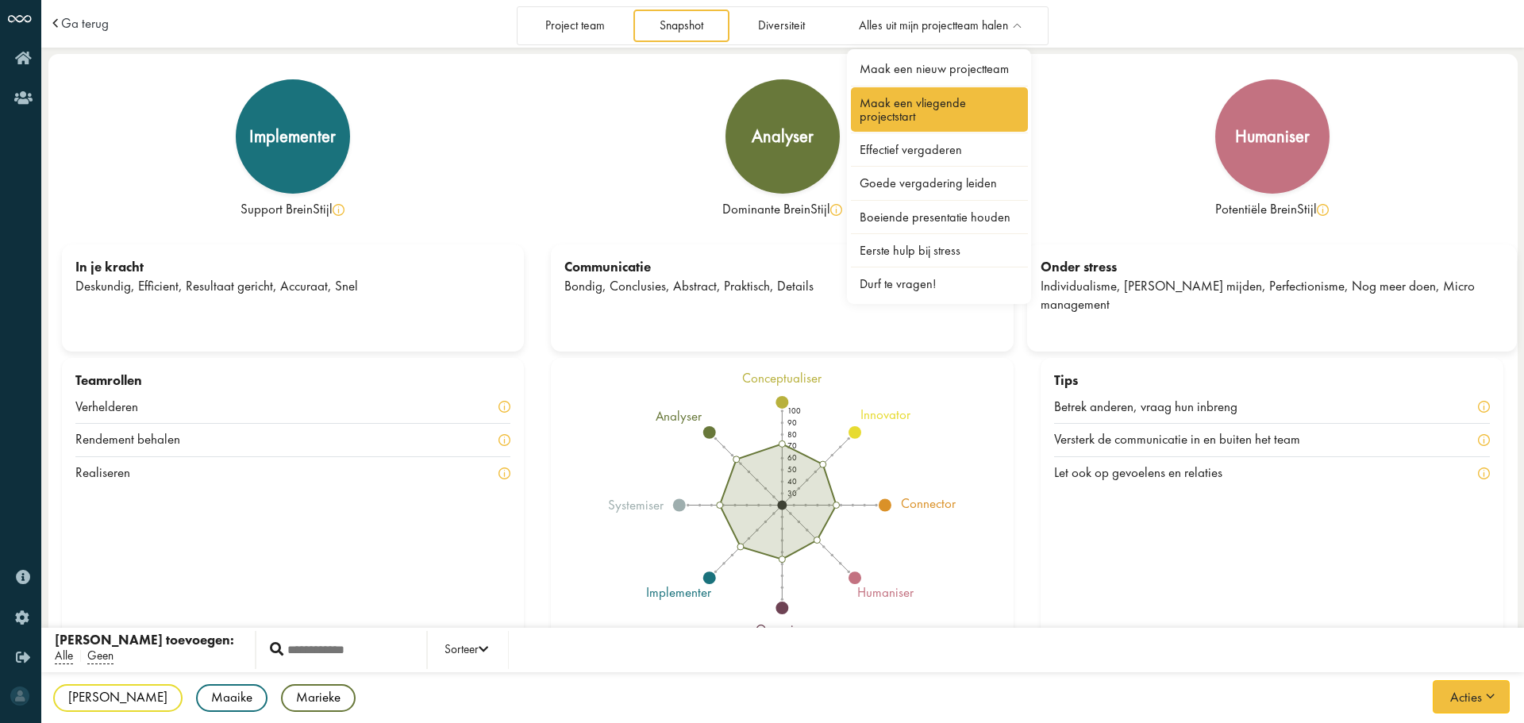
click at [925, 118] on link "Maak een vliegende projectstart" at bounding box center [940, 109] width 178 height 44
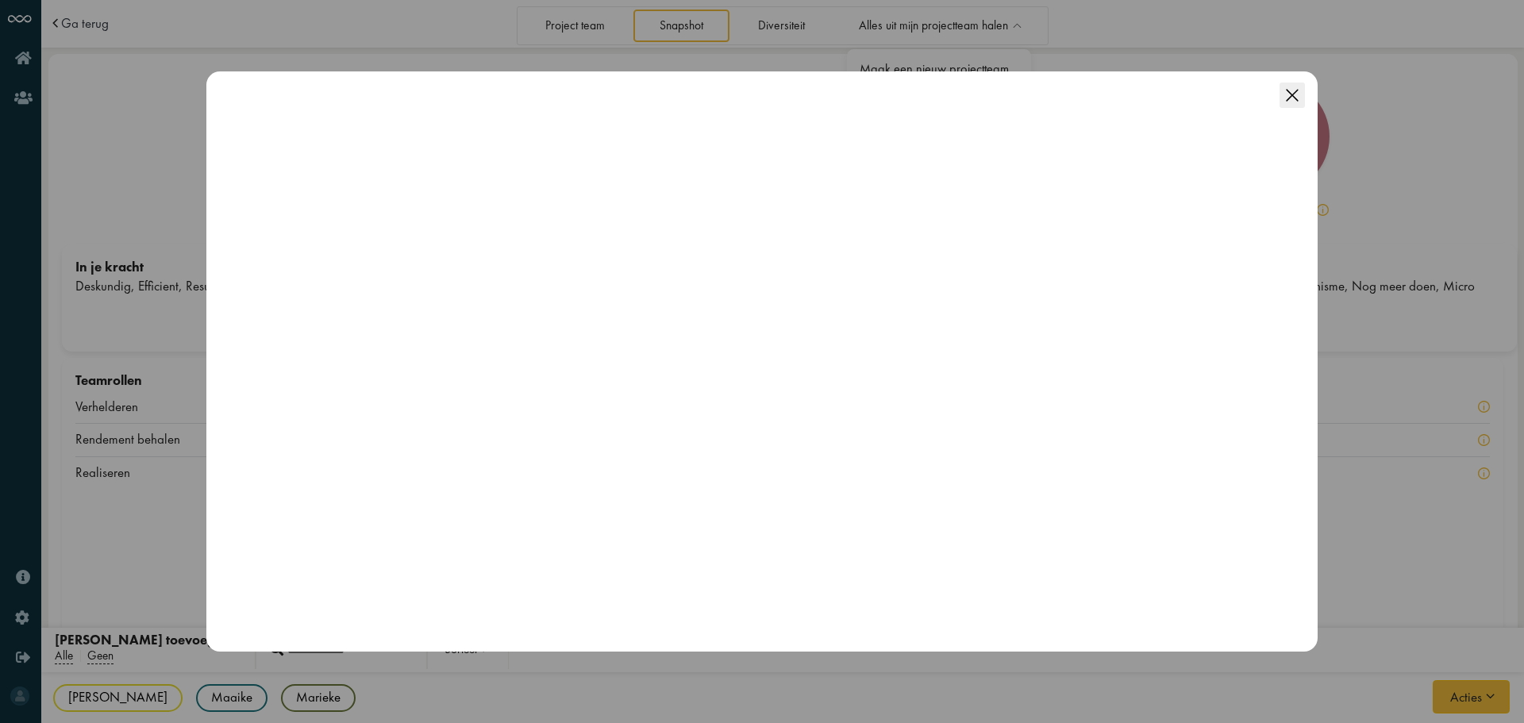
click at [1301, 101] on icon "Close this dialog" at bounding box center [1292, 95] width 25 height 25
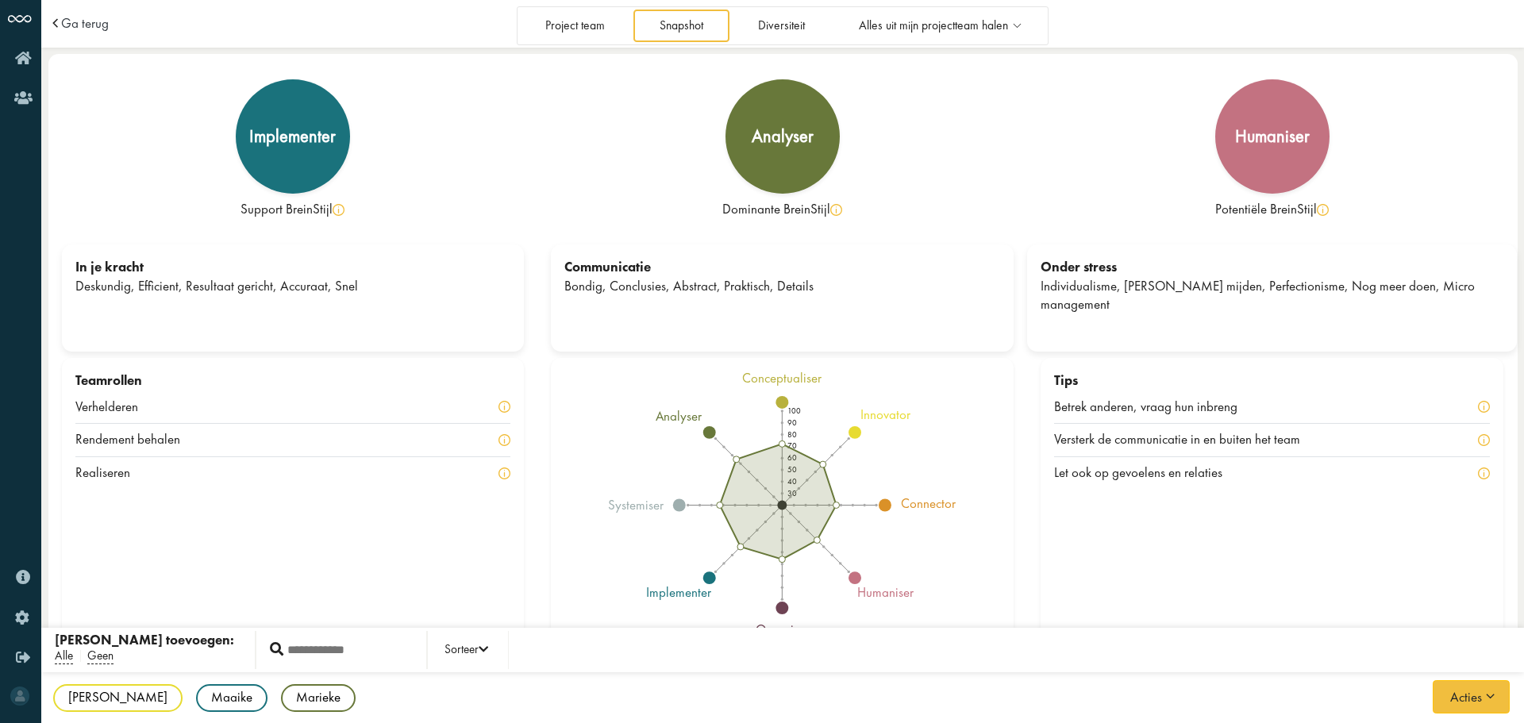
click at [910, 69] on div "analyser Dominante BreinStijl" at bounding box center [782, 152] width 463 height 170
click at [913, 34] on link "Alles uit mijn projectteam halen" at bounding box center [939, 26] width 213 height 33
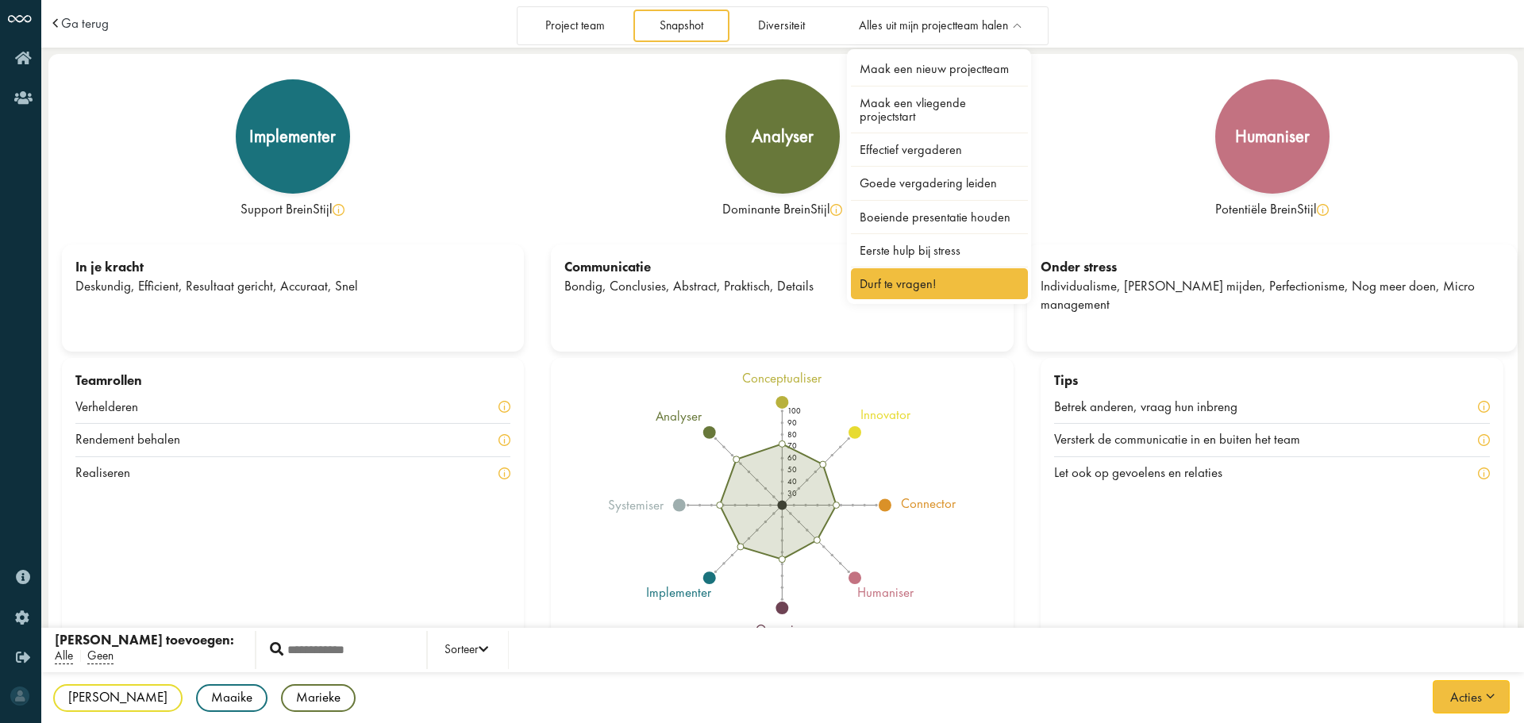
click at [918, 291] on link "Durf te vragen!" at bounding box center [940, 283] width 178 height 31
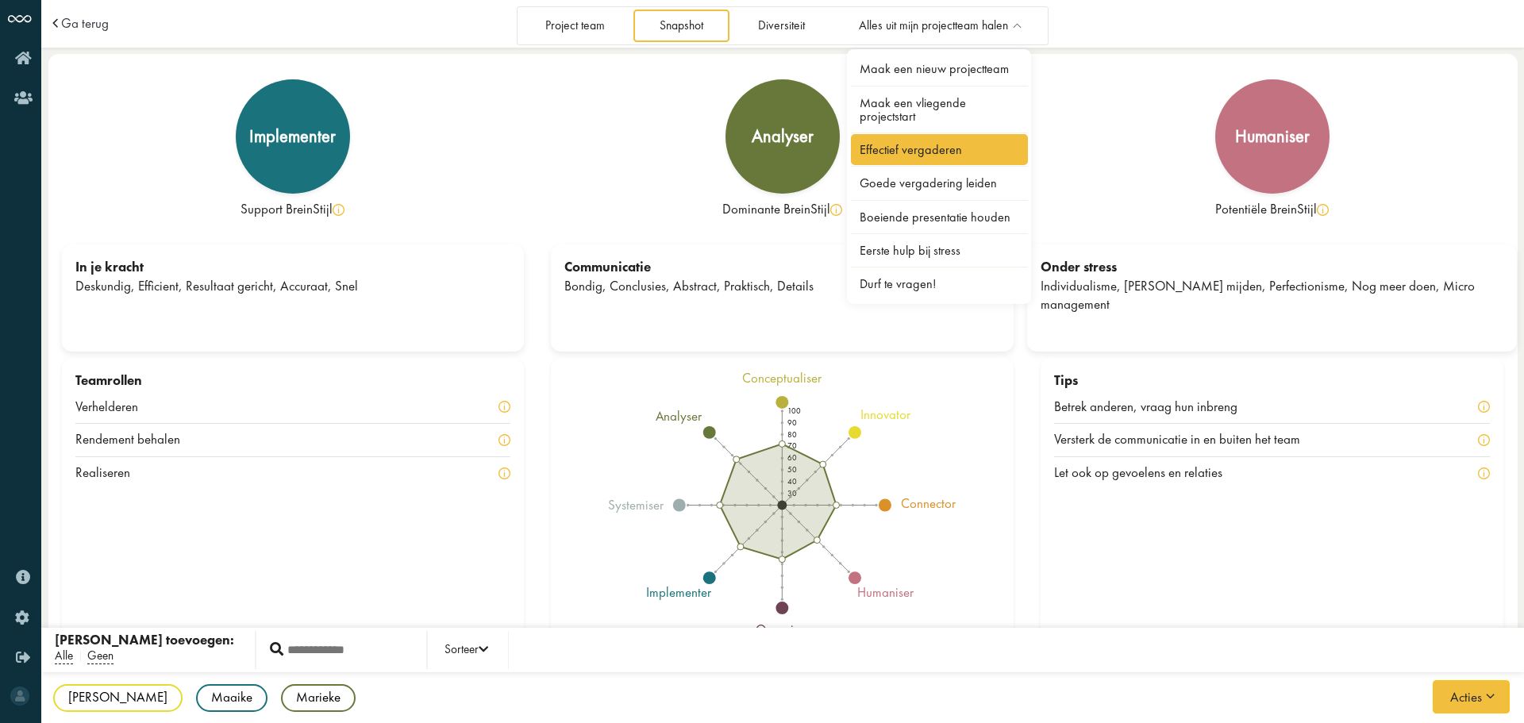
click at [962, 152] on link "Effectief vergaderen" at bounding box center [940, 149] width 178 height 31
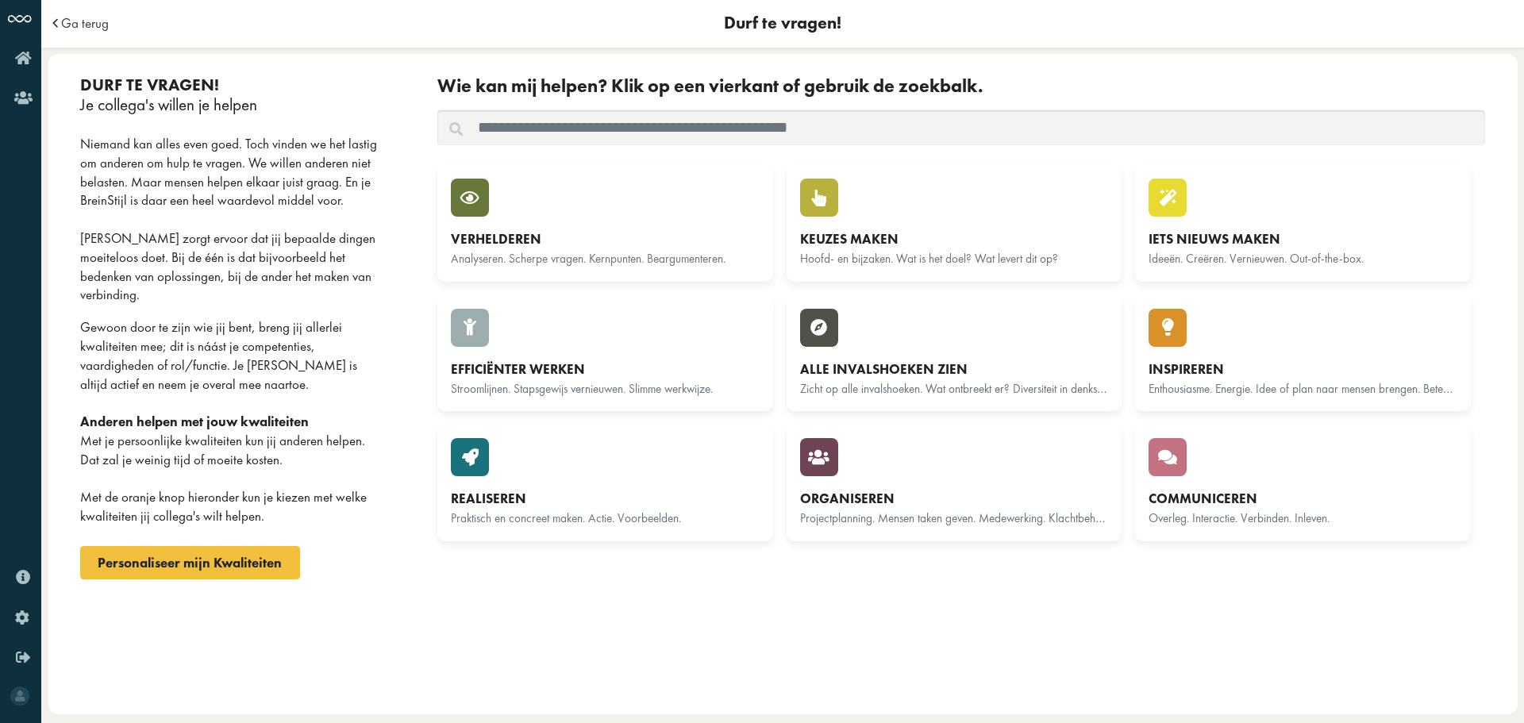
click at [937, 552] on div "Organiseren Projectplanning. Mensen taken geven. Medewerking. Klachtbehandeling…" at bounding box center [961, 490] width 349 height 130
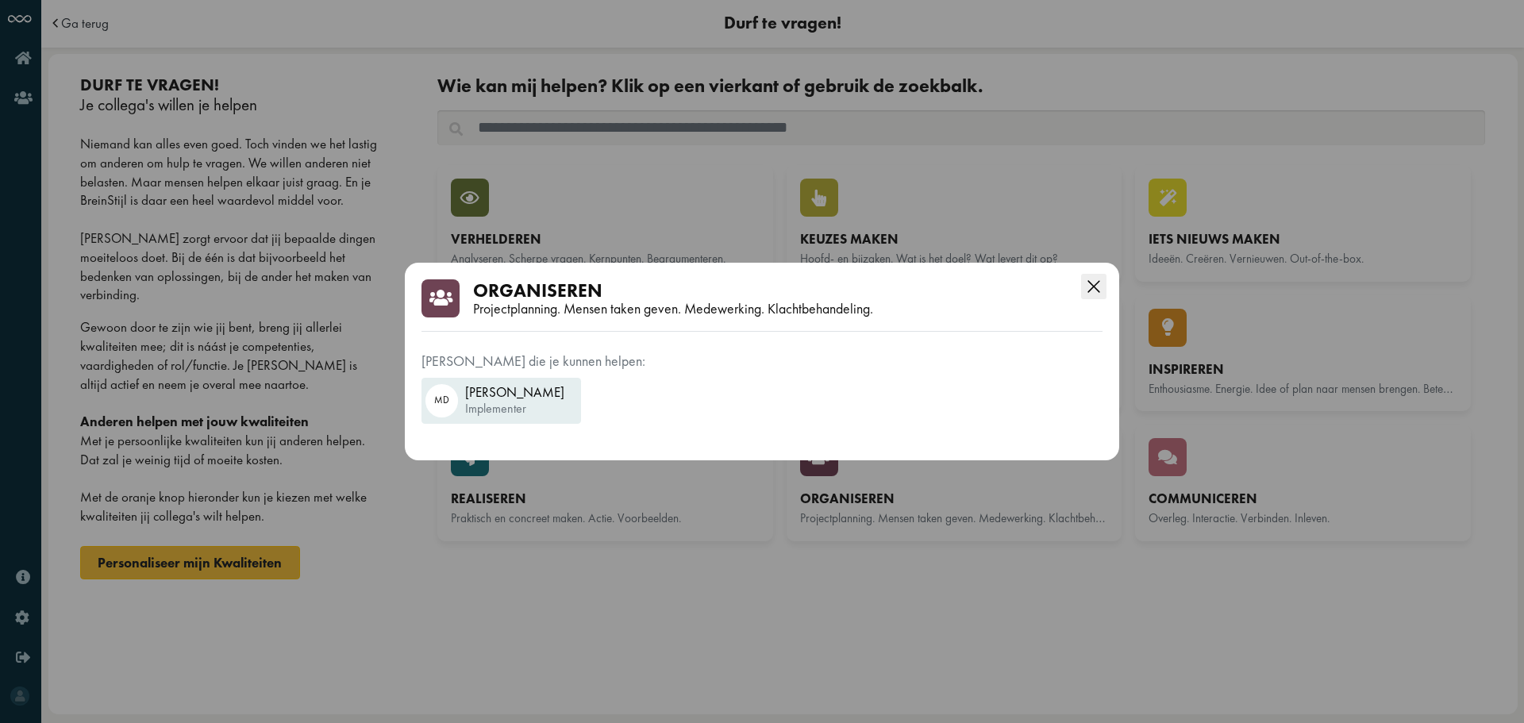
click at [1092, 286] on icon "Close this dialog" at bounding box center [1093, 286] width 12 height 12
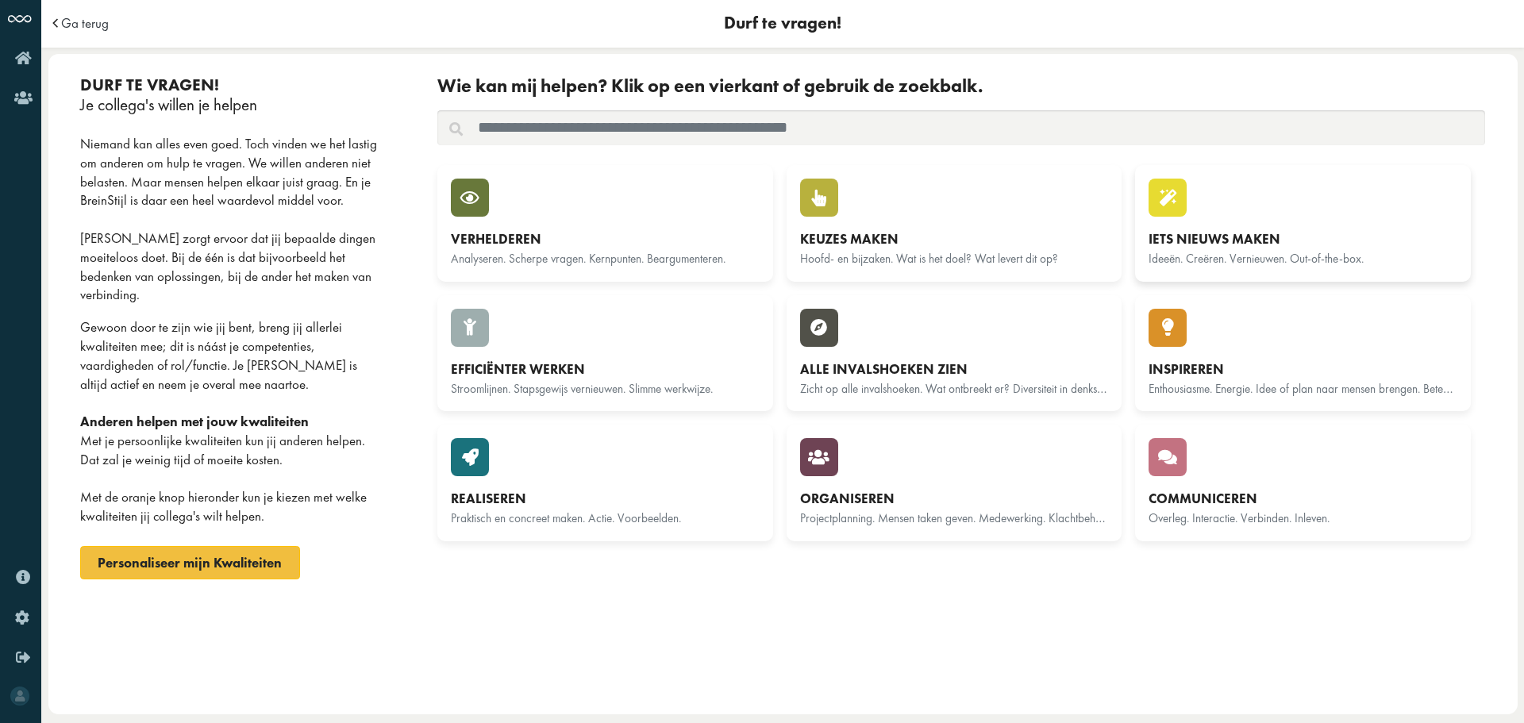
click at [1223, 232] on div "Iets nieuws maken" at bounding box center [1303, 239] width 309 height 19
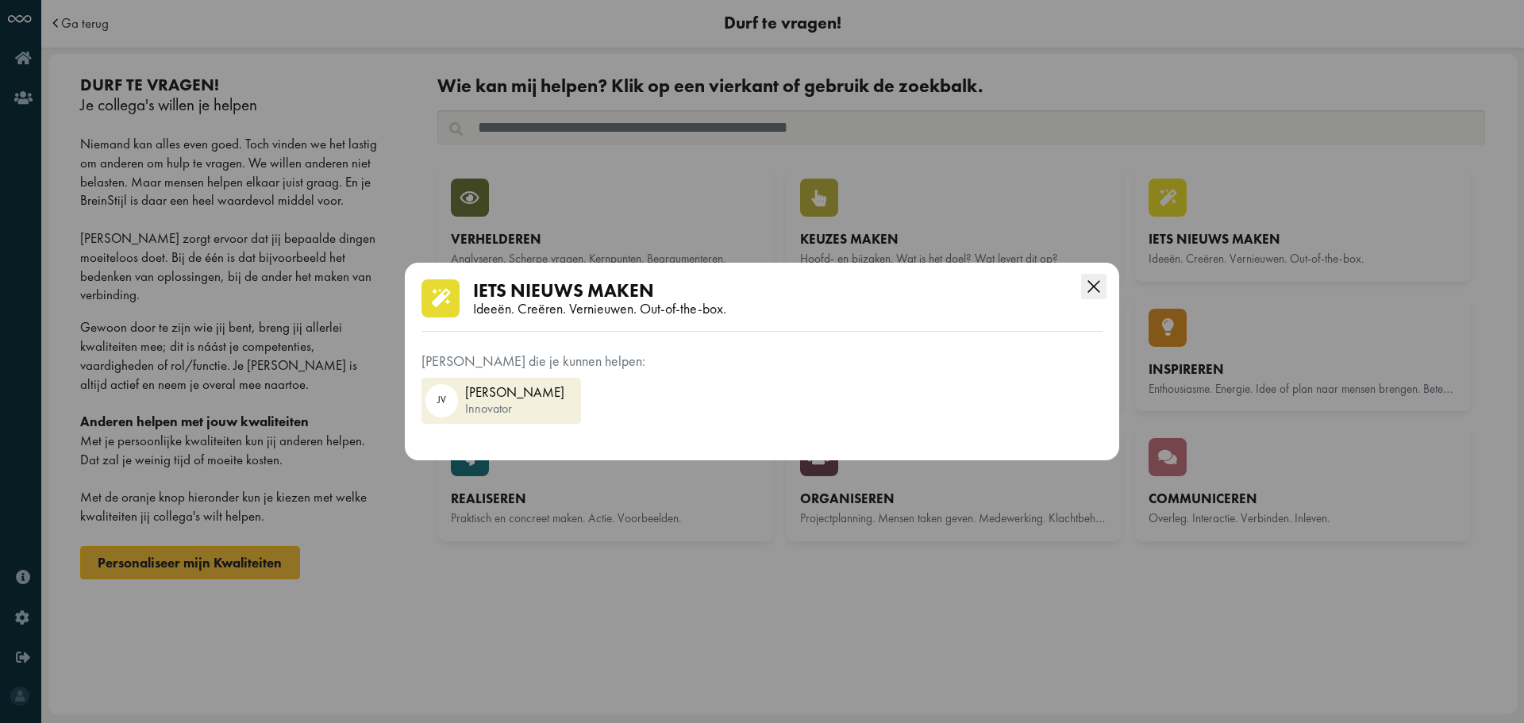
click at [1092, 287] on icon "Close this dialog" at bounding box center [1093, 286] width 12 height 12
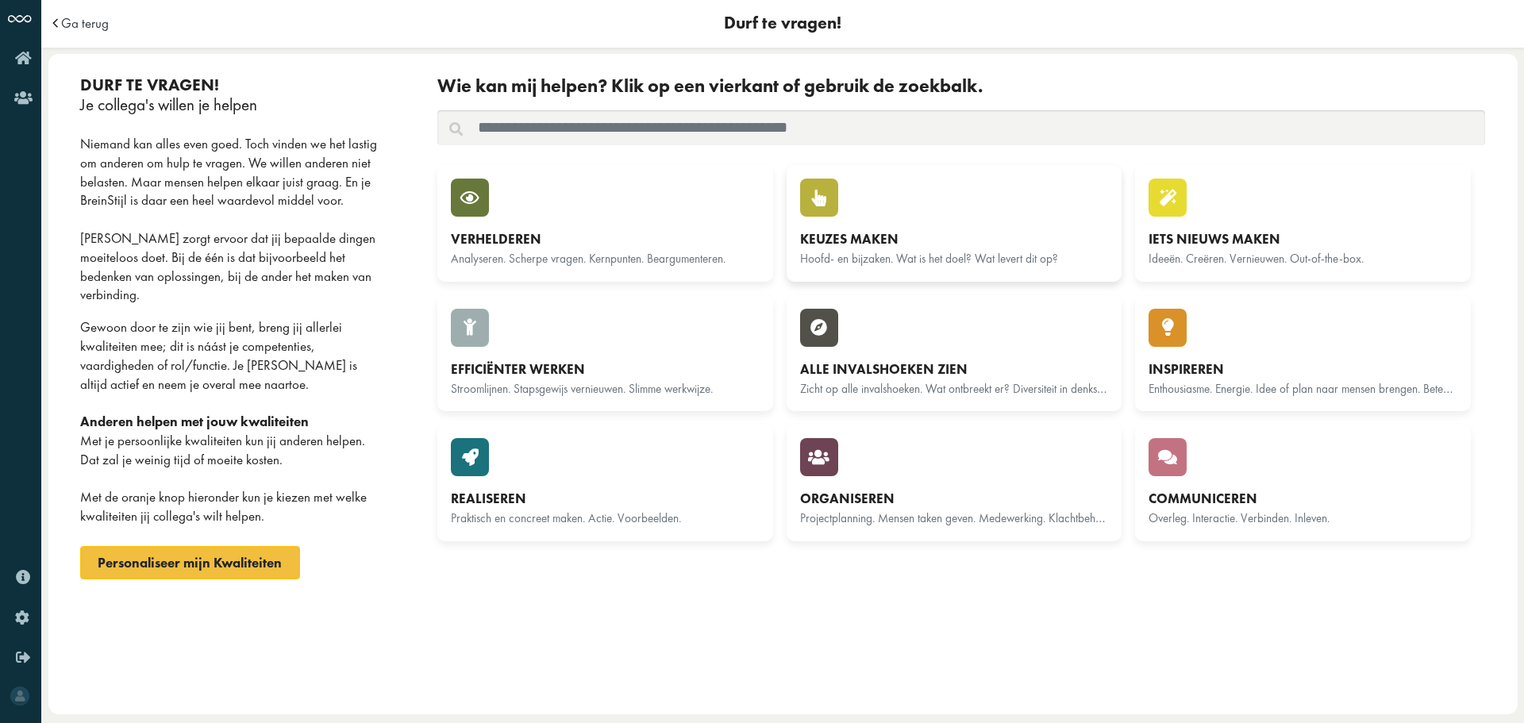
click at [939, 214] on div "Keuzes maken Hoofd- en bijzaken. Wat is het doel? Wat levert dit op?" at bounding box center [954, 224] width 309 height 90
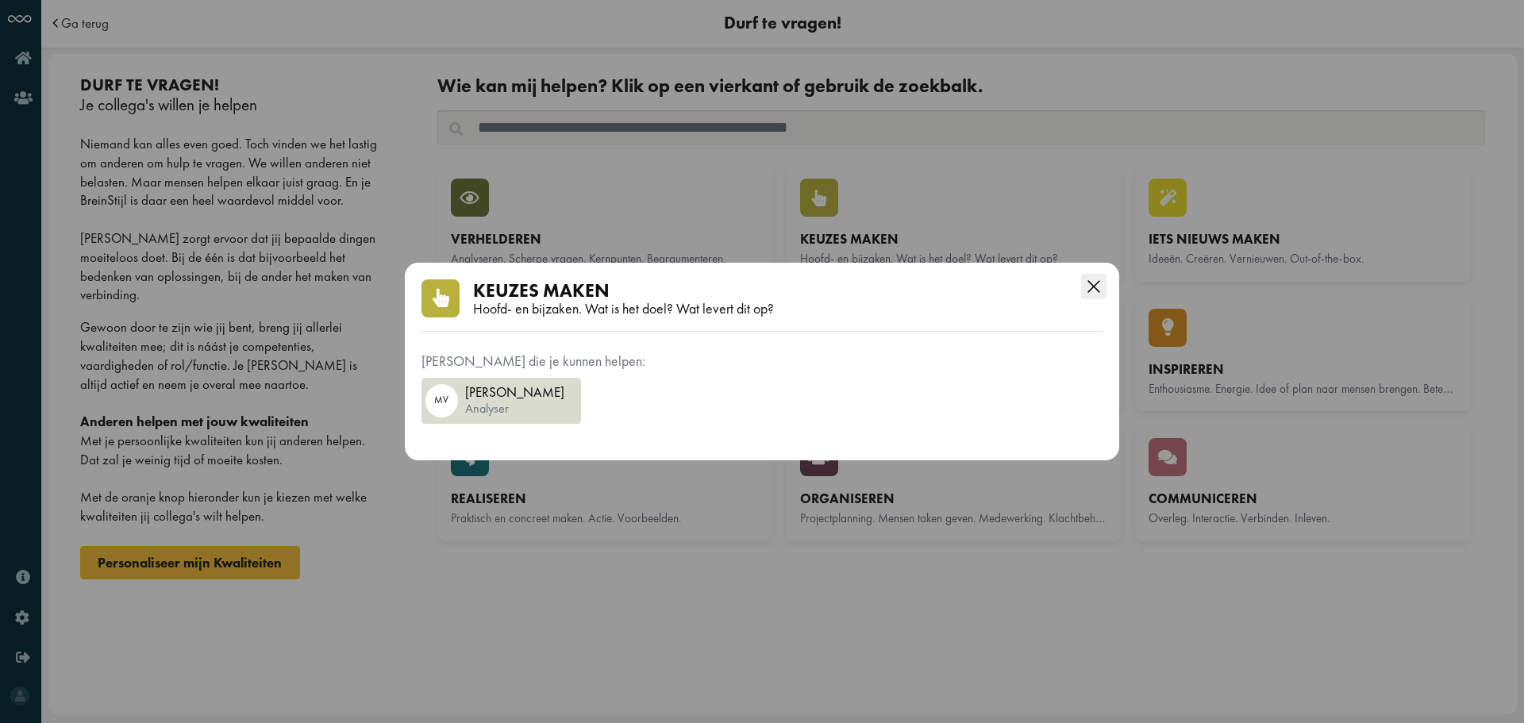
click at [1100, 283] on icon "Close this dialog" at bounding box center [1093, 286] width 25 height 25
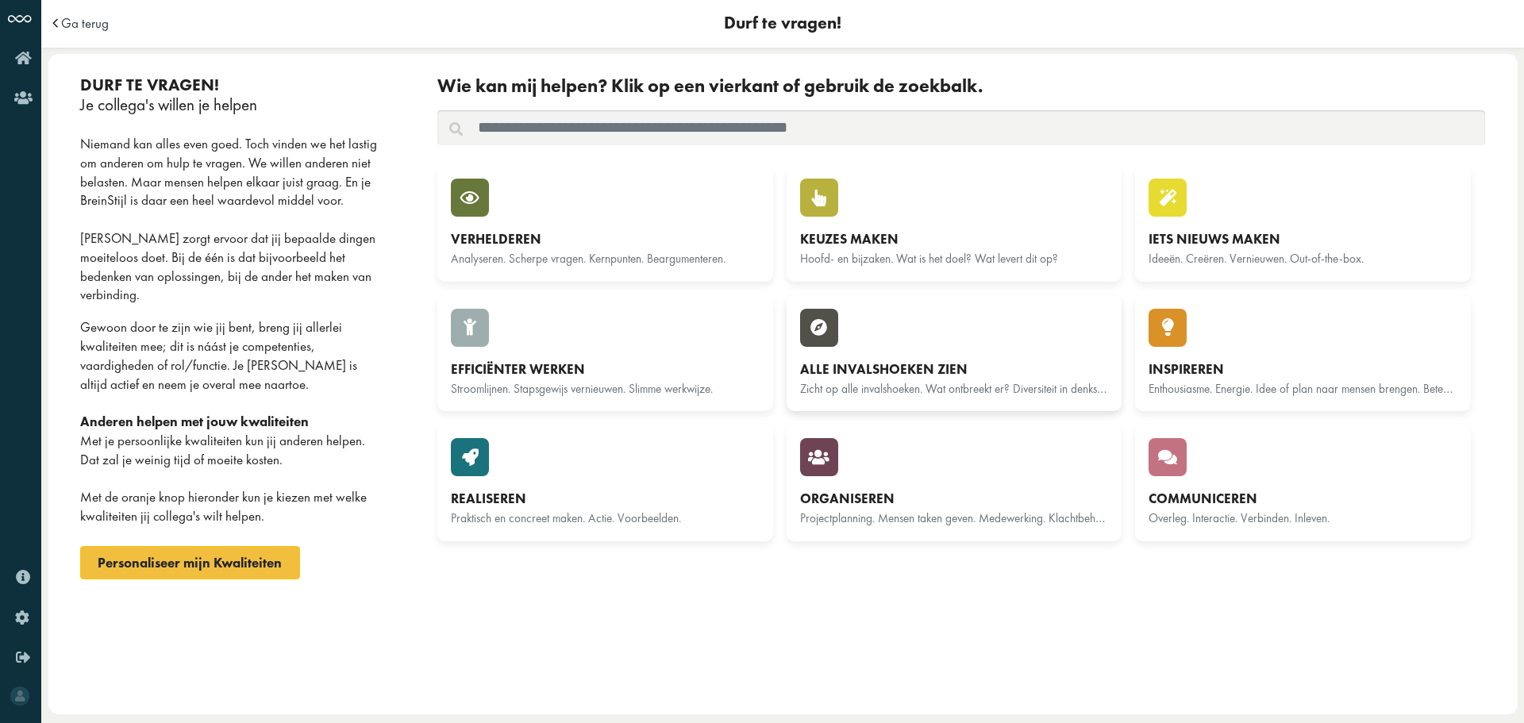
click at [1037, 337] on div "Alle invalshoeken zien [PERSON_NAME] op alle invalshoeken. Wat ontbreekt er? Di…" at bounding box center [954, 354] width 309 height 90
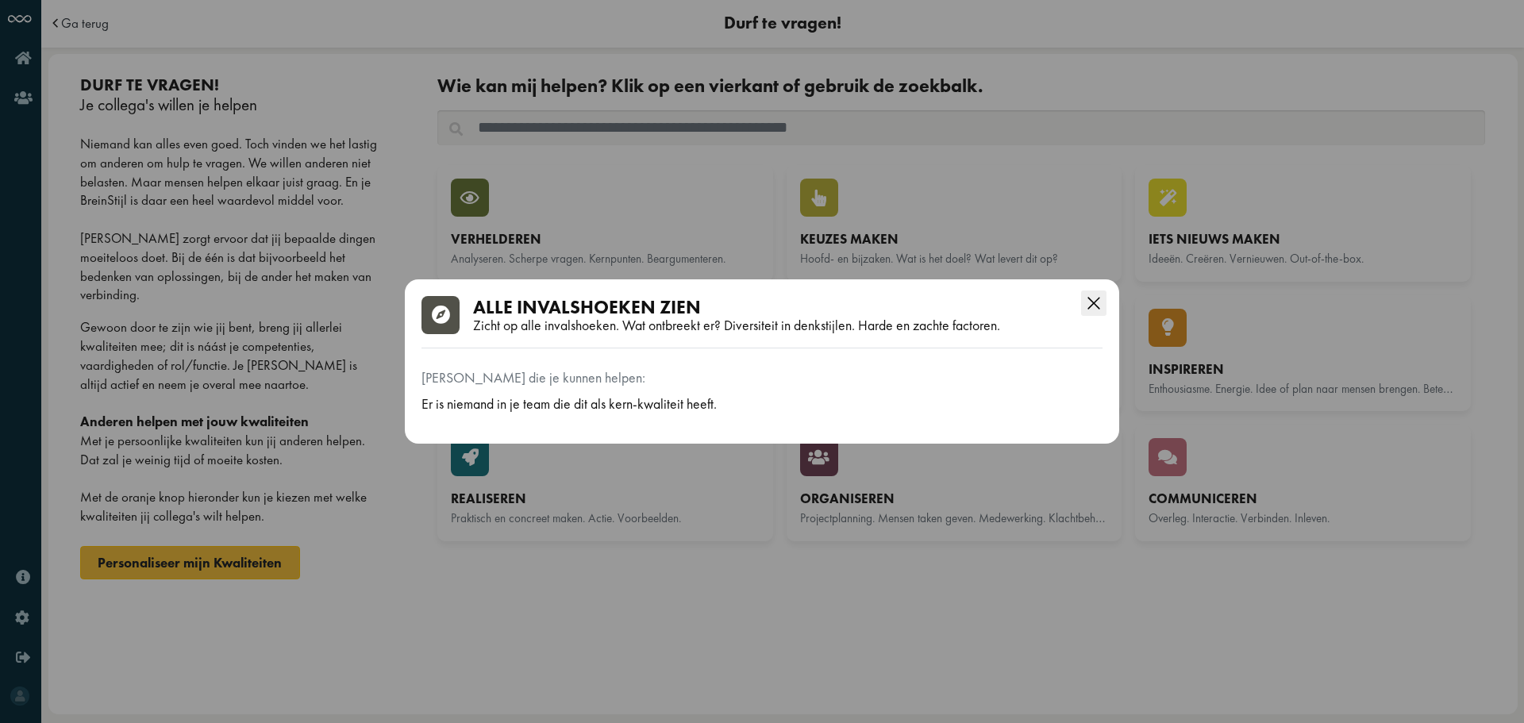
click at [1097, 301] on icon "Close this dialog" at bounding box center [1093, 303] width 25 height 25
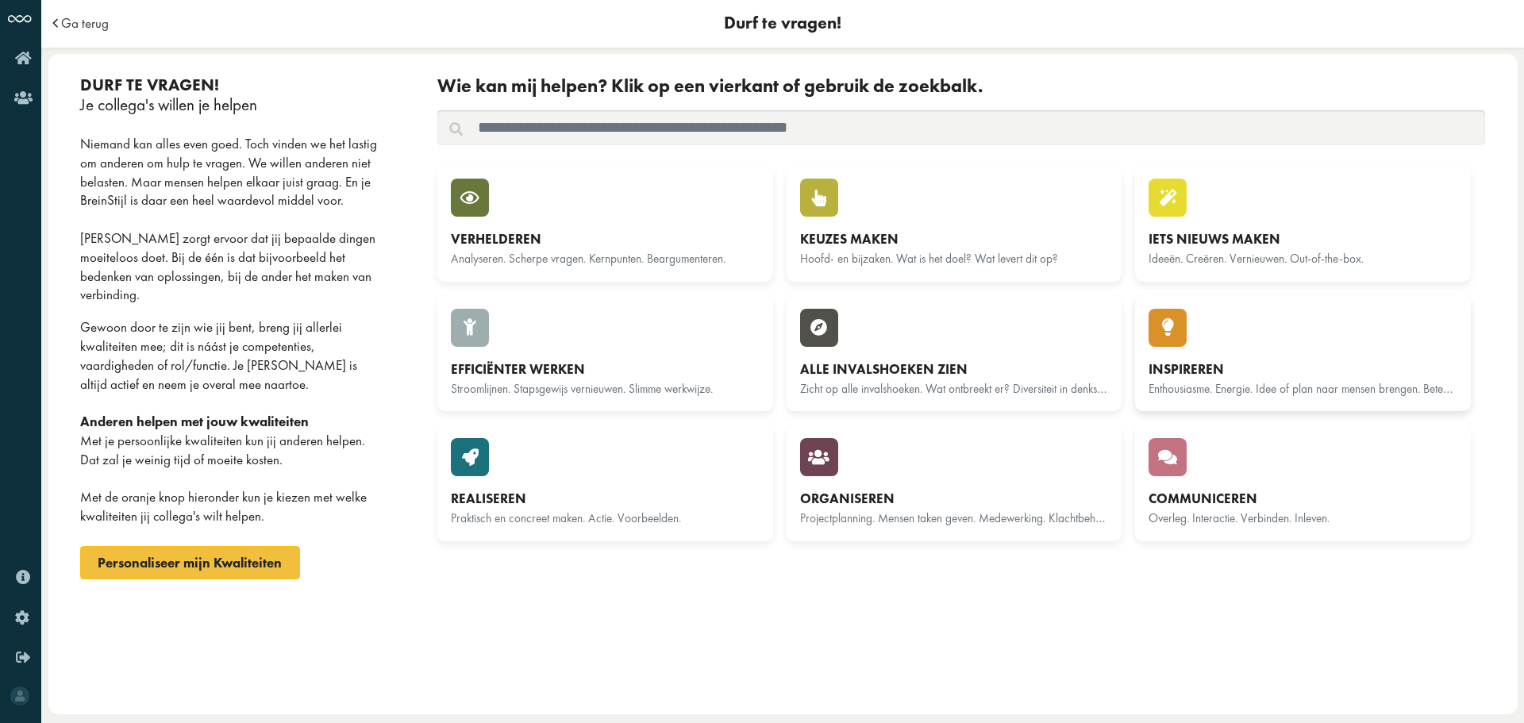
click at [1281, 318] on div "Inspireren Enthousiasme. Energie. Idee of plan naar mensen brengen. Betekenis g…" at bounding box center [1303, 354] width 309 height 90
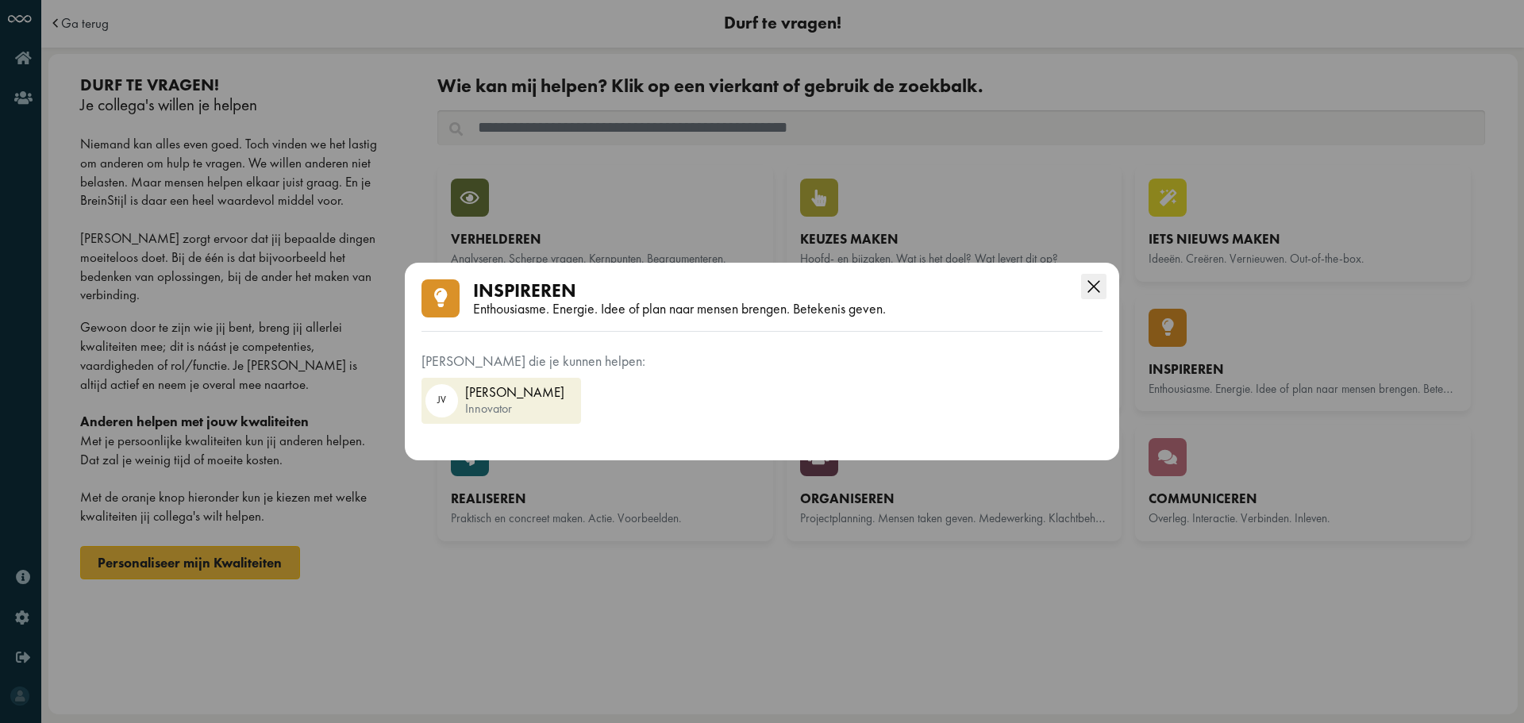
click at [1095, 286] on icon "Close this dialog" at bounding box center [1093, 286] width 12 height 12
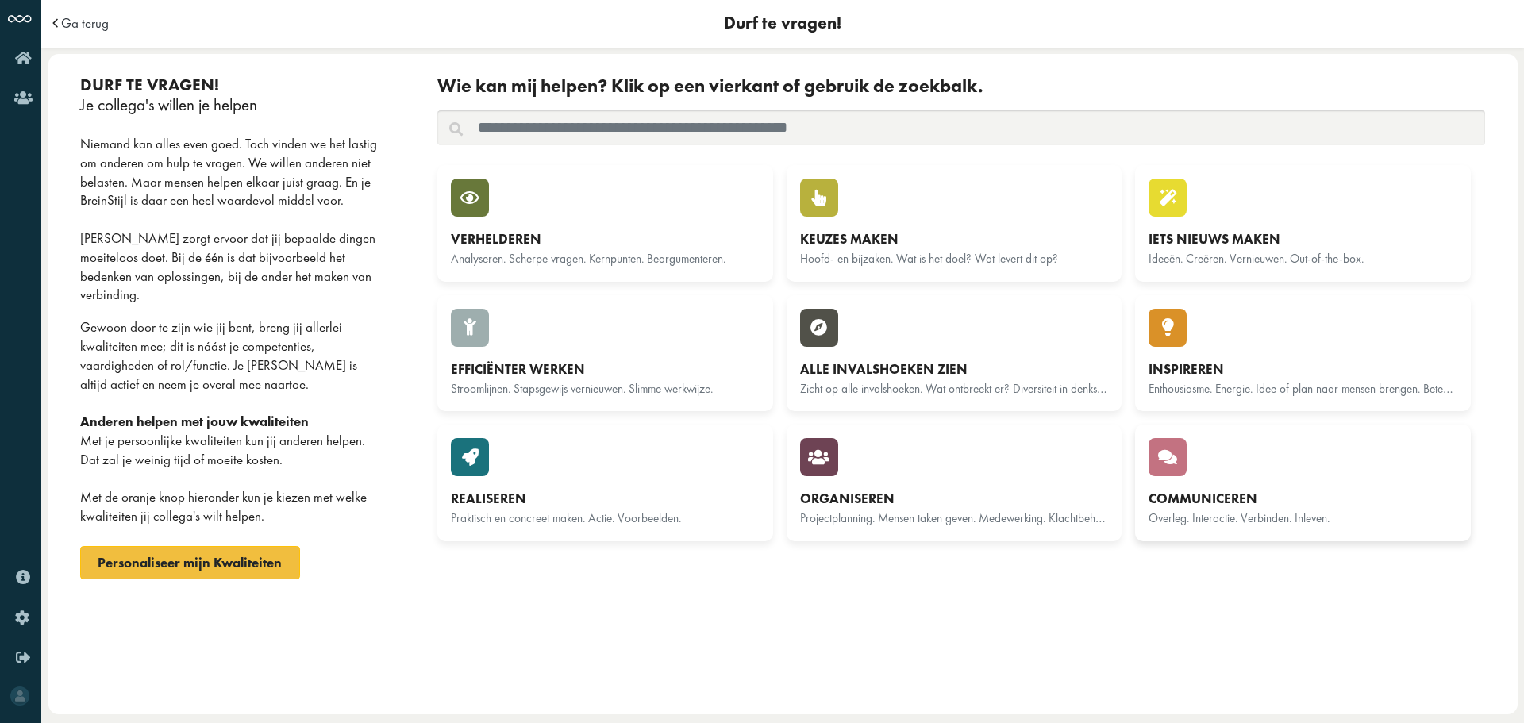
click at [1234, 486] on div "Communiceren Overleg. Interactie. Verbinden. Inleven." at bounding box center [1303, 483] width 309 height 90
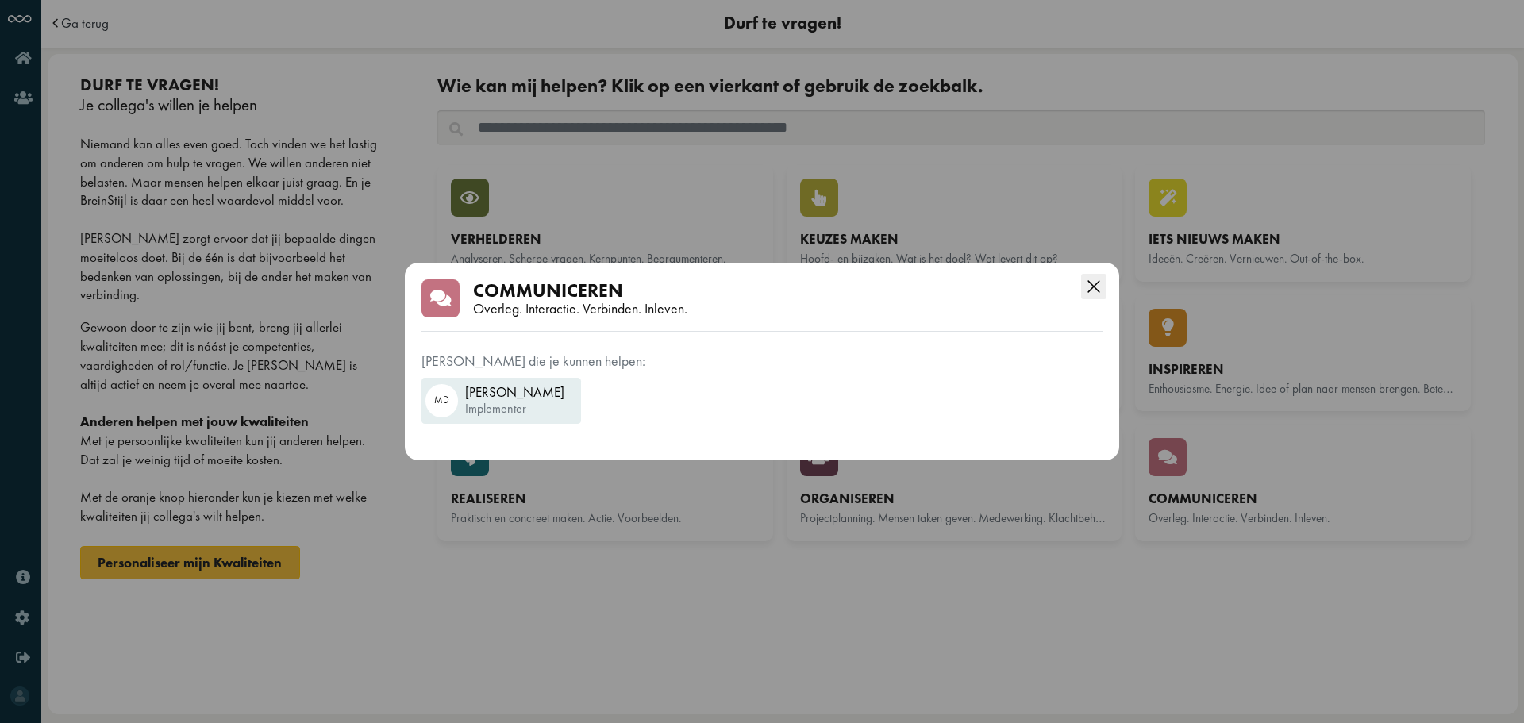
click at [1086, 290] on icon "Close this dialog" at bounding box center [1093, 286] width 25 height 25
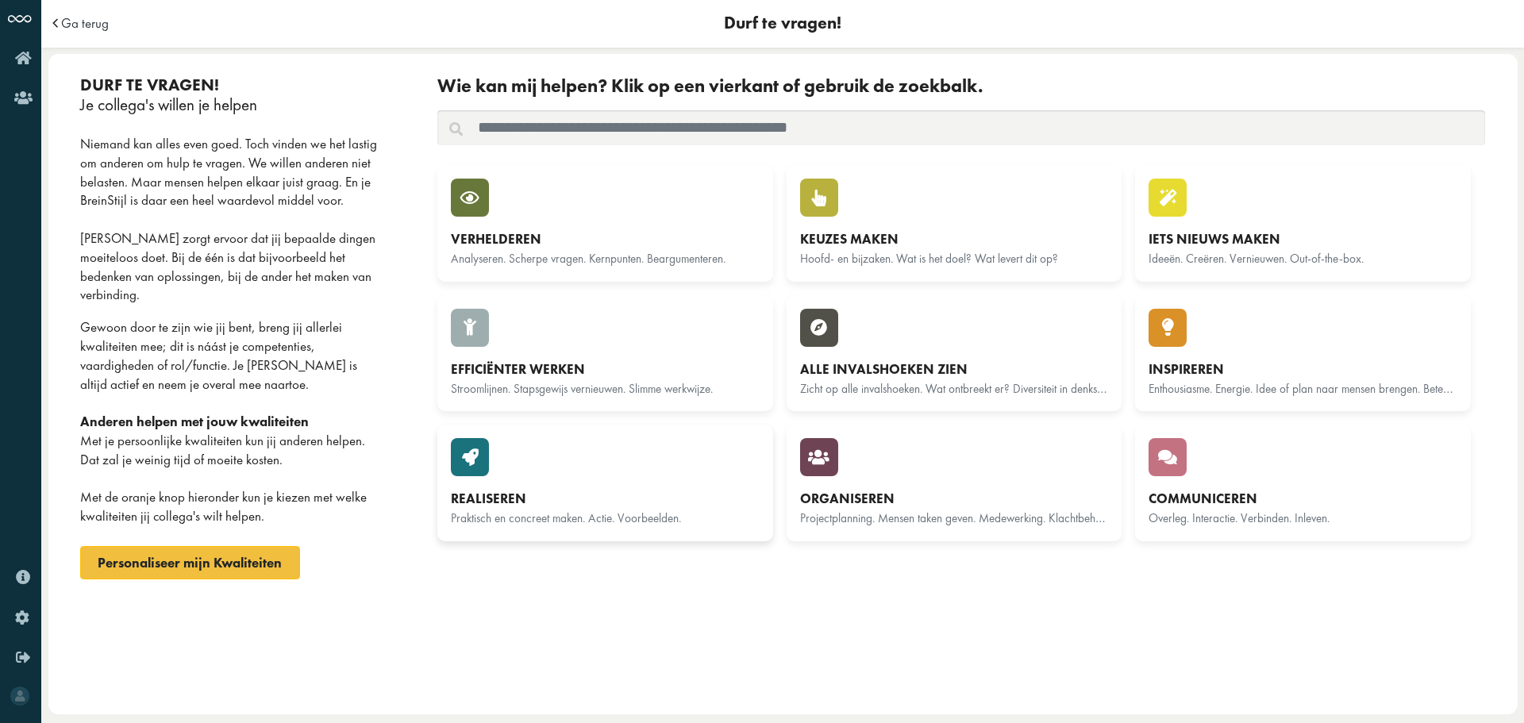
click at [588, 476] on div "Realiseren Praktisch en concreet maken. Actie. Voorbeelden." at bounding box center [605, 483] width 309 height 90
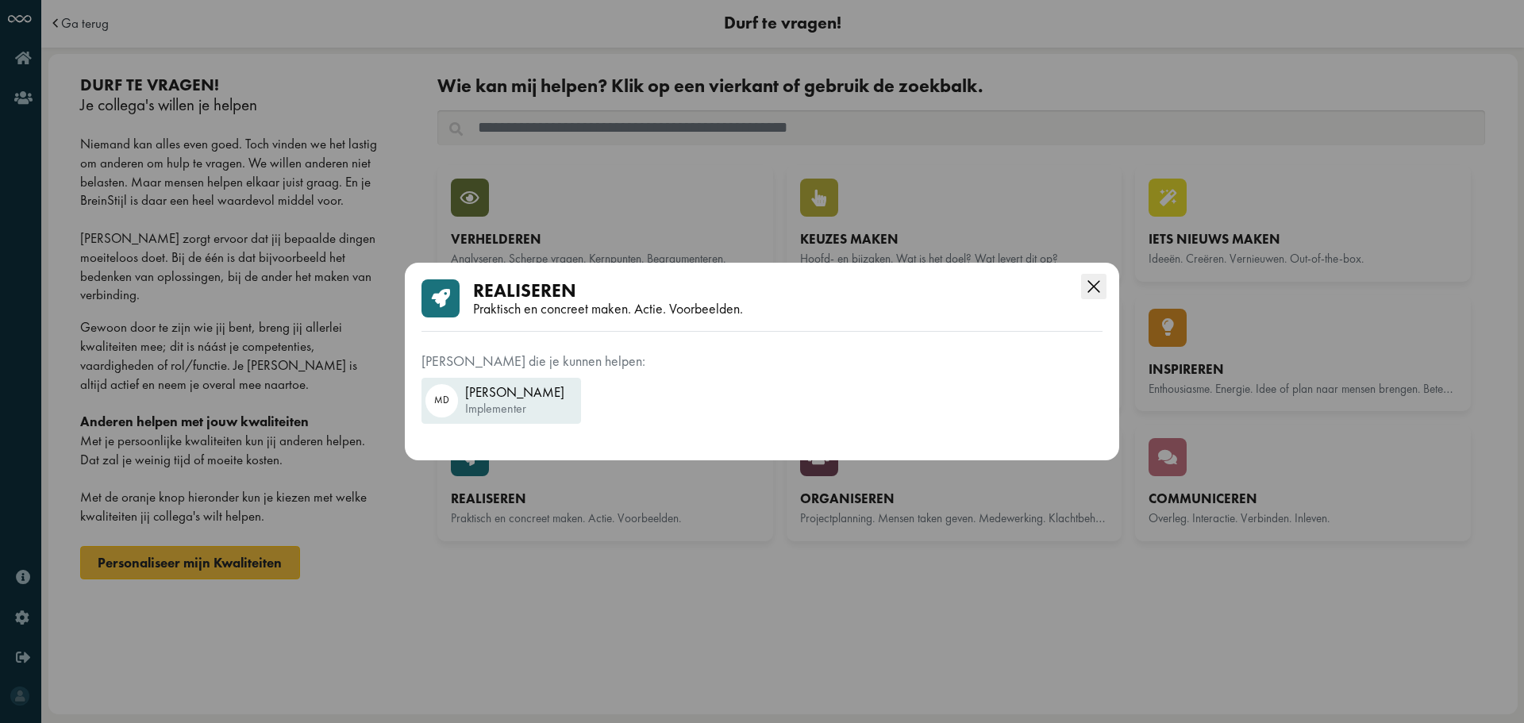
click at [1087, 283] on icon "Close this dialog" at bounding box center [1093, 286] width 25 height 25
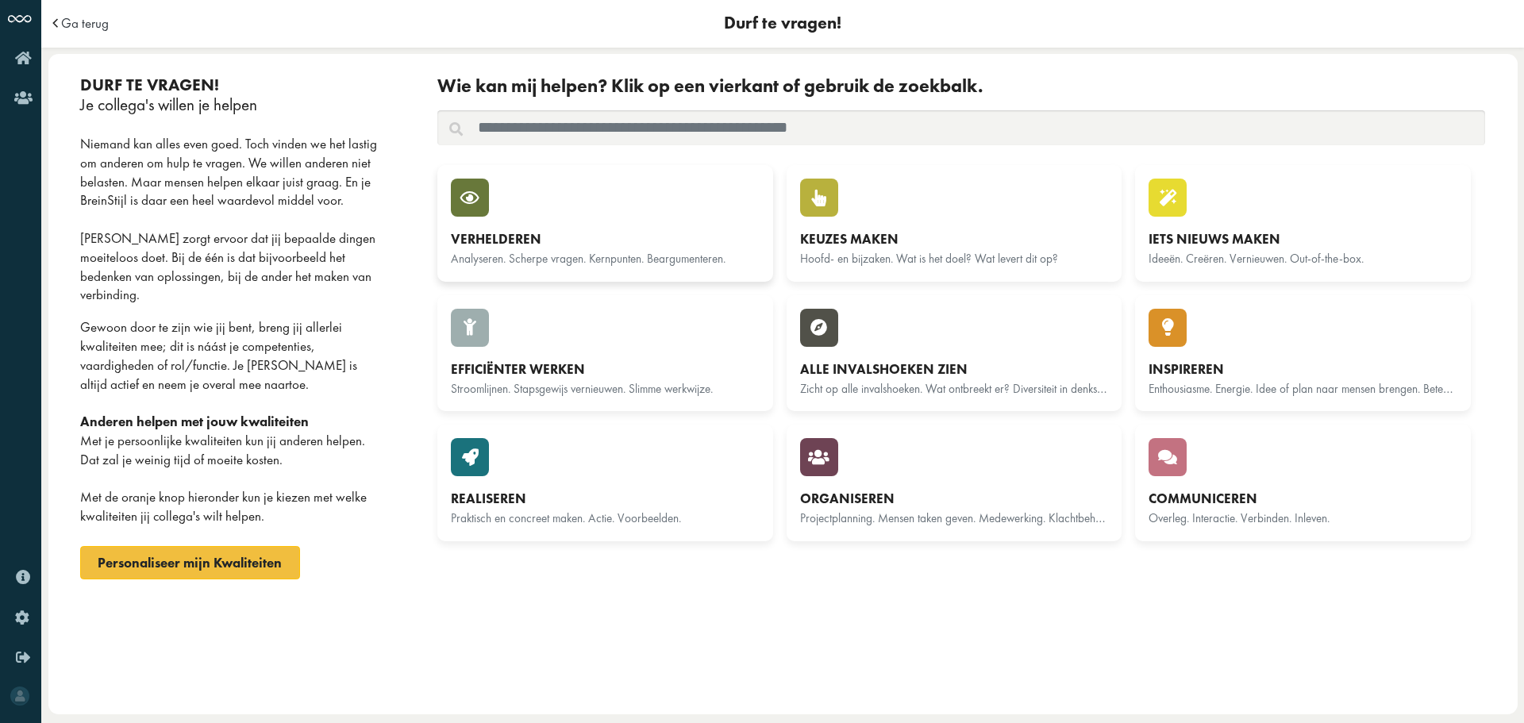
click at [675, 212] on div "Verhelderen Analyseren. Scherpe vragen. Kernpunten. Beargumenteren." at bounding box center [605, 224] width 309 height 90
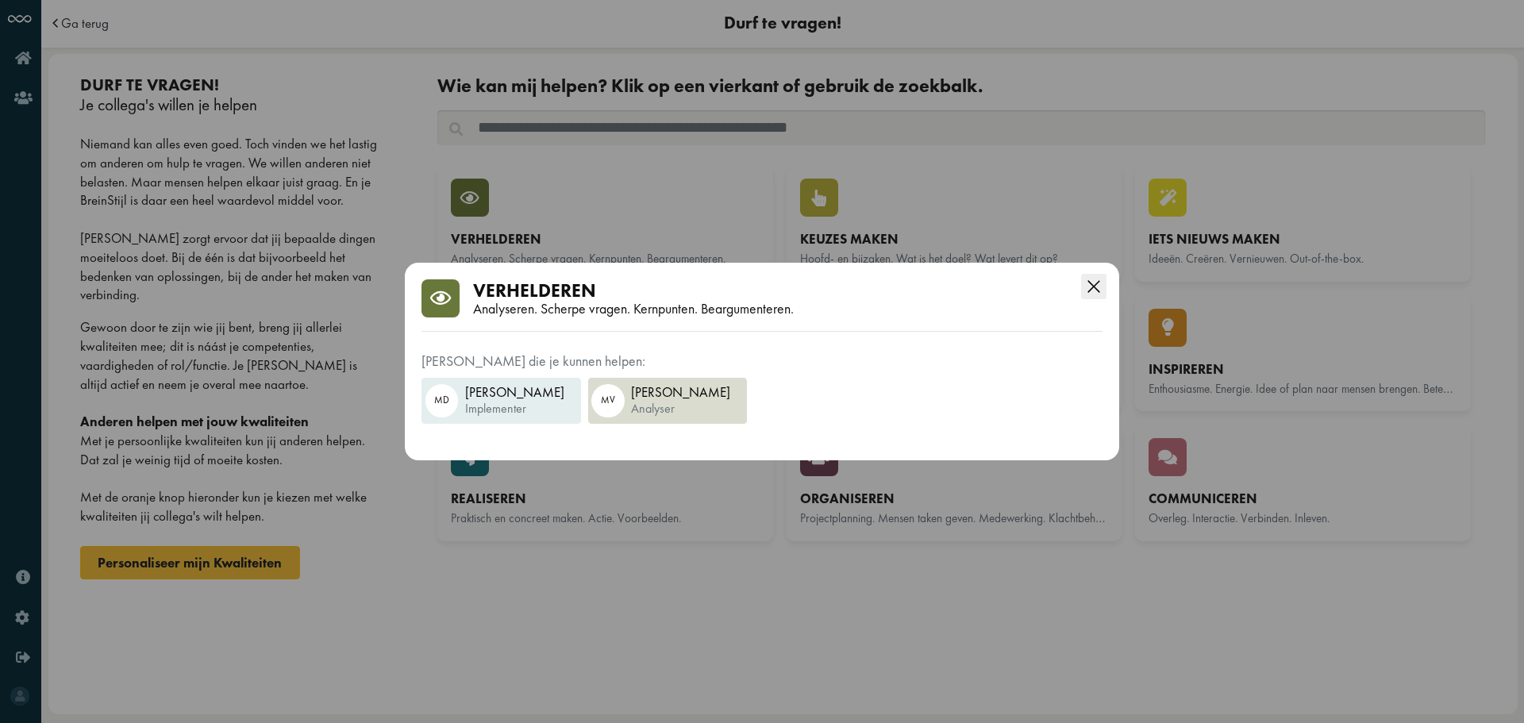
click at [1091, 265] on div "Close this dialog" at bounding box center [1093, 283] width 25 height 40
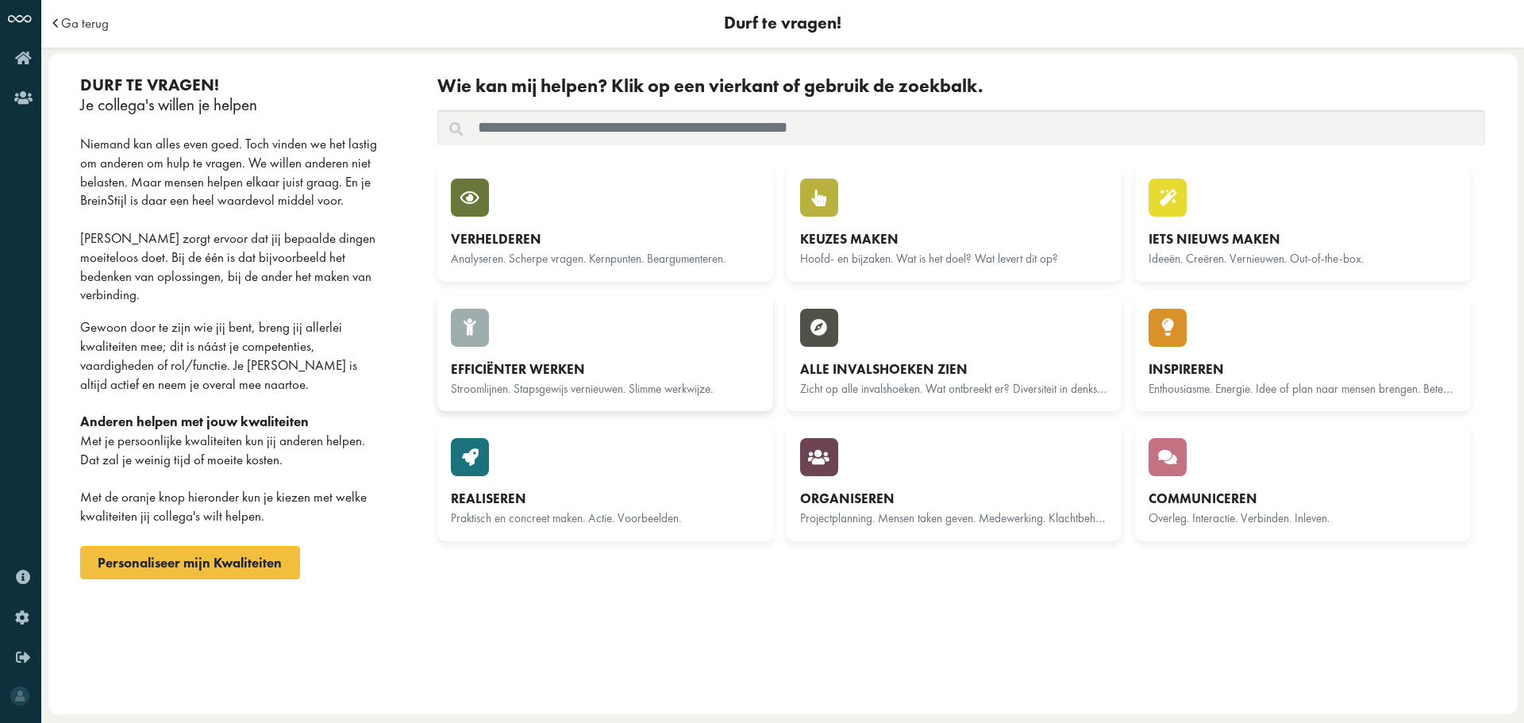
click at [491, 356] on div "Efficiënter werken Stroomlijnen. Stapsgewijs vernieuwen. Slimme werkwijze." at bounding box center [605, 354] width 309 height 90
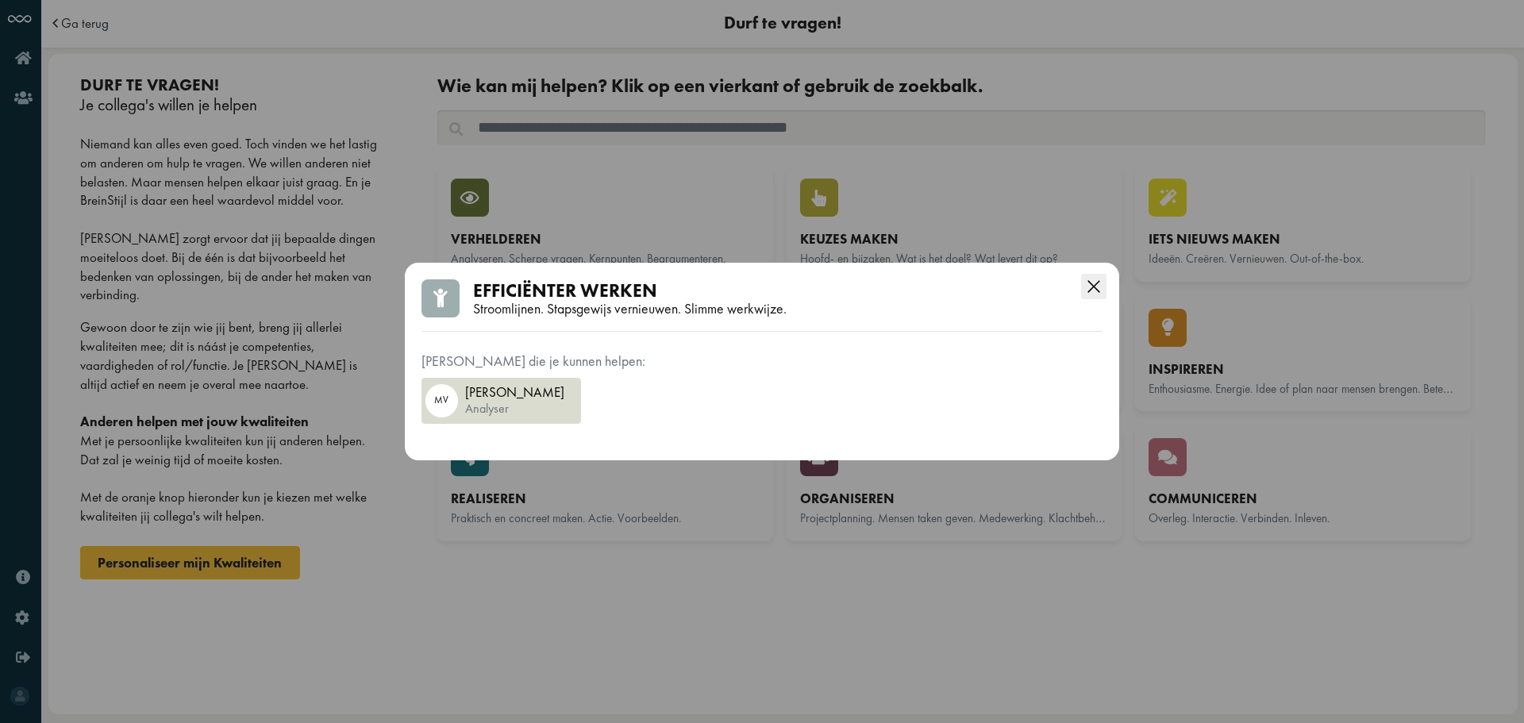
click at [1091, 283] on icon "Close this dialog" at bounding box center [1093, 286] width 25 height 25
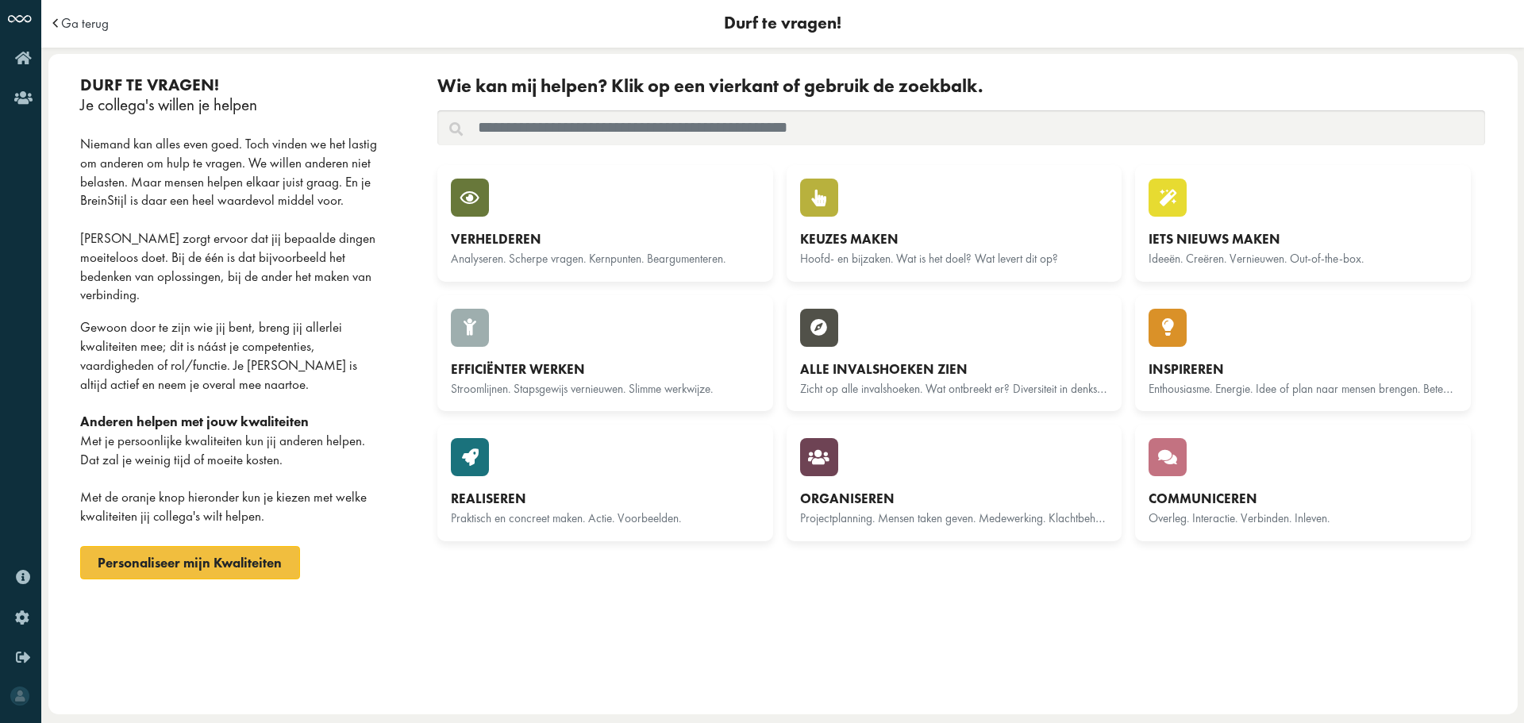
click at [78, 8] on td "Ga terug" at bounding box center [232, 24] width 368 height 48
click at [83, 30] on span "Ga terug" at bounding box center [85, 23] width 48 height 13
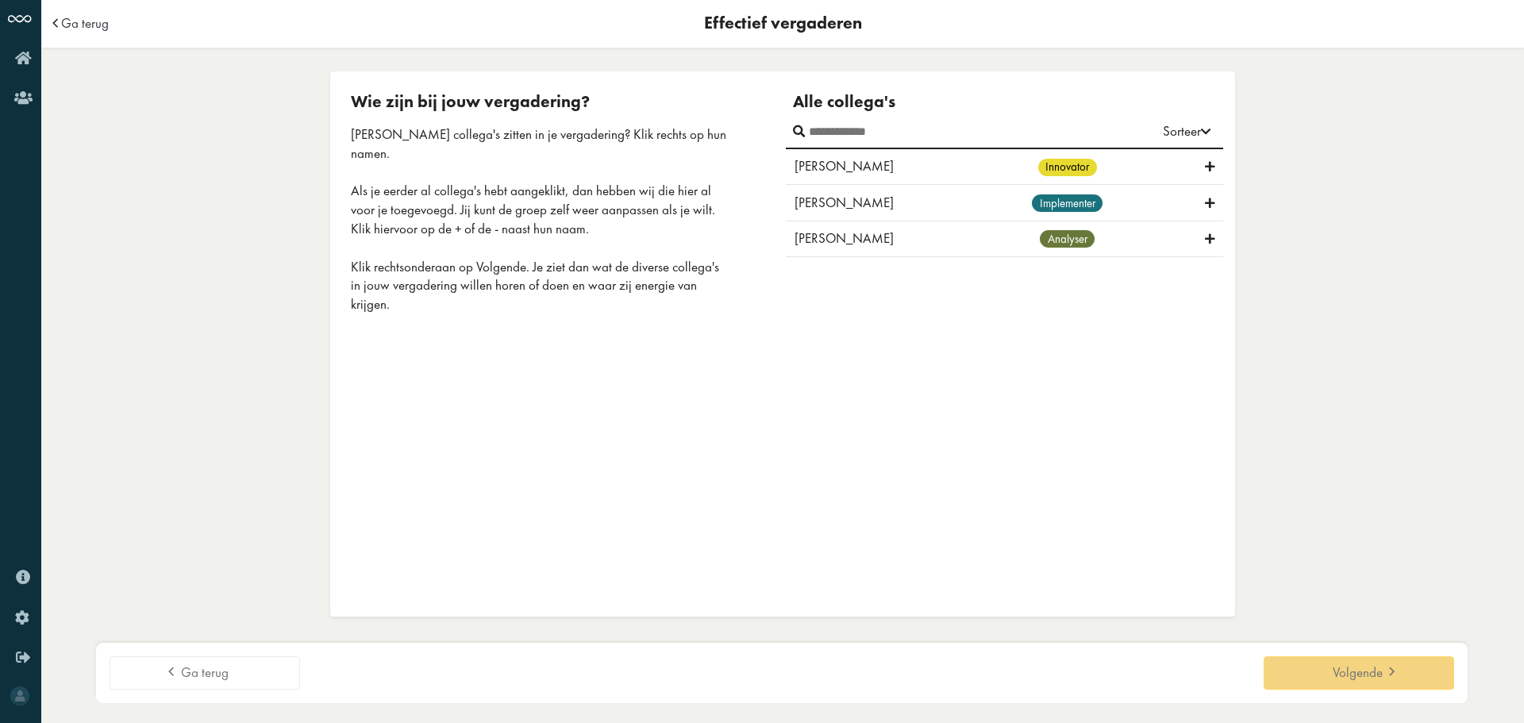
click at [686, 348] on div "Wie zijn bij jouw vergadering? Welke collega's zitten in je vergadering? Klik r…" at bounding box center [561, 343] width 445 height 505
click at [776, 408] on div "Wie zijn bij jouw vergadering? Welke collega's zitten in je vergadering? Klik r…" at bounding box center [561, 343] width 445 height 505
click at [1215, 167] on div "[PERSON_NAME] innovator" at bounding box center [1004, 167] width 437 height 36
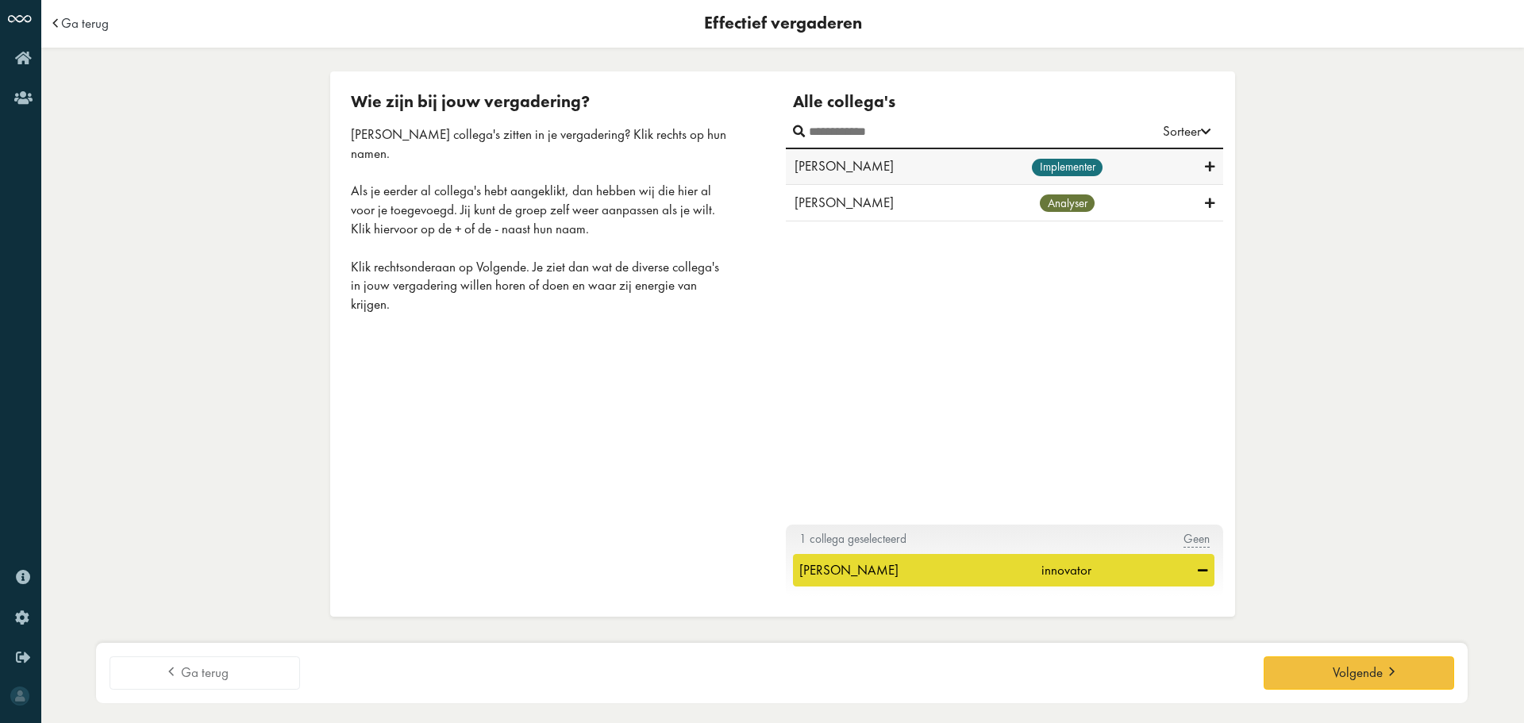
click at [1210, 164] on icon at bounding box center [1210, 167] width 10 height 15
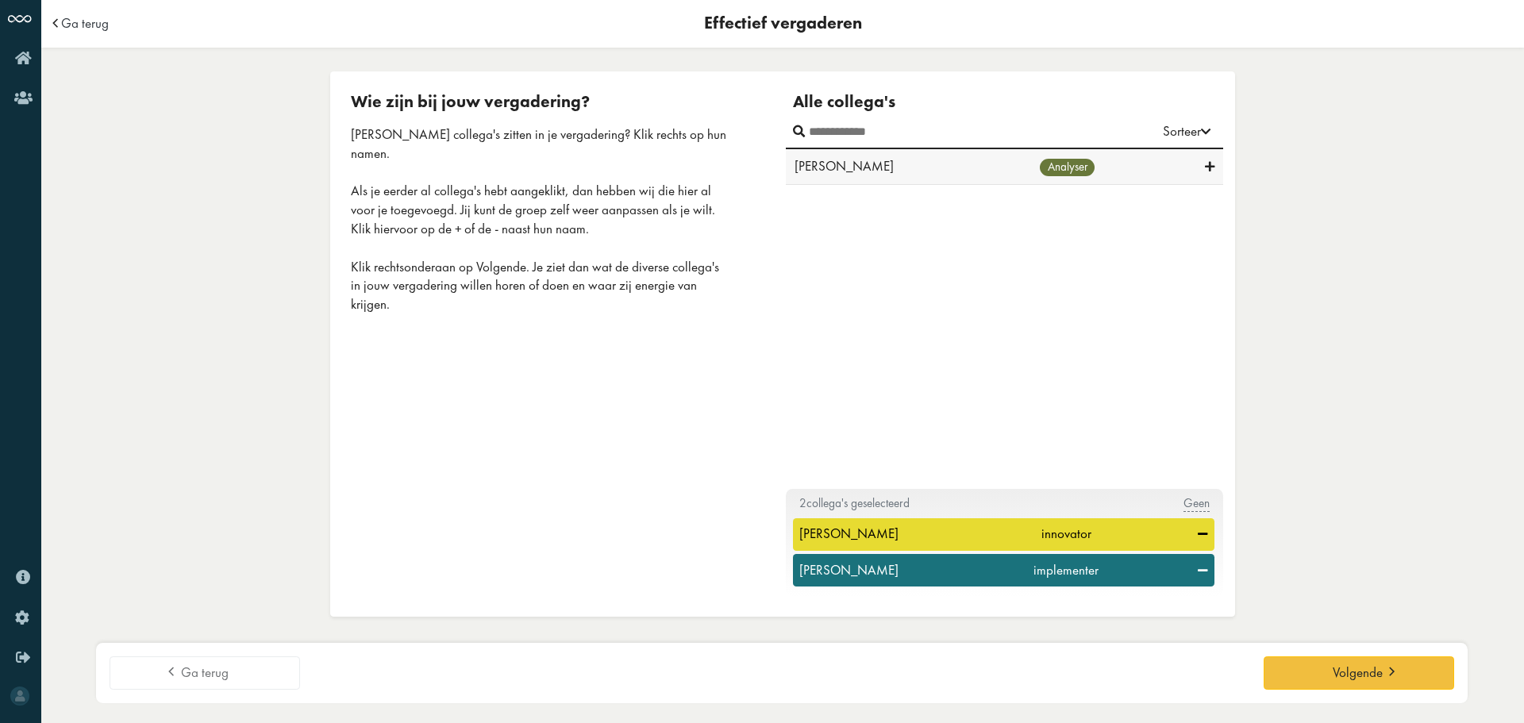
click at [1212, 170] on icon at bounding box center [1210, 167] width 10 height 15
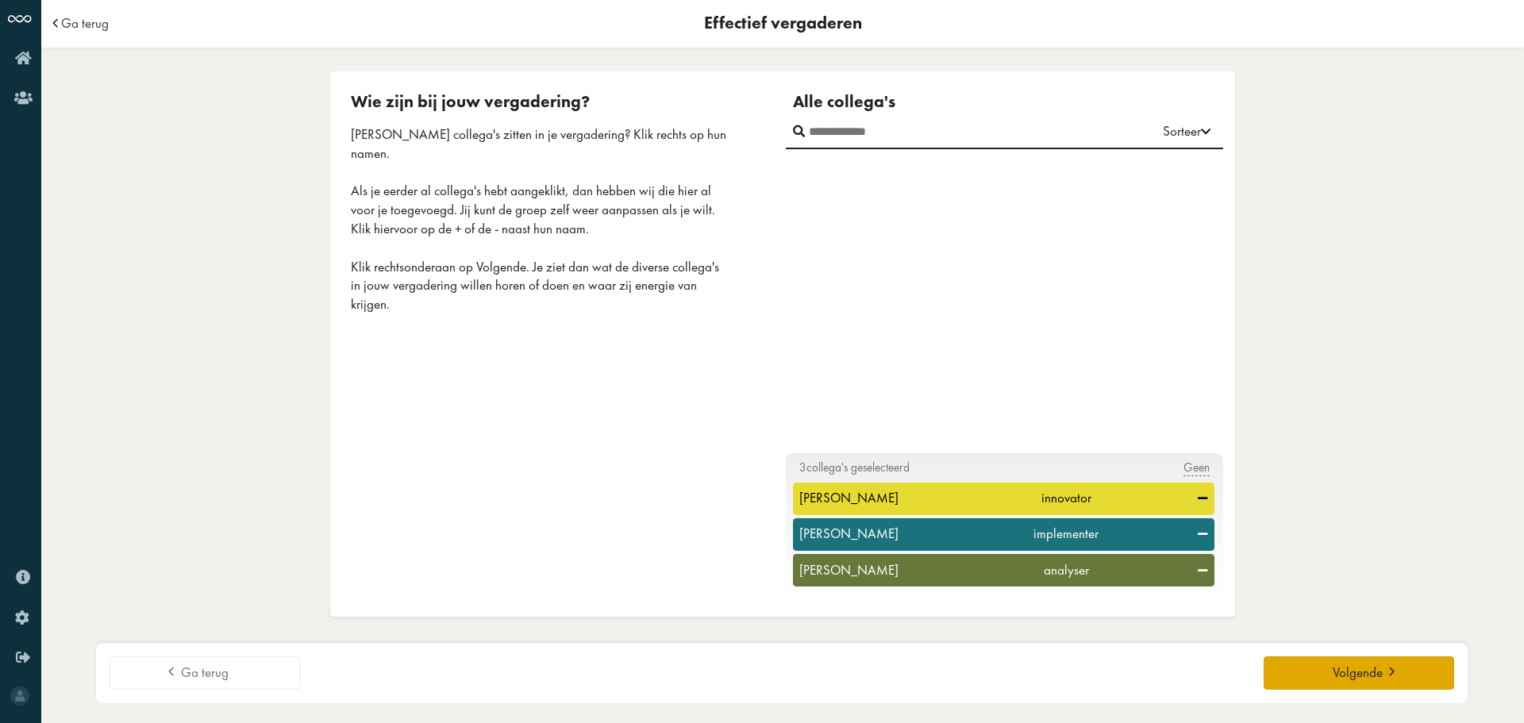
click at [1314, 683] on button "Volgende" at bounding box center [1359, 672] width 191 height 33
